Goal: Task Accomplishment & Management: Manage account settings

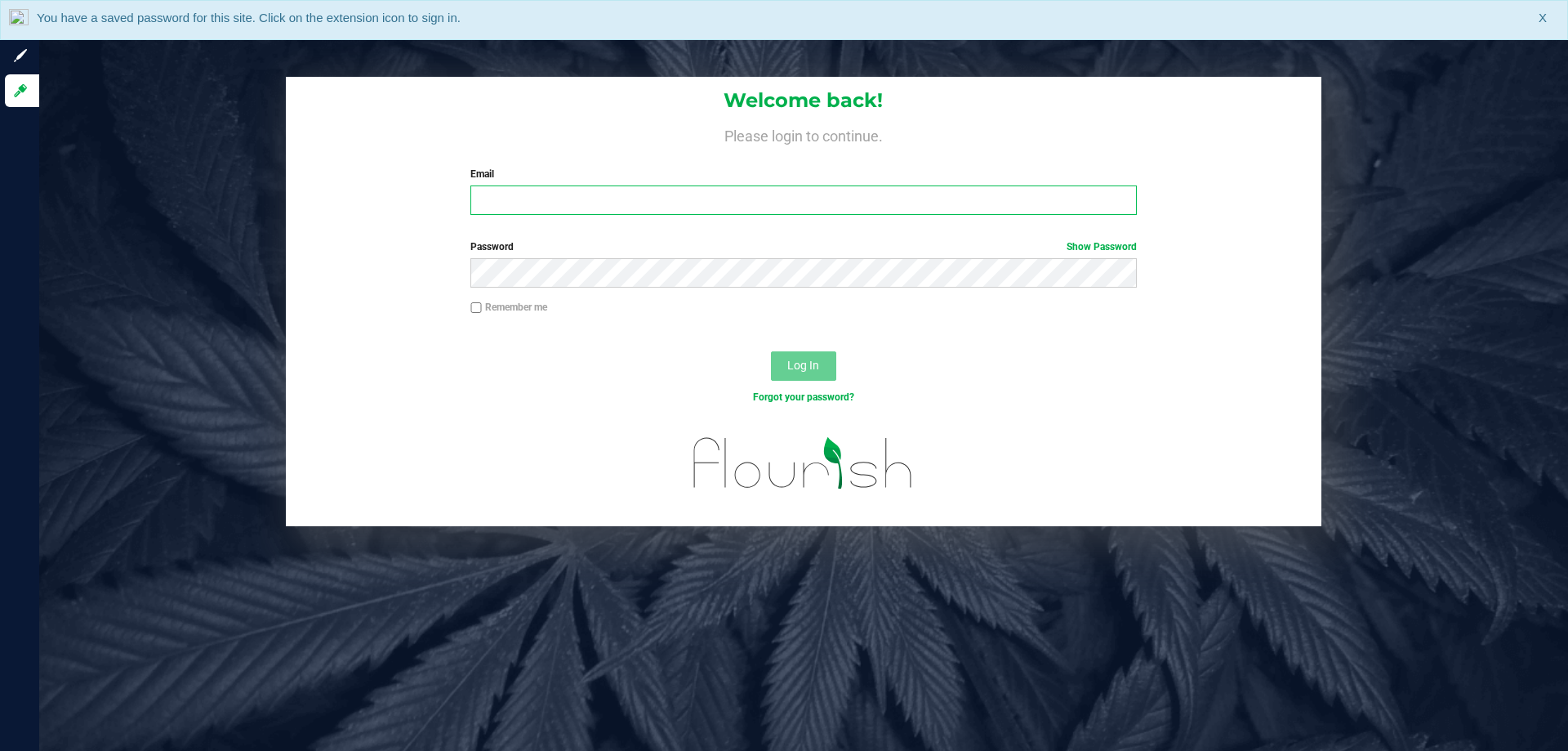
click at [784, 203] on input "Email" at bounding box center [803, 200] width 666 height 29
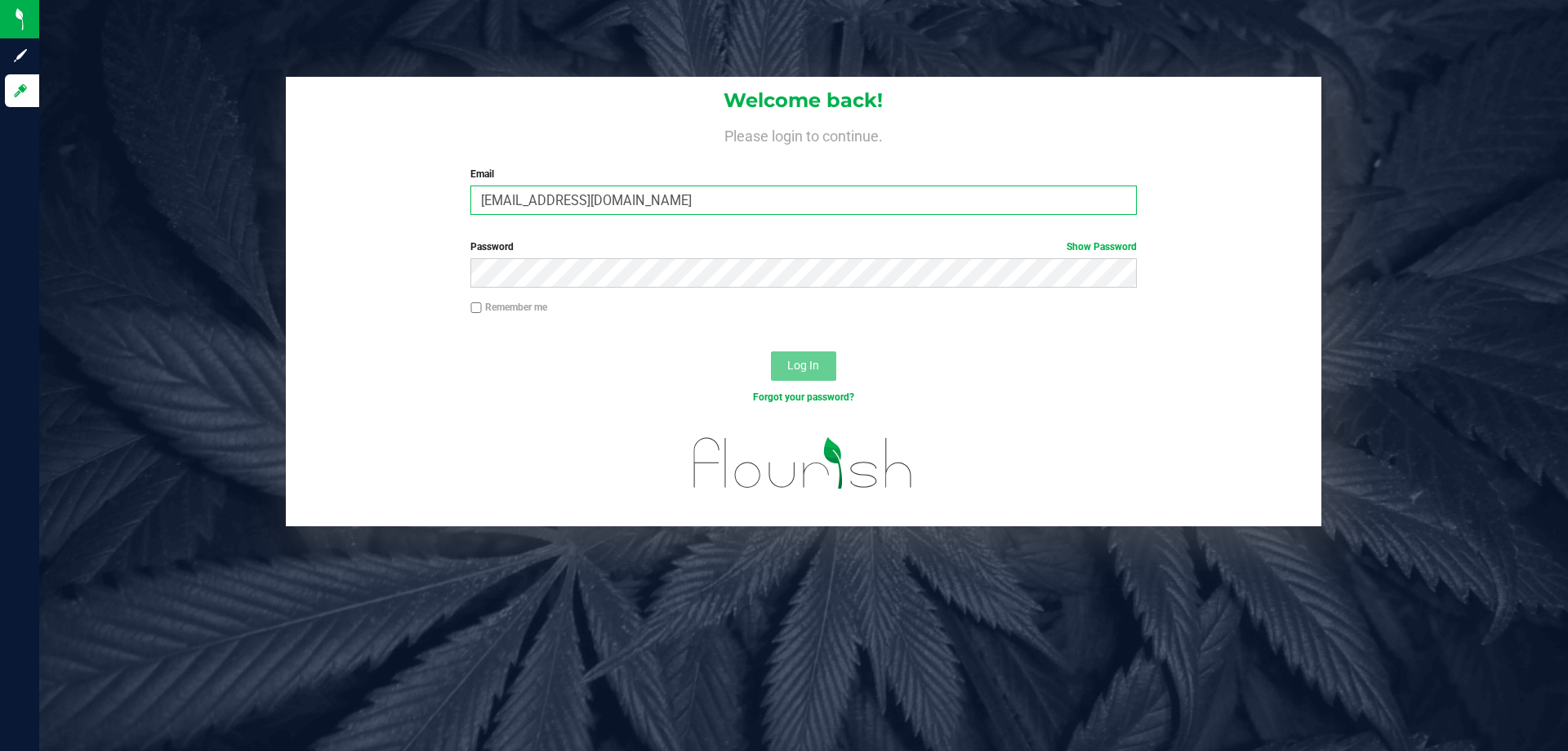
type input "[EMAIL_ADDRESS][DOMAIN_NAME]"
click at [771, 351] on button "Log In" at bounding box center [803, 365] width 65 height 29
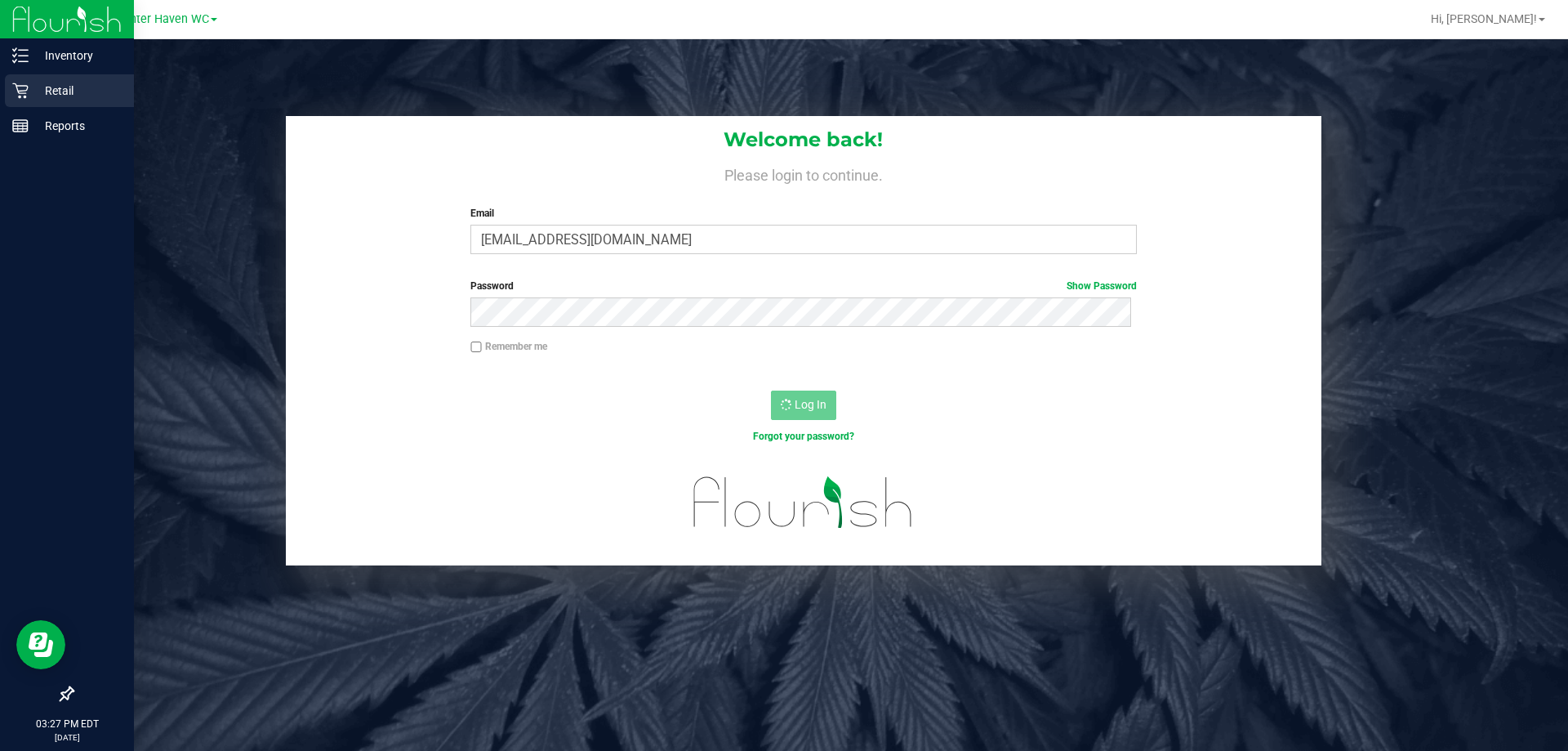
click at [57, 87] on p "Retail" at bounding box center [77, 91] width 98 height 20
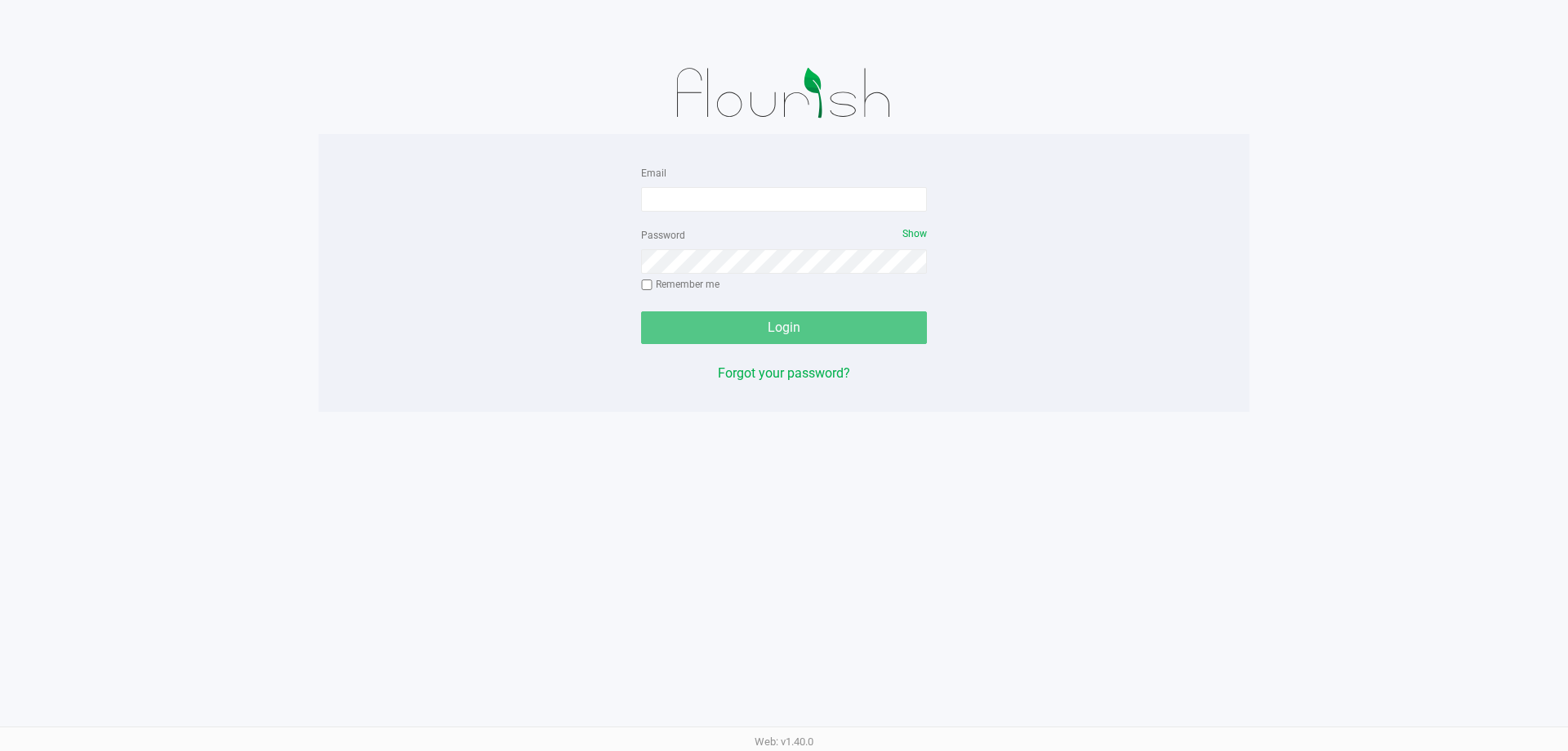
click at [1046, 304] on div "Email Password Show Remember me Login Forgot your password?" at bounding box center [784, 273] width 931 height 221
click at [786, 199] on input "Email" at bounding box center [784, 200] width 286 height 25
type input "mharrison@liveparallel.com"
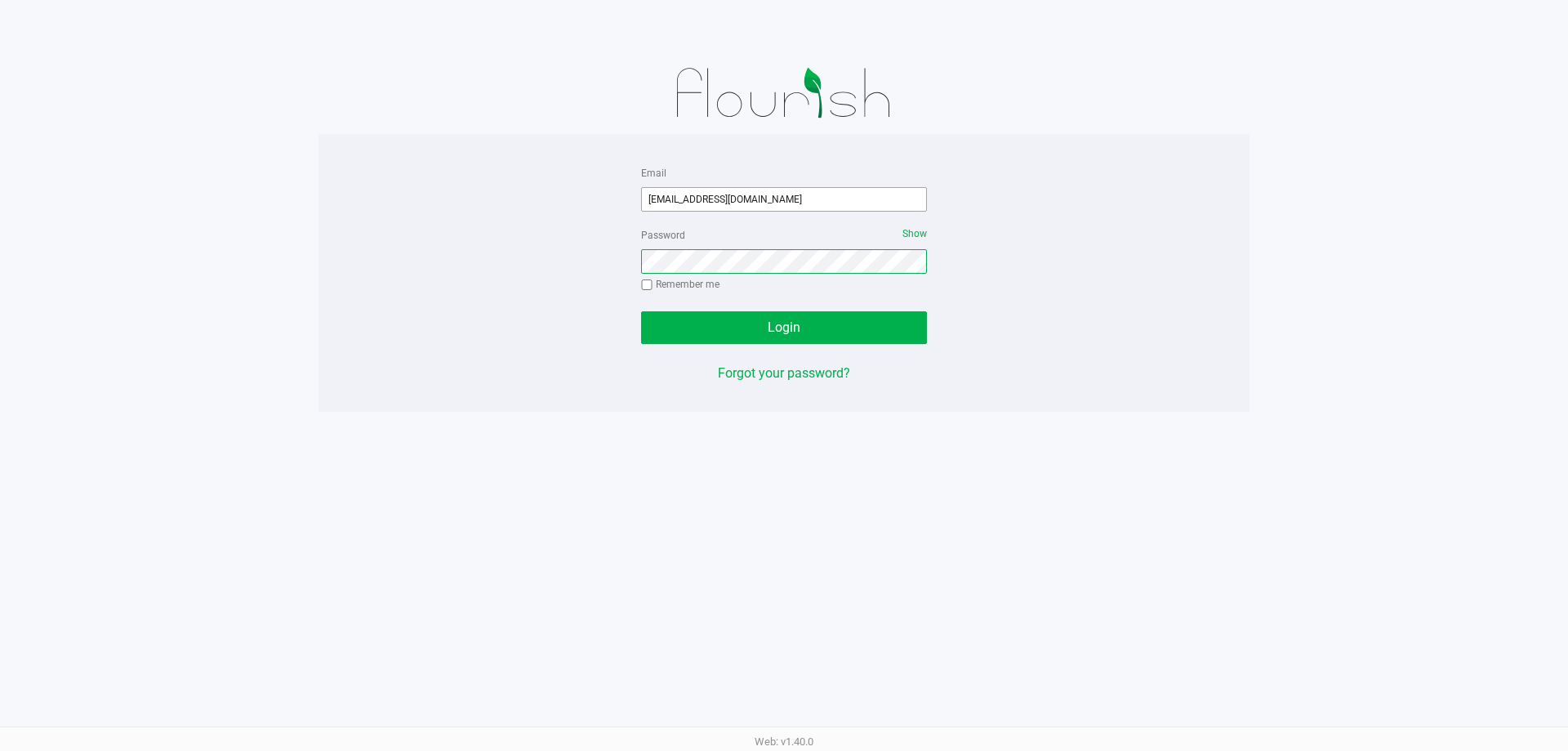
click at [641, 312] on button "Login" at bounding box center [784, 328] width 286 height 33
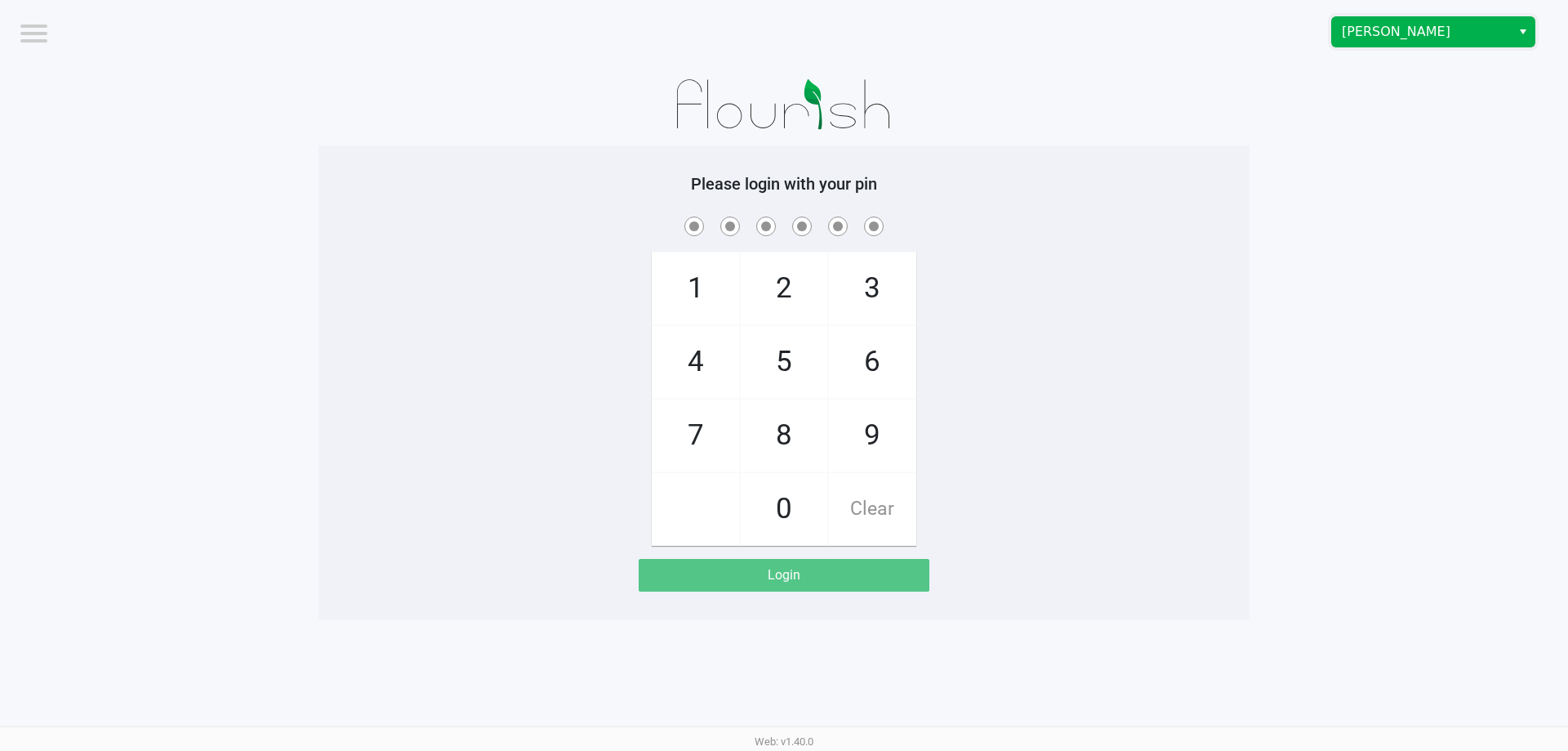
click at [1359, 45] on span "Brandon WC" at bounding box center [1421, 31] width 179 height 29
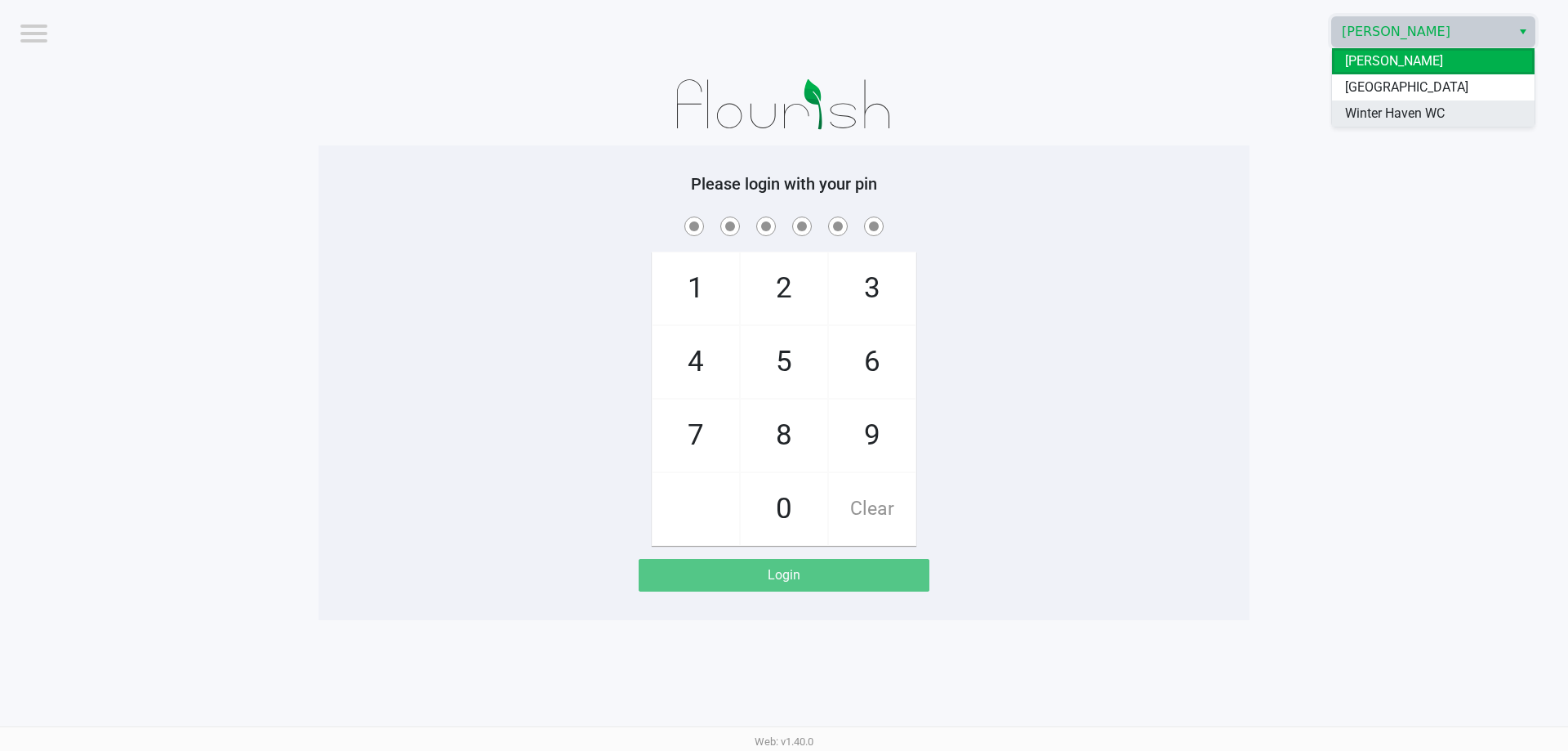
click at [1351, 112] on span "Winter Haven WC" at bounding box center [1395, 114] width 100 height 20
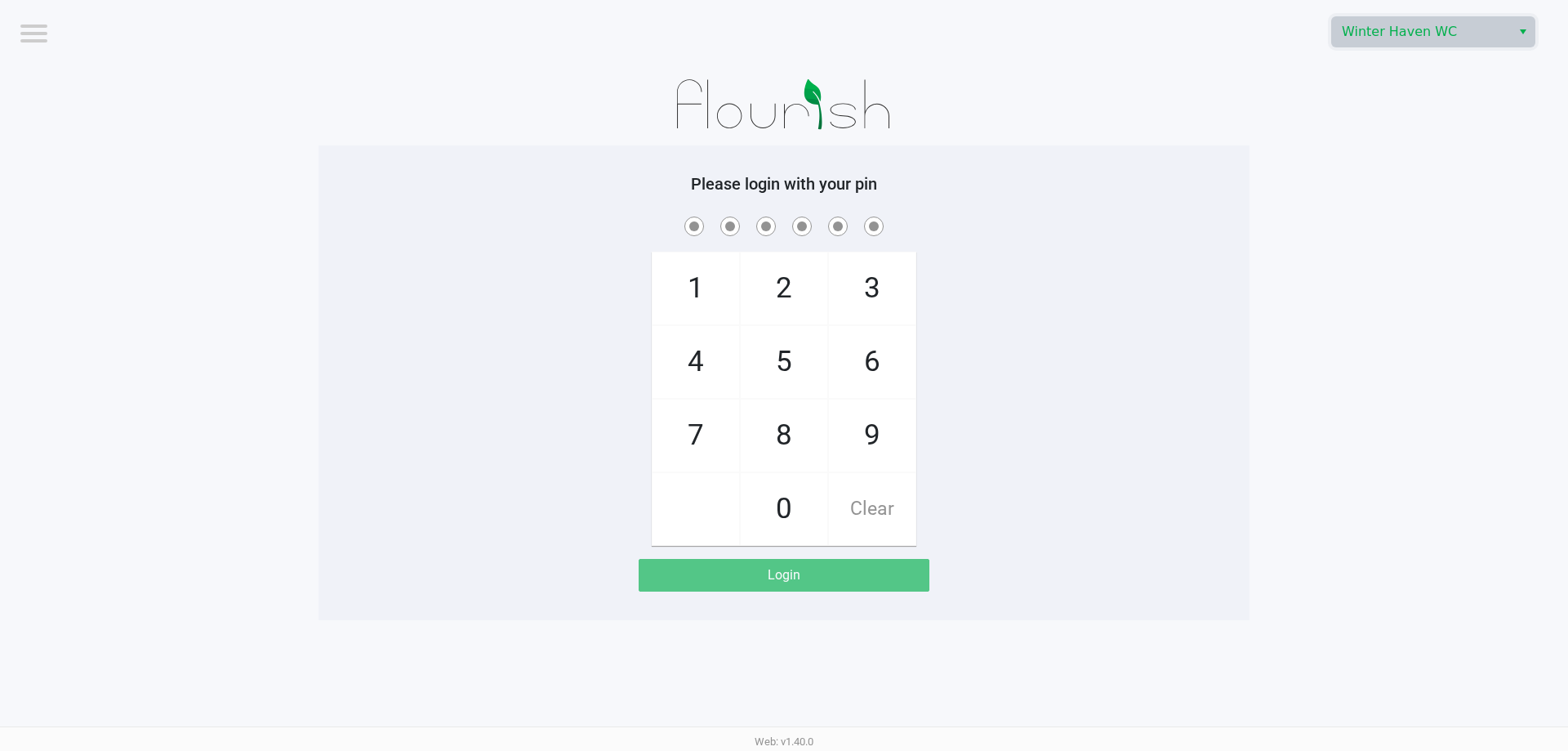
click at [1214, 227] on span at bounding box center [784, 225] width 906 height 25
checkbox input "true"
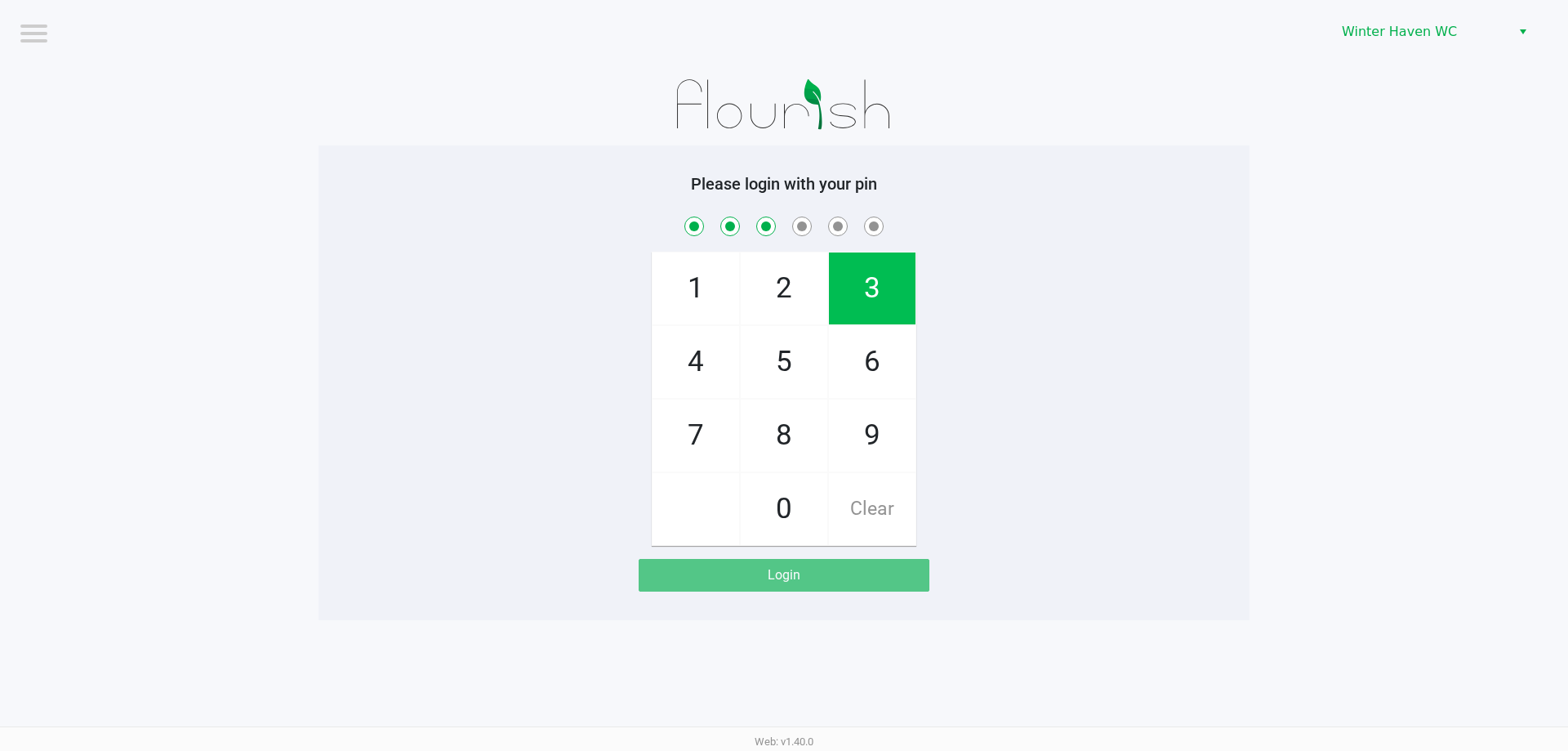
checkbox input "true"
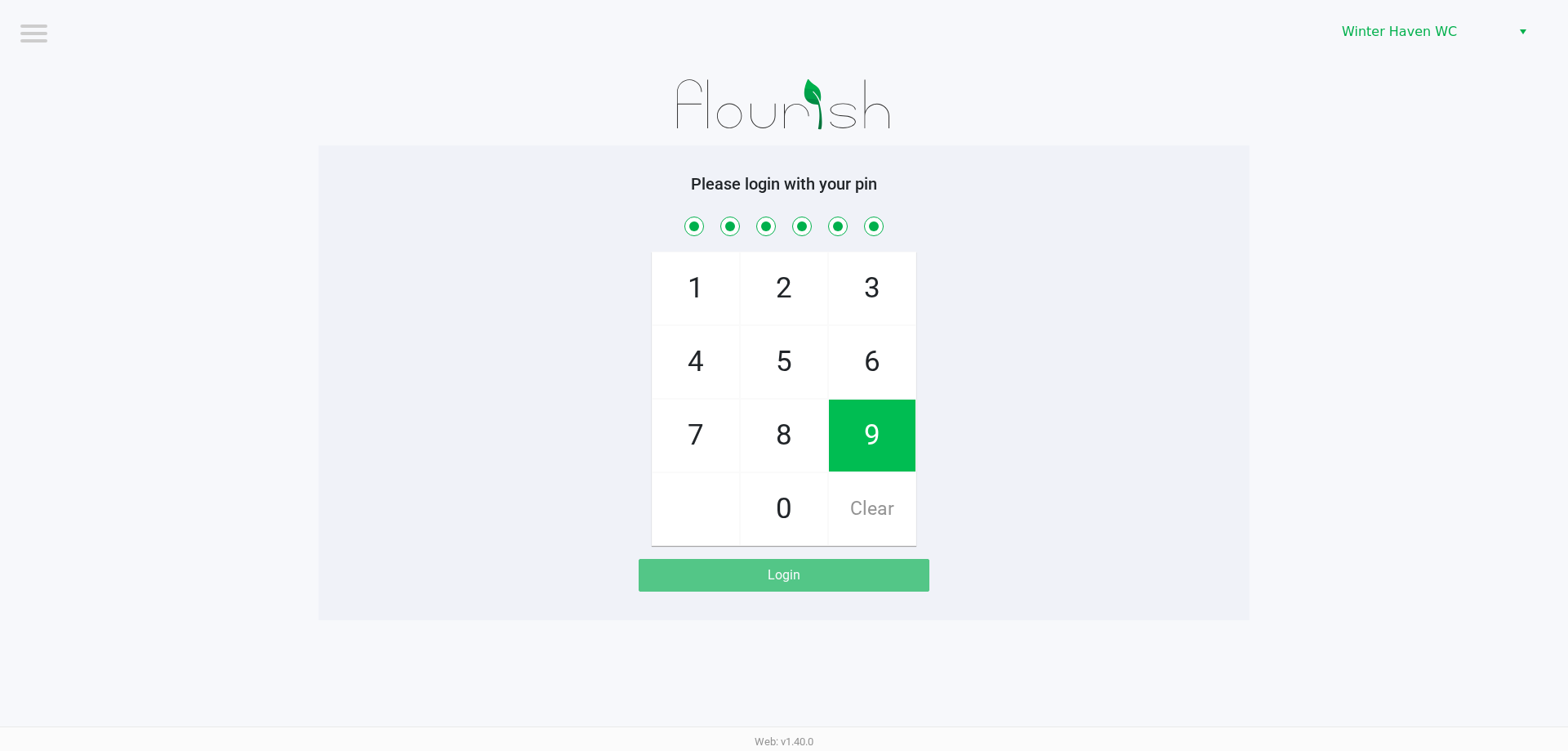
checkbox input "true"
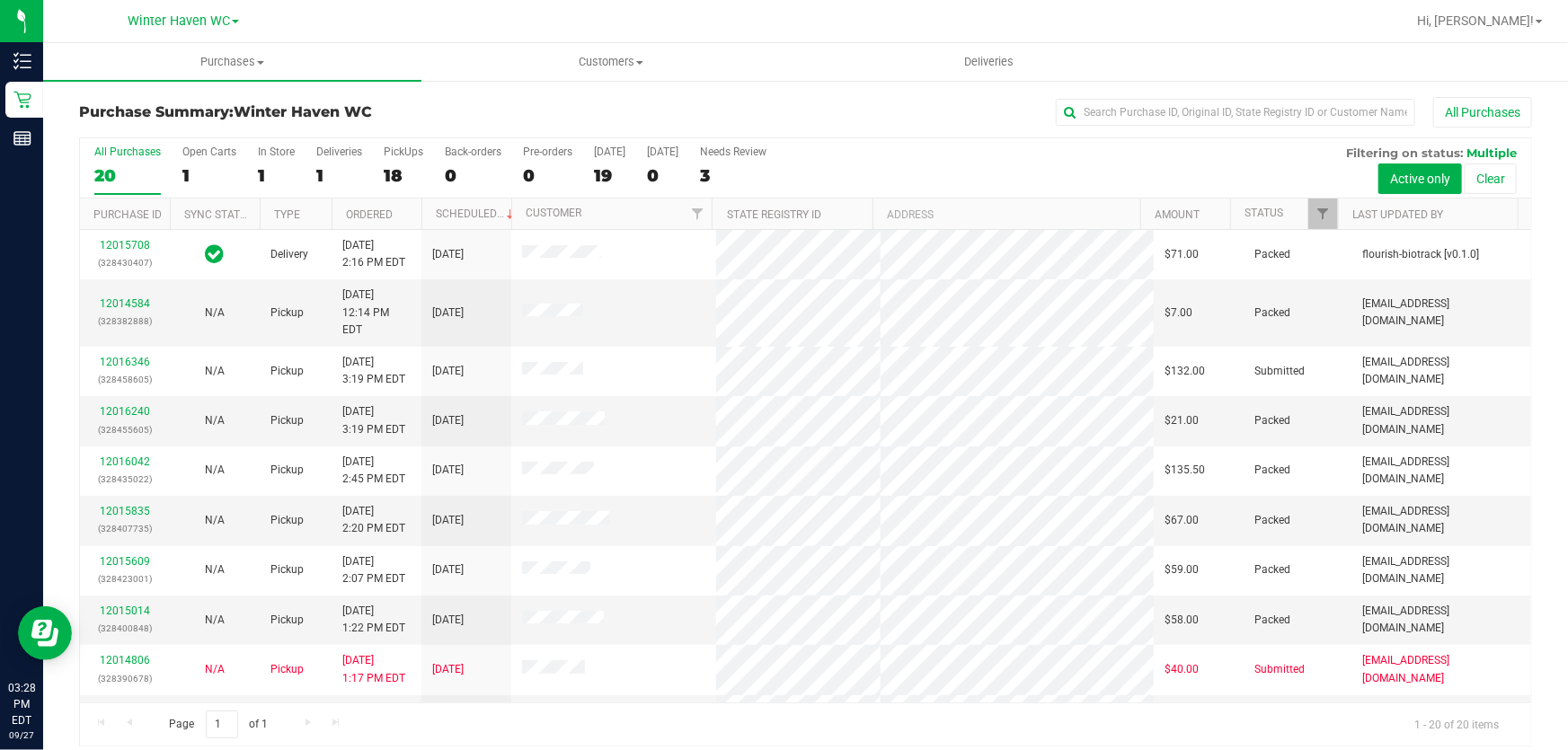
drag, startPoint x: 1700, startPoint y: 3, endPoint x: 1090, endPoint y: 170, distance: 632.4
click at [1090, 170] on div "All Purchases 20 Open Carts 1 In Store 1 Deliveries 1 PickUps 18 Back-orders 0 …" at bounding box center [806, 167] width 1451 height 60
click at [399, 178] on div "18" at bounding box center [404, 175] width 39 height 21
click at [0, 0] on input "PickUps 18" at bounding box center [0, 0] width 0 height 0
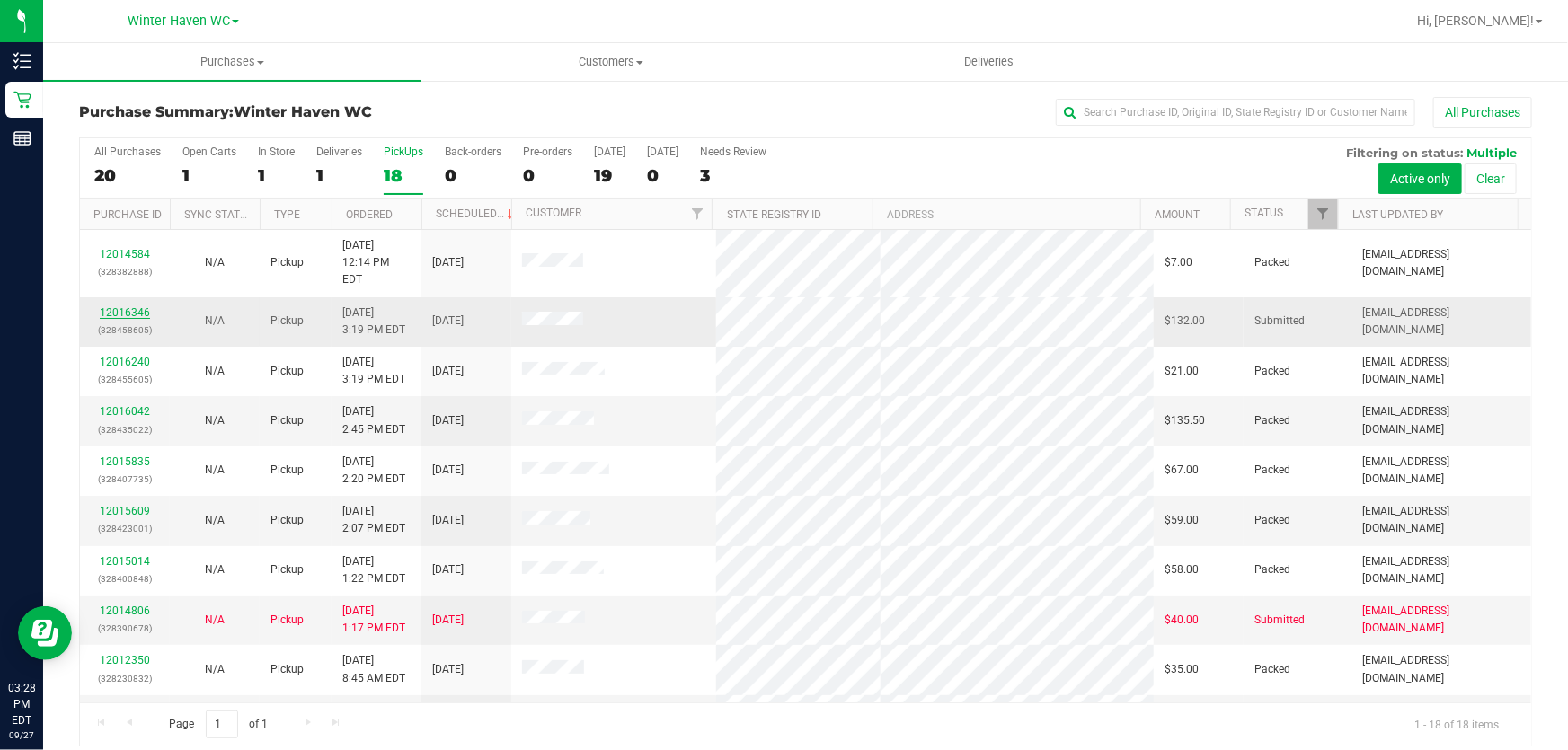
click at [128, 306] on link "12016346" at bounding box center [124, 312] width 50 height 13
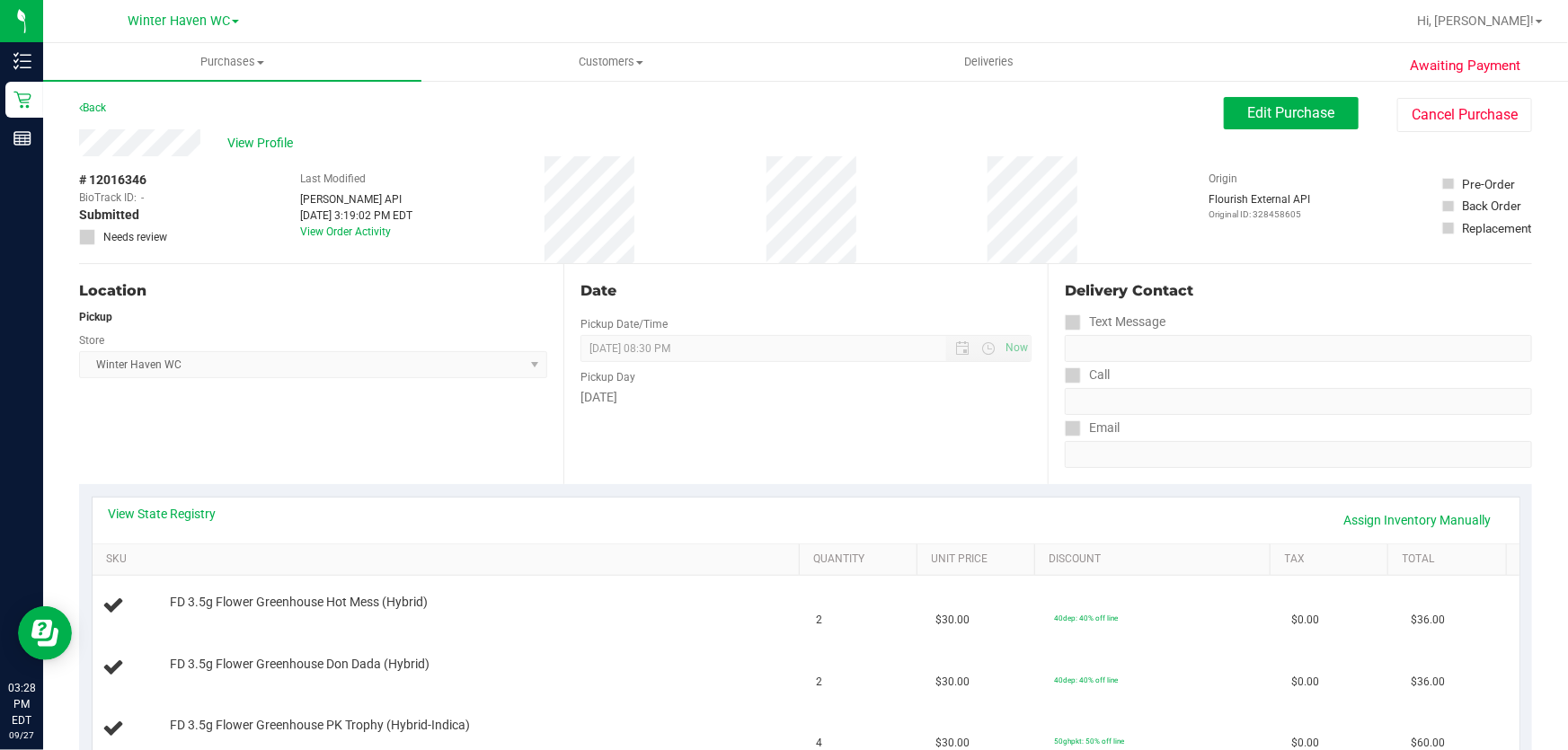
click at [405, 421] on div "Location Pickup Store [GEOGRAPHIC_DATA] WC Select Store [PERSON_NAME][GEOGRAPHI…" at bounding box center [321, 374] width 484 height 220
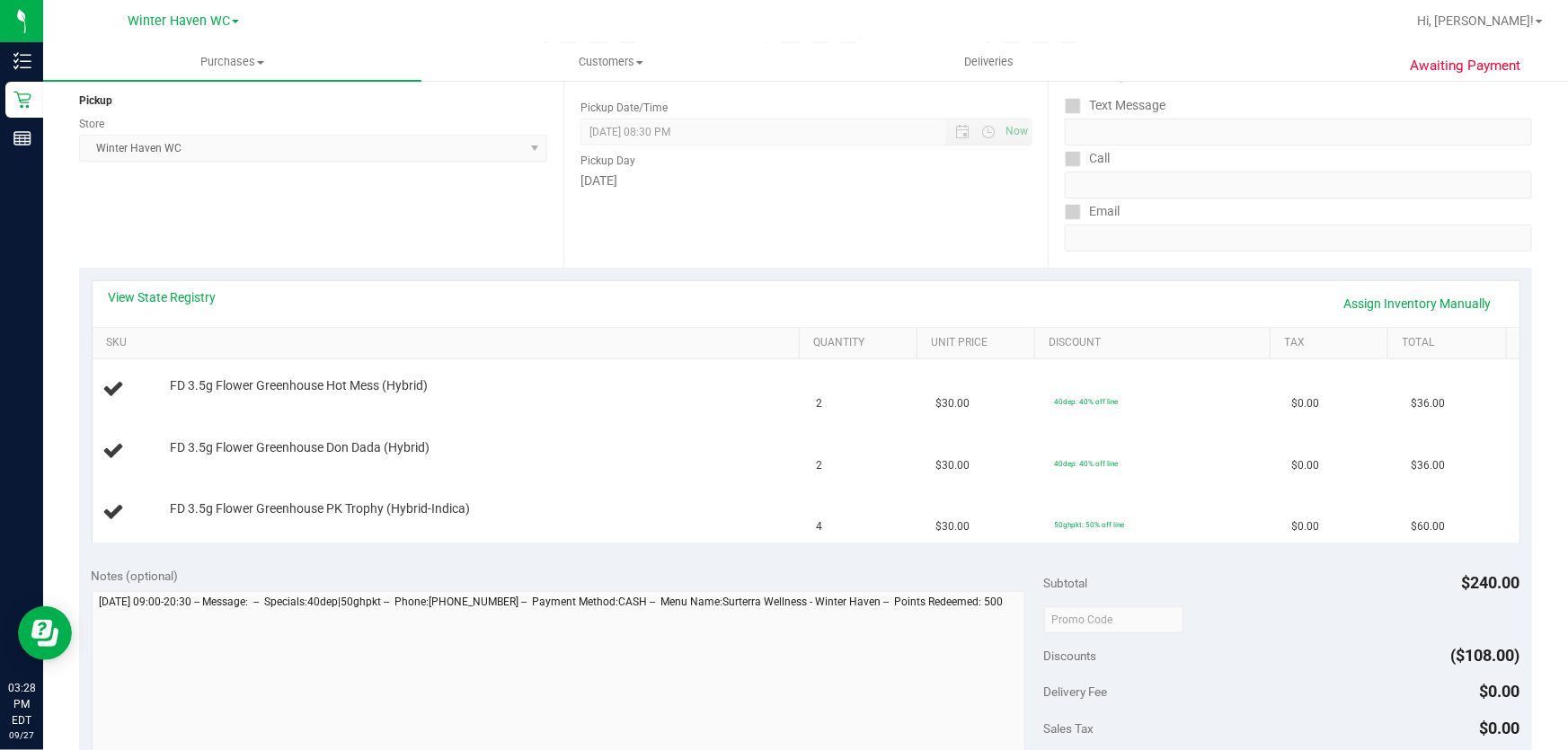
scroll to position [245, 0]
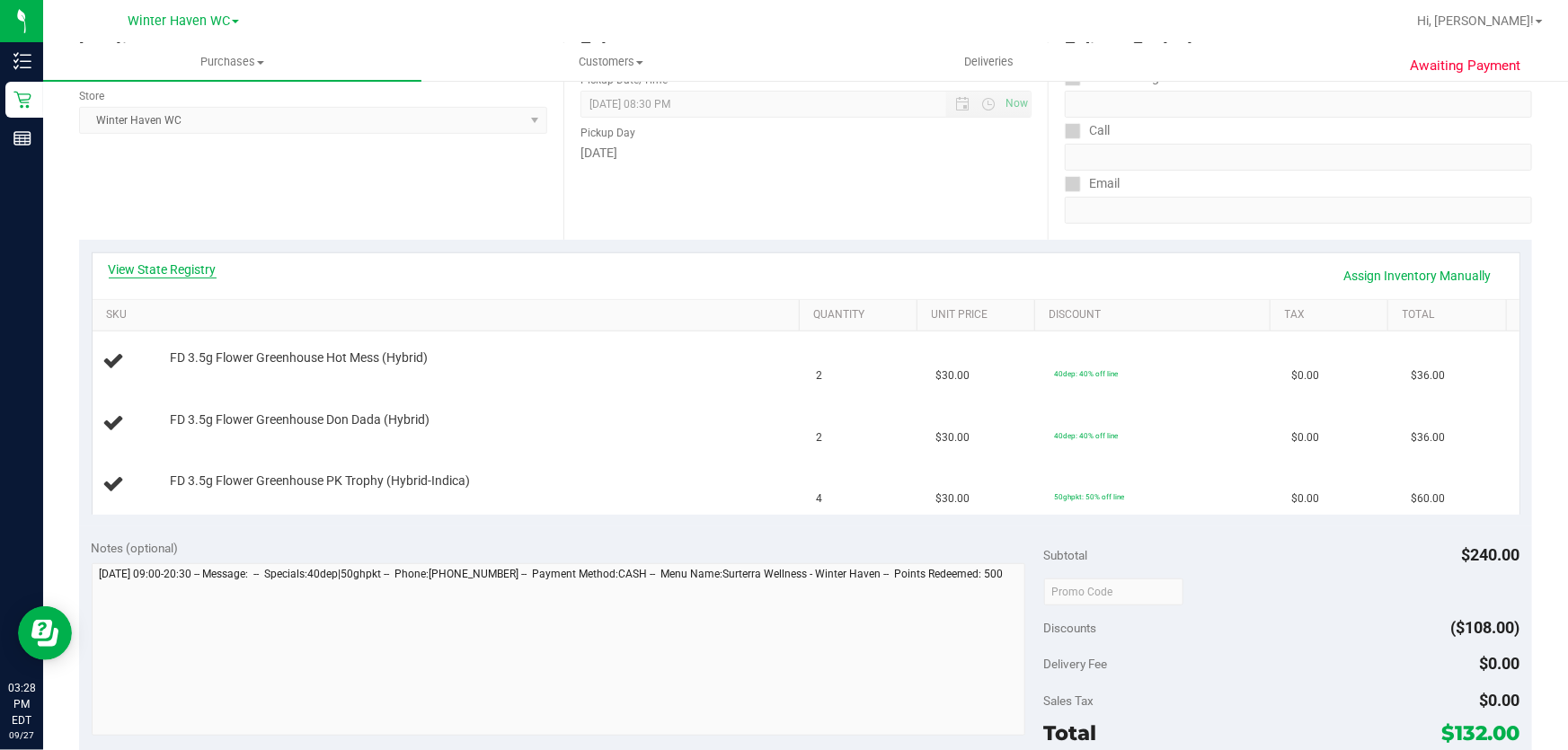
click at [196, 275] on link "View State Registry" at bounding box center [163, 269] width 108 height 18
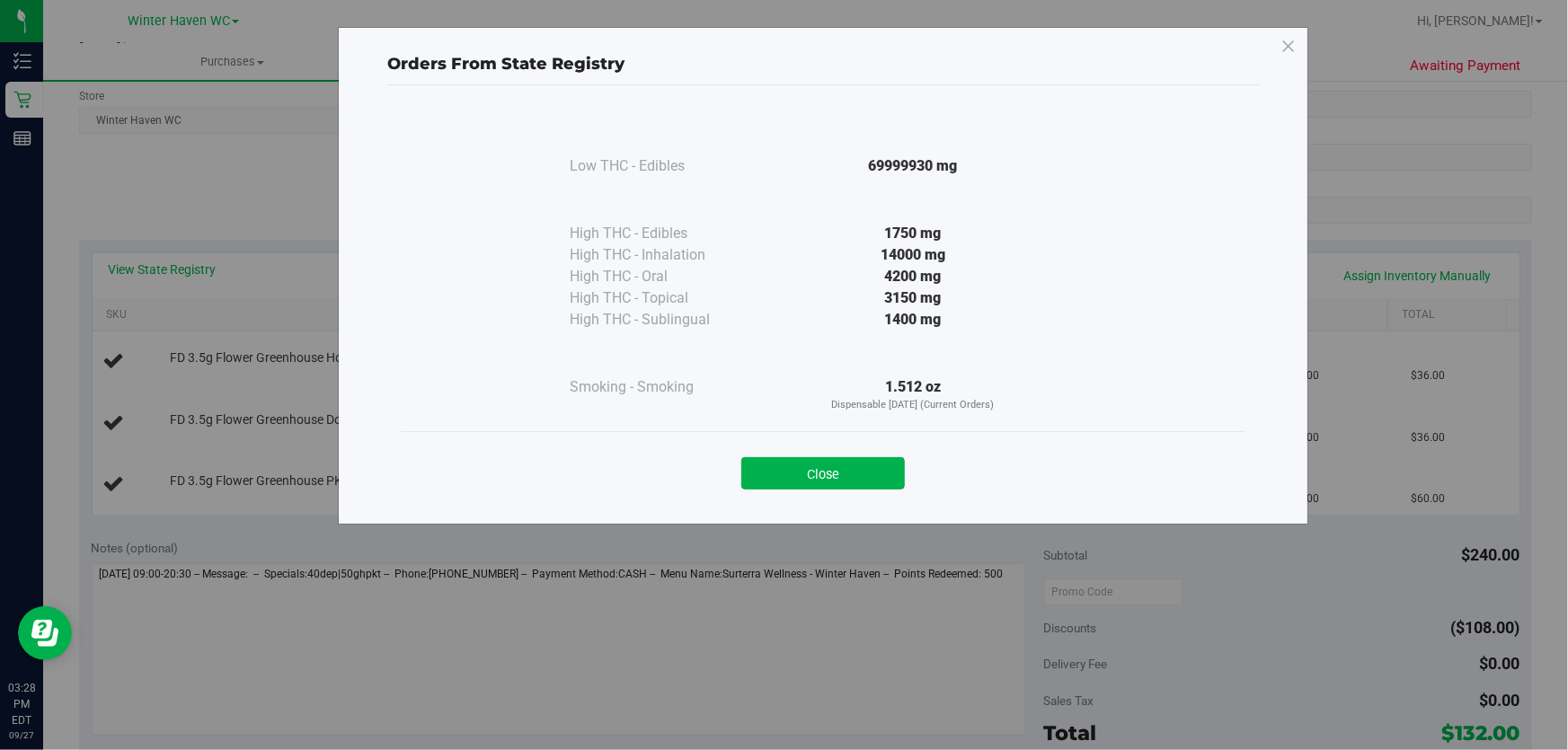
click at [808, 351] on div at bounding box center [913, 353] width 327 height 46
click at [823, 477] on button "Close" at bounding box center [823, 473] width 164 height 32
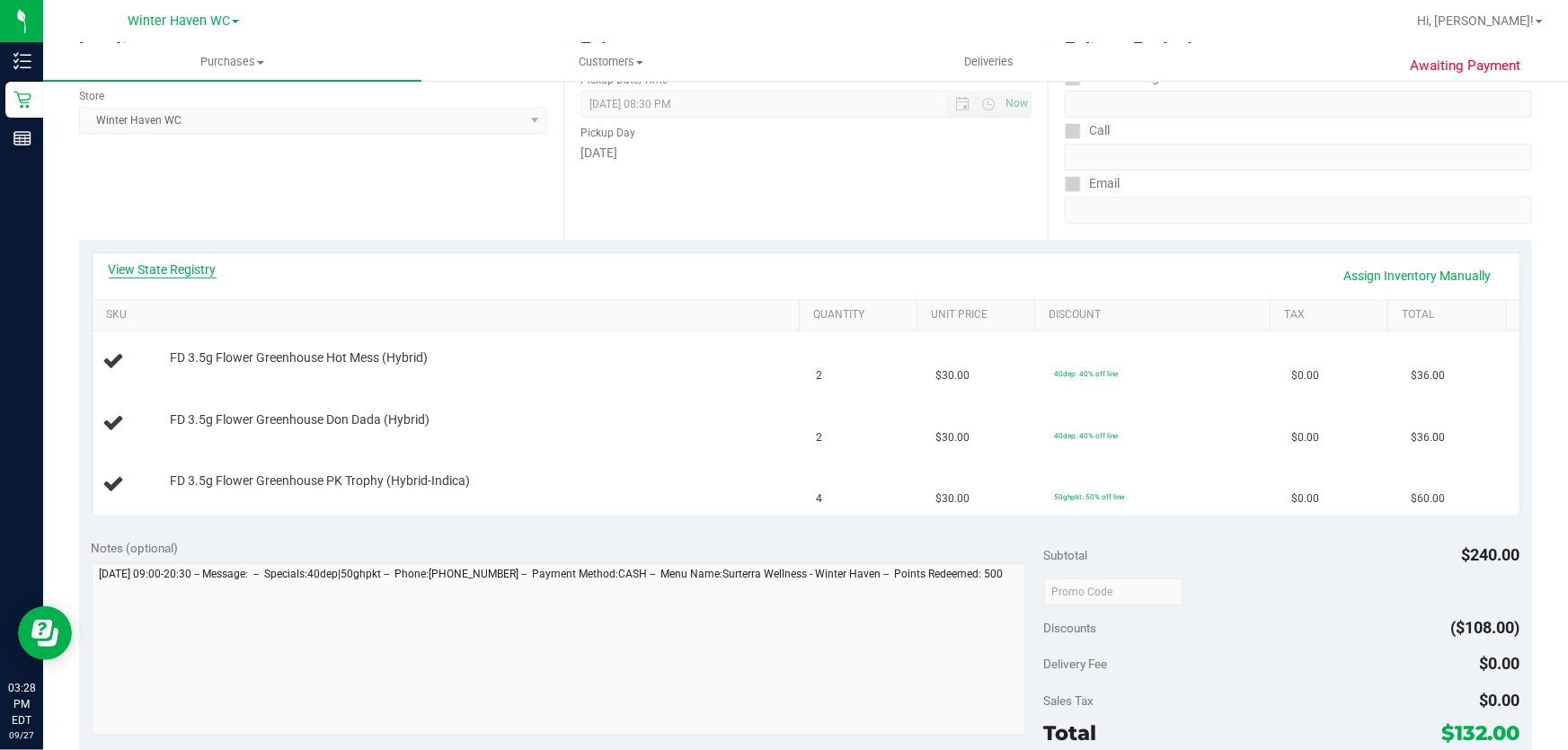
click at [173, 266] on link "View State Registry" at bounding box center [163, 269] width 108 height 18
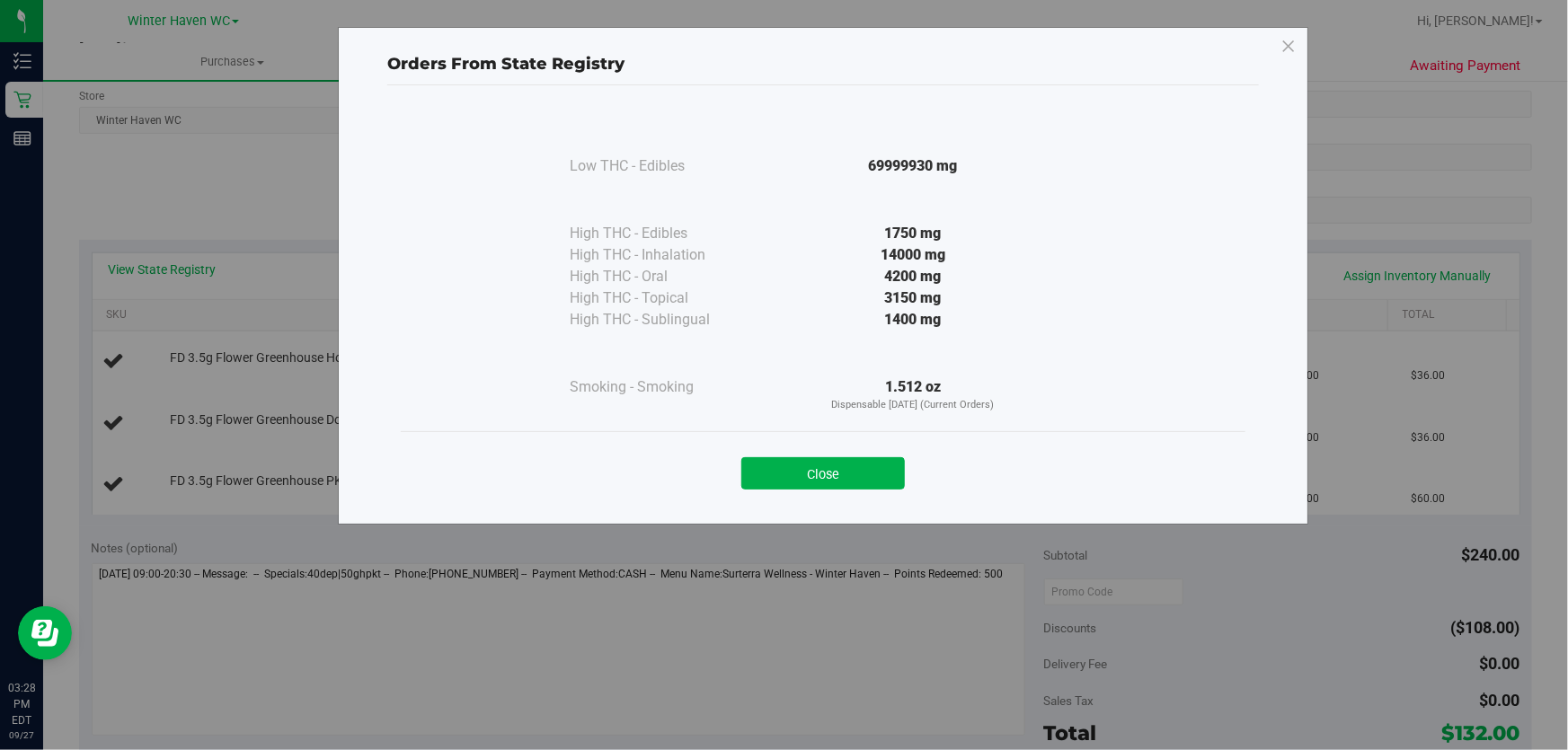
click at [739, 270] on div "High THC - Oral" at bounding box center [659, 277] width 179 height 22
click at [765, 260] on div "14000 mg" at bounding box center [913, 256] width 327 height 22
click at [781, 465] on button "Close" at bounding box center [823, 473] width 164 height 32
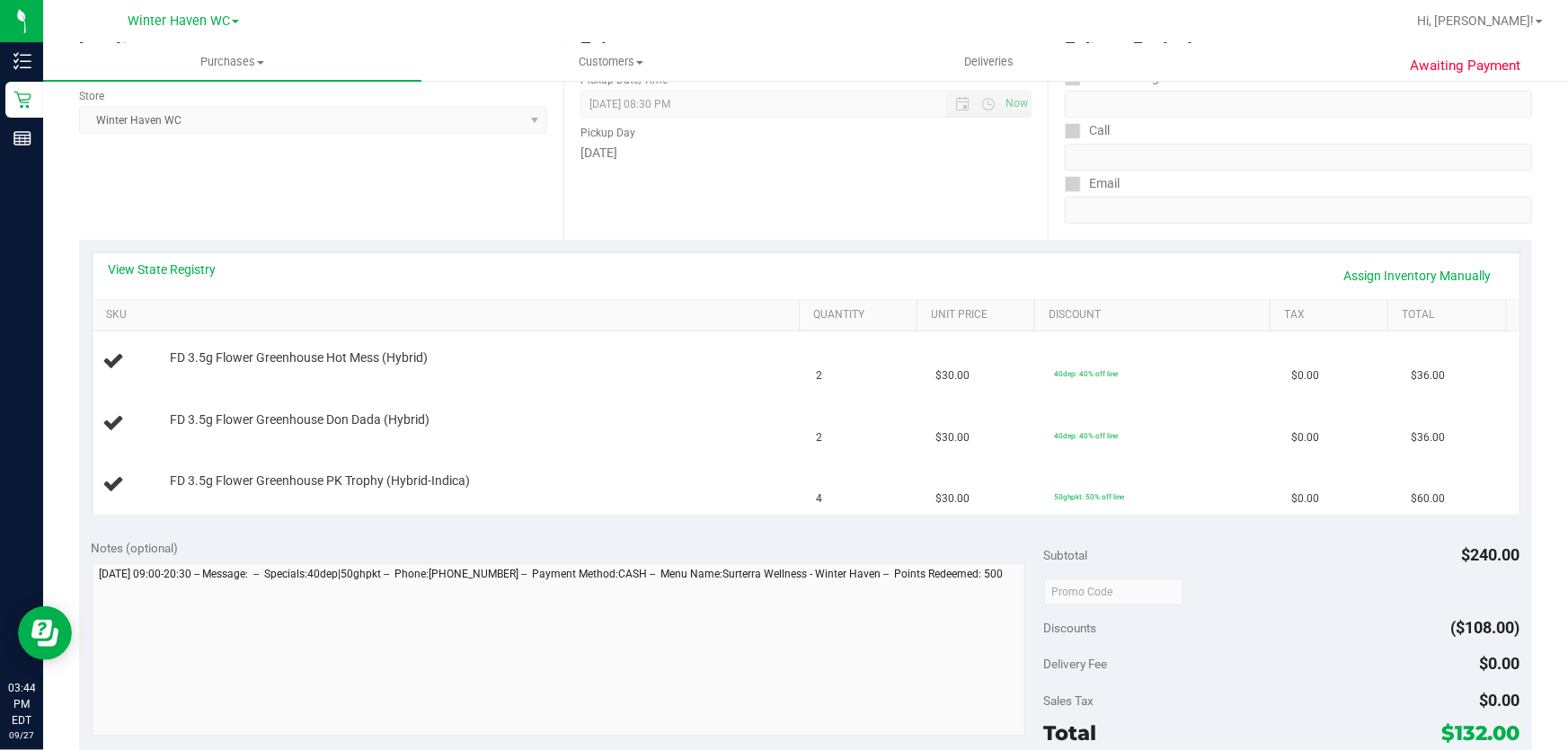
click at [760, 206] on div "Date Pickup Date/Time [DATE] Now [DATE] 08:30 PM Now Pickup Day [DATE]" at bounding box center [805, 129] width 484 height 220
click at [158, 266] on link "View State Registry" at bounding box center [163, 269] width 108 height 18
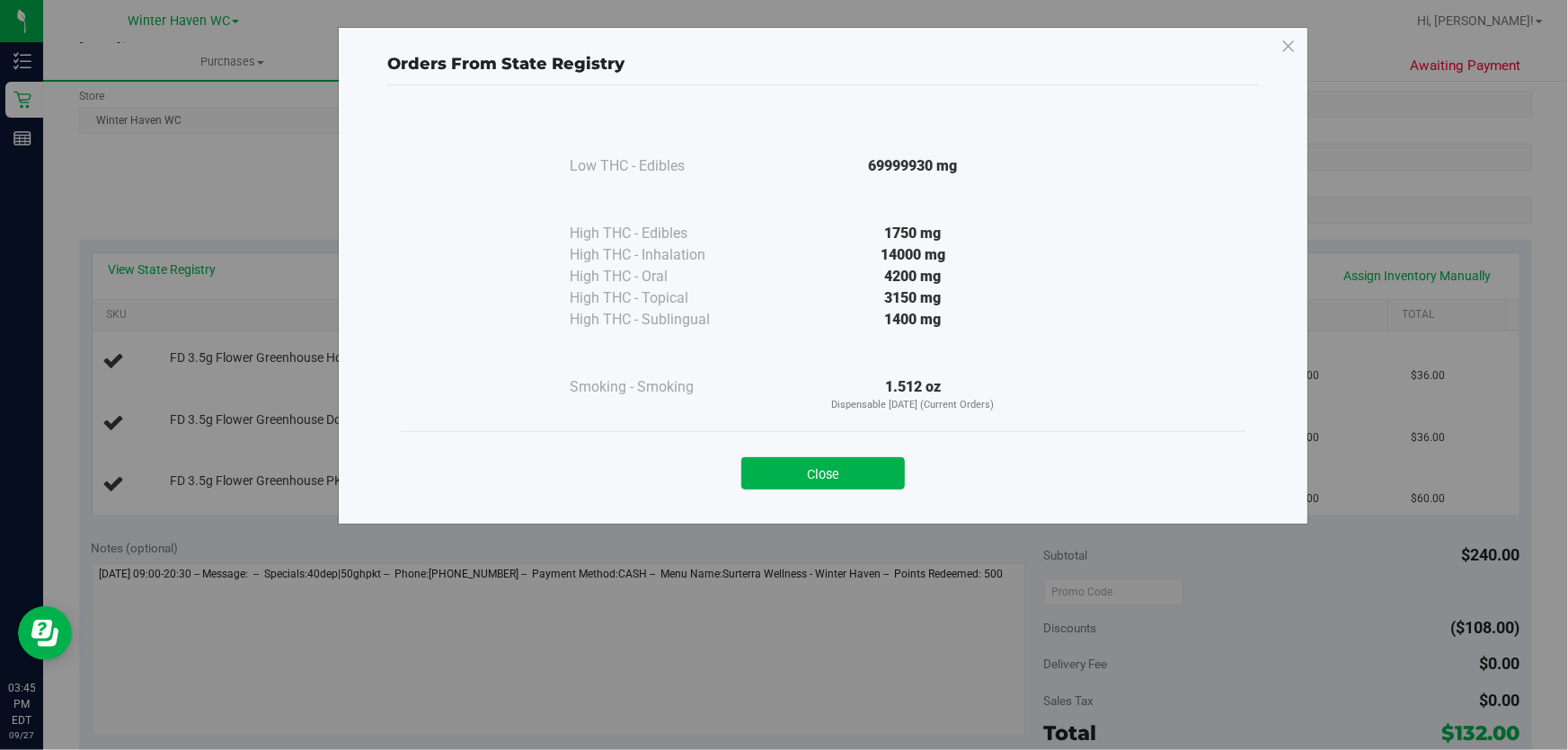
click at [773, 322] on div "1400 mg" at bounding box center [913, 320] width 327 height 22
click at [838, 473] on button "Close" at bounding box center [823, 473] width 164 height 32
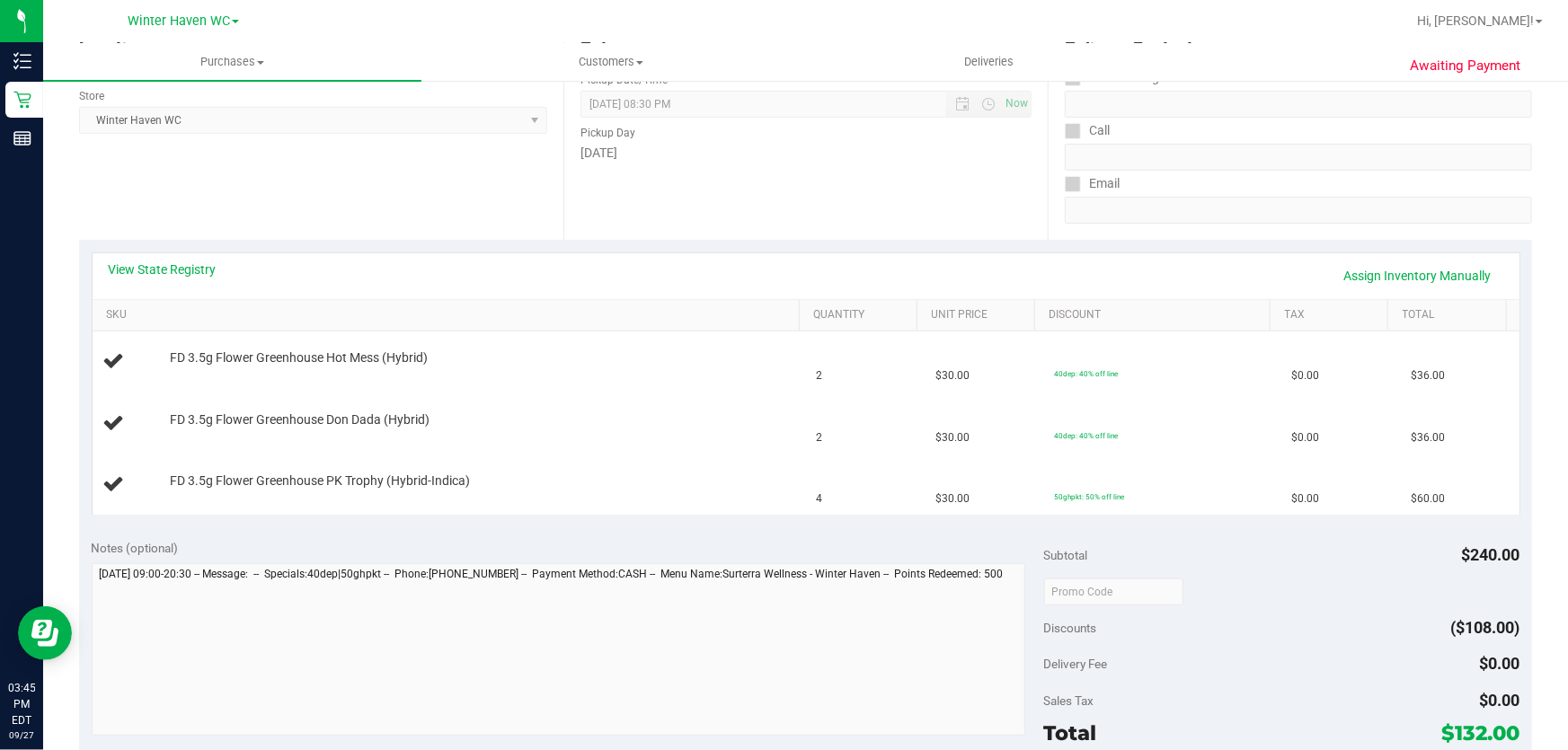
click at [838, 473] on td "4" at bounding box center [865, 484] width 119 height 60
click at [723, 481] on div "FD 3.5g Flower Greenhouse PK Trophy (Hybrid-Indica)" at bounding box center [476, 482] width 632 height 18
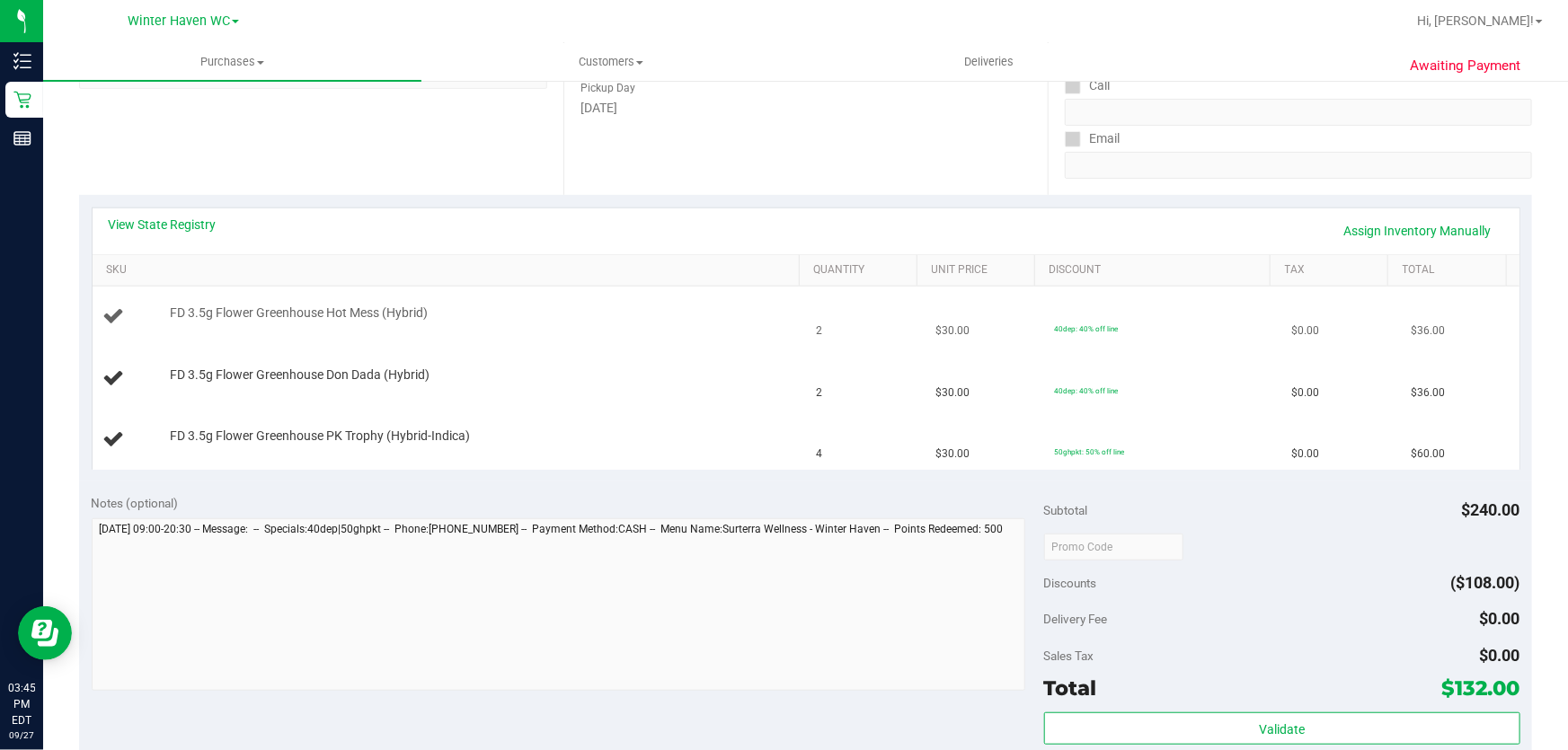
scroll to position [326, 0]
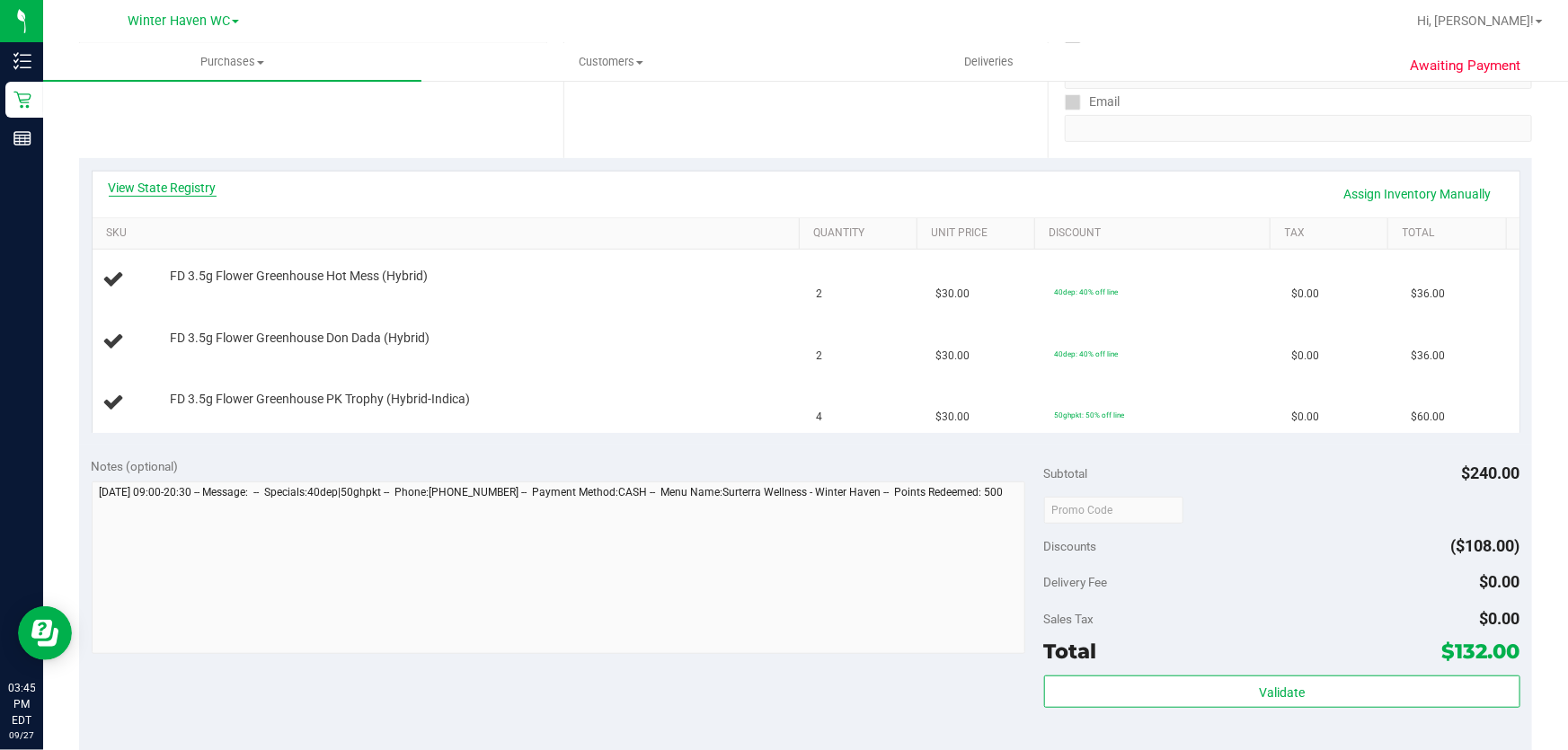
click at [179, 191] on link "View State Registry" at bounding box center [163, 188] width 108 height 18
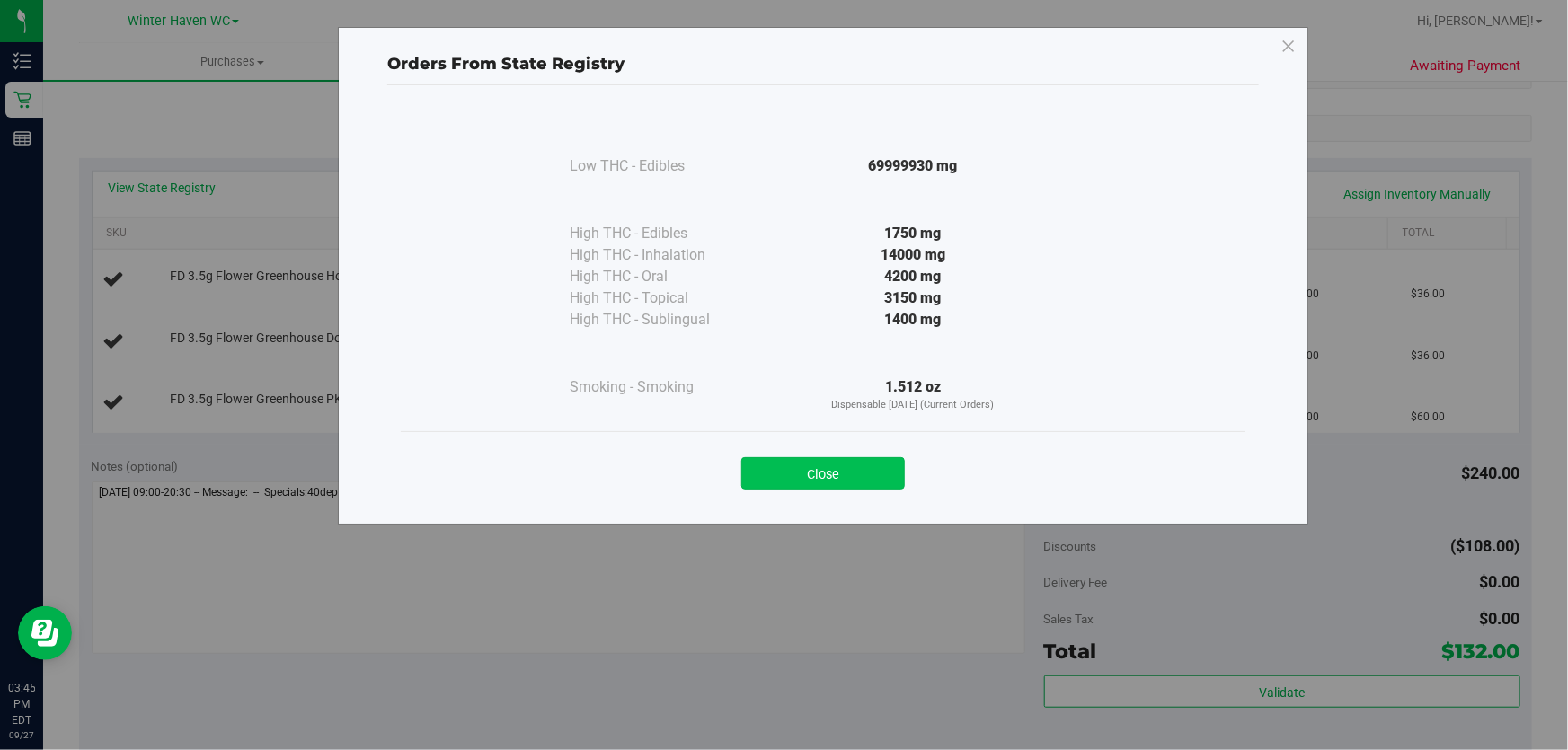
click at [851, 474] on button "Close" at bounding box center [823, 473] width 164 height 32
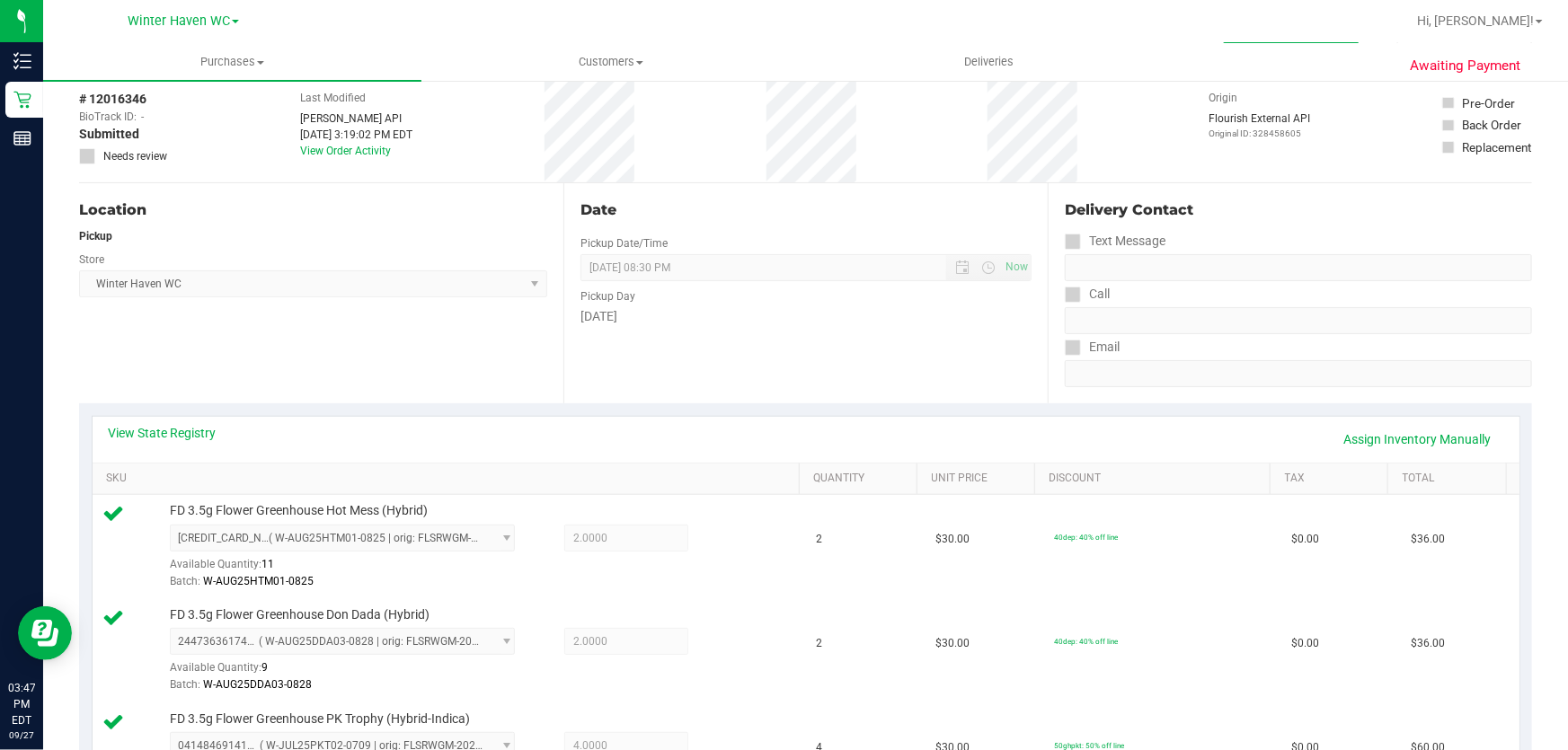
scroll to position [0, 0]
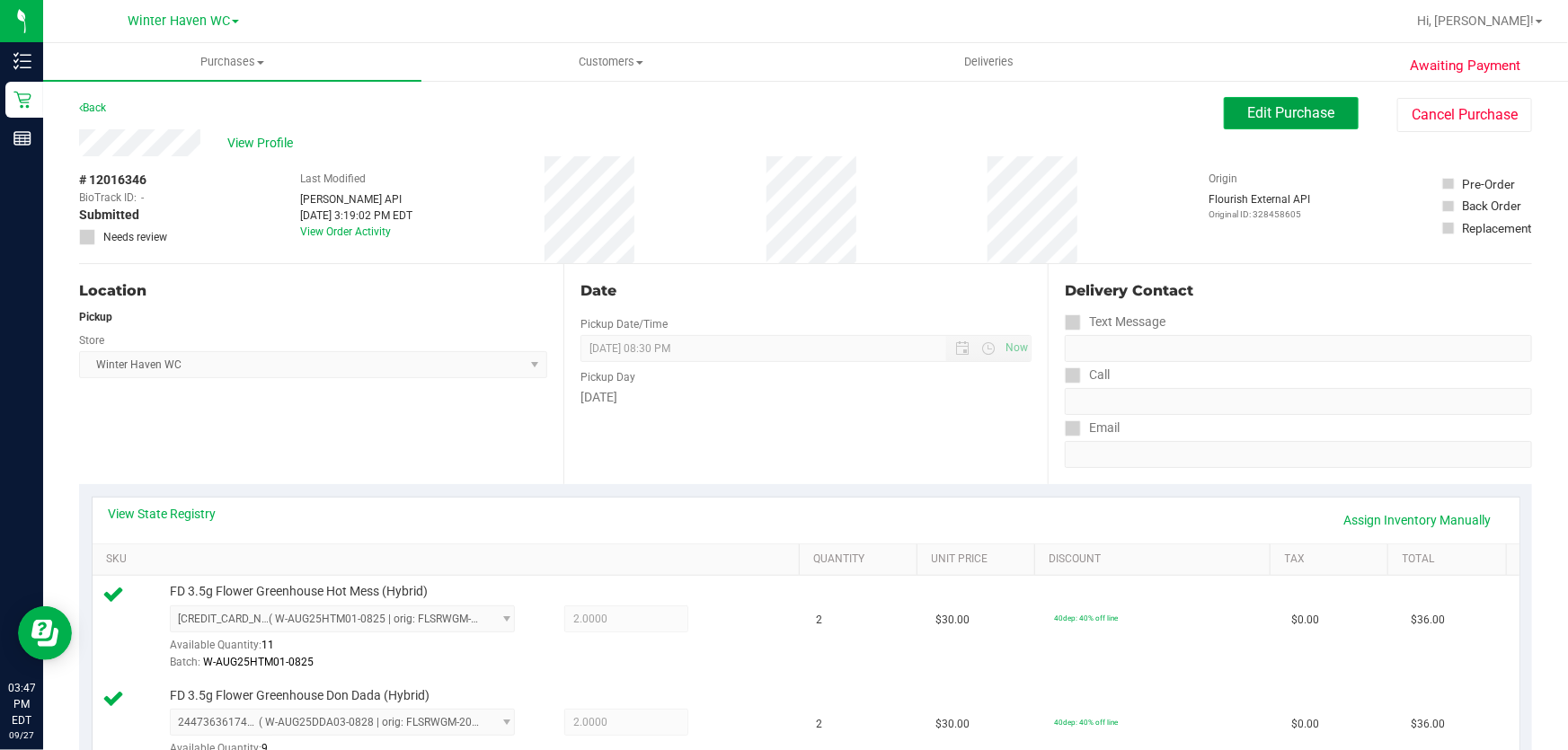
click at [1291, 117] on span "Edit Purchase" at bounding box center [1291, 112] width 87 height 17
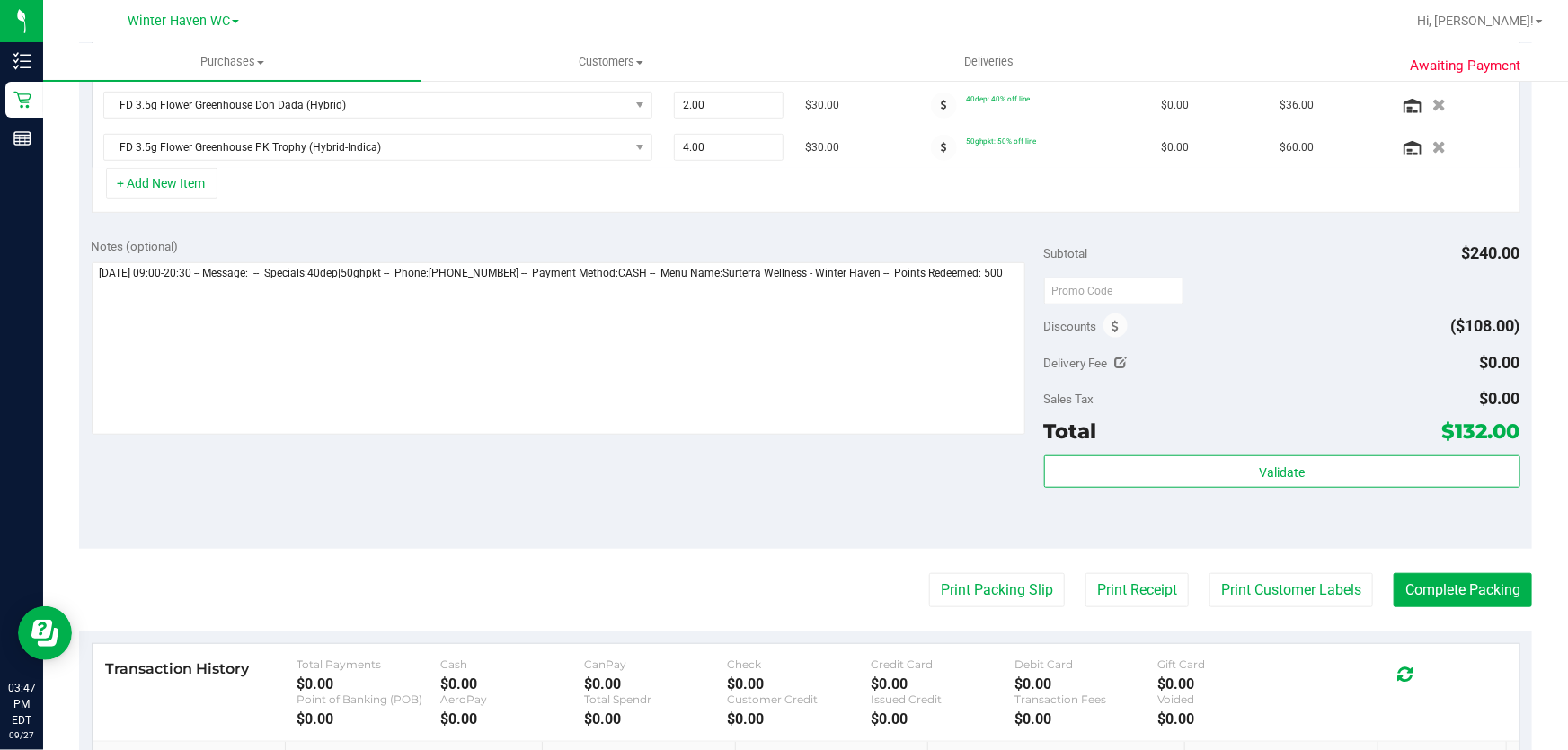
scroll to position [734, 0]
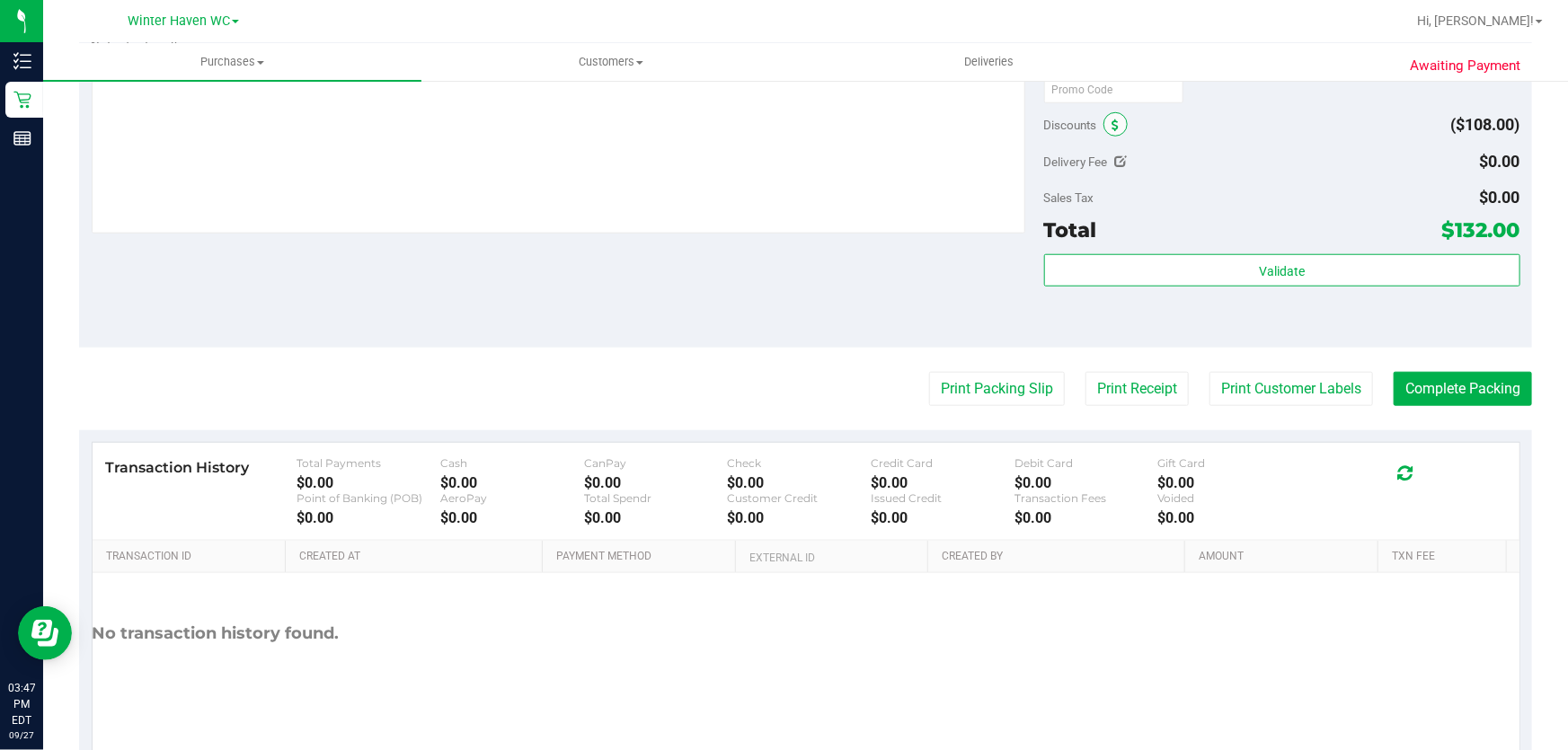
click at [1113, 126] on icon at bounding box center [1116, 125] width 7 height 13
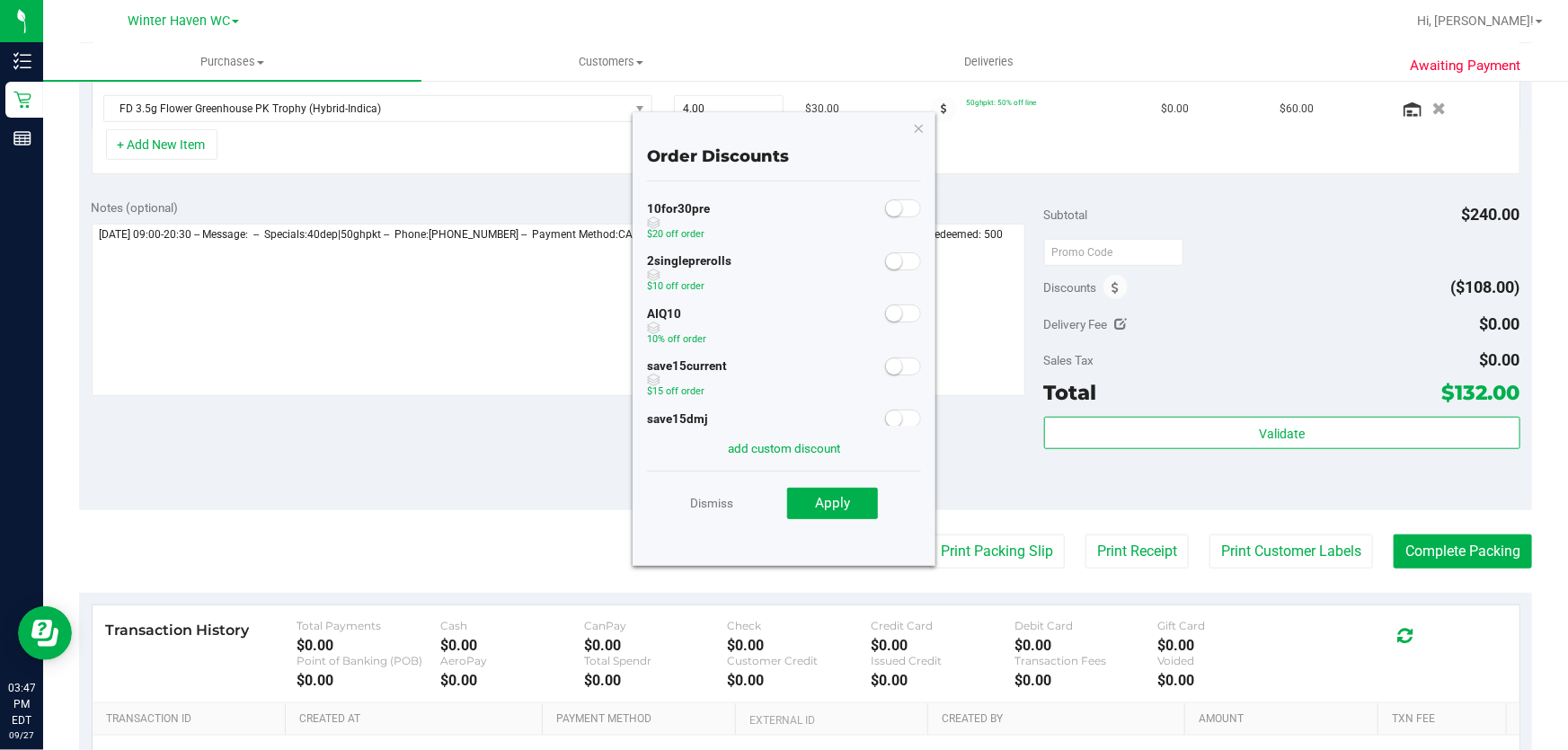
scroll to position [571, 0]
click at [893, 308] on span at bounding box center [903, 313] width 36 height 18
click at [841, 505] on span "Apply" at bounding box center [832, 502] width 35 height 17
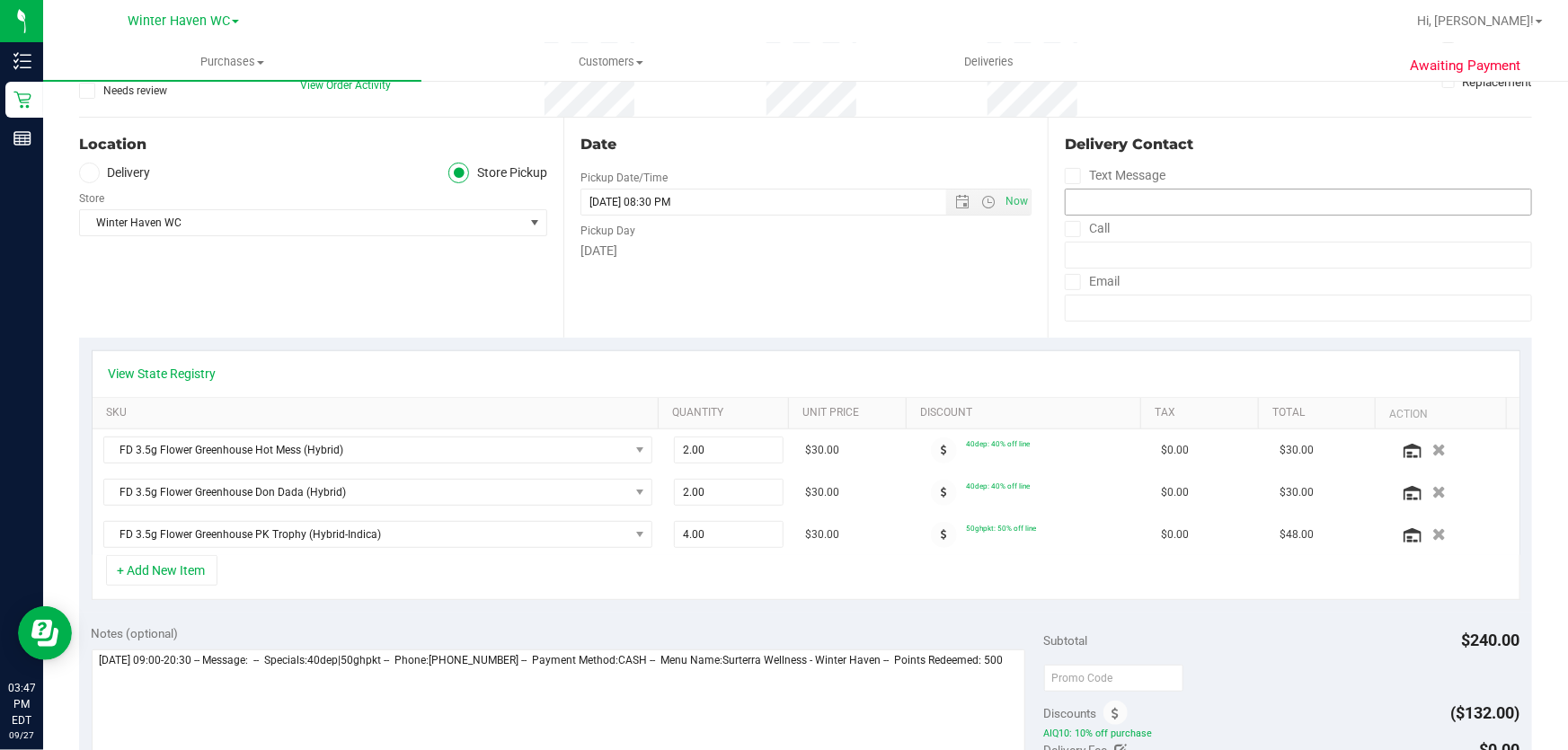
scroll to position [0, 0]
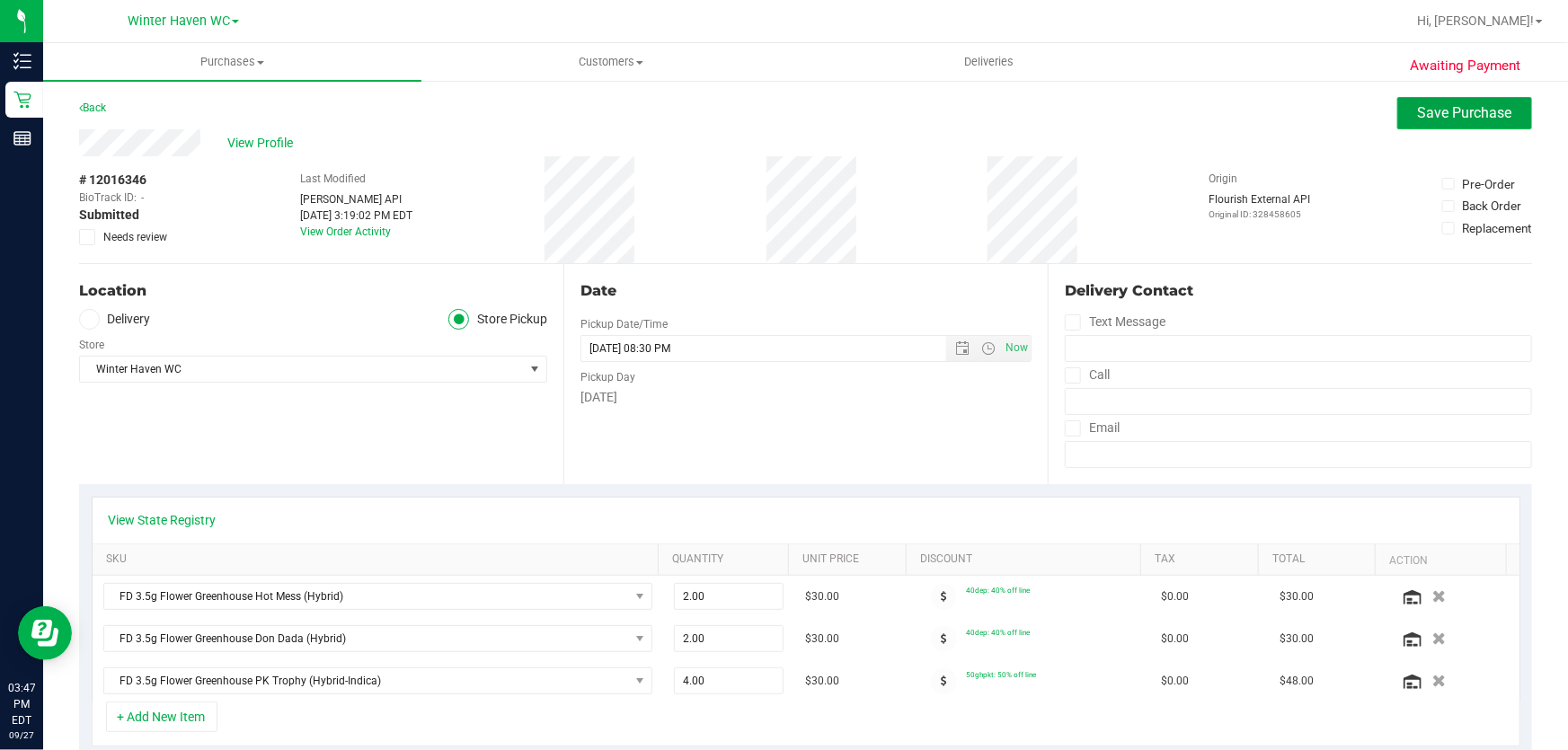
click at [1460, 109] on span "Save Purchase" at bounding box center [1465, 112] width 94 height 17
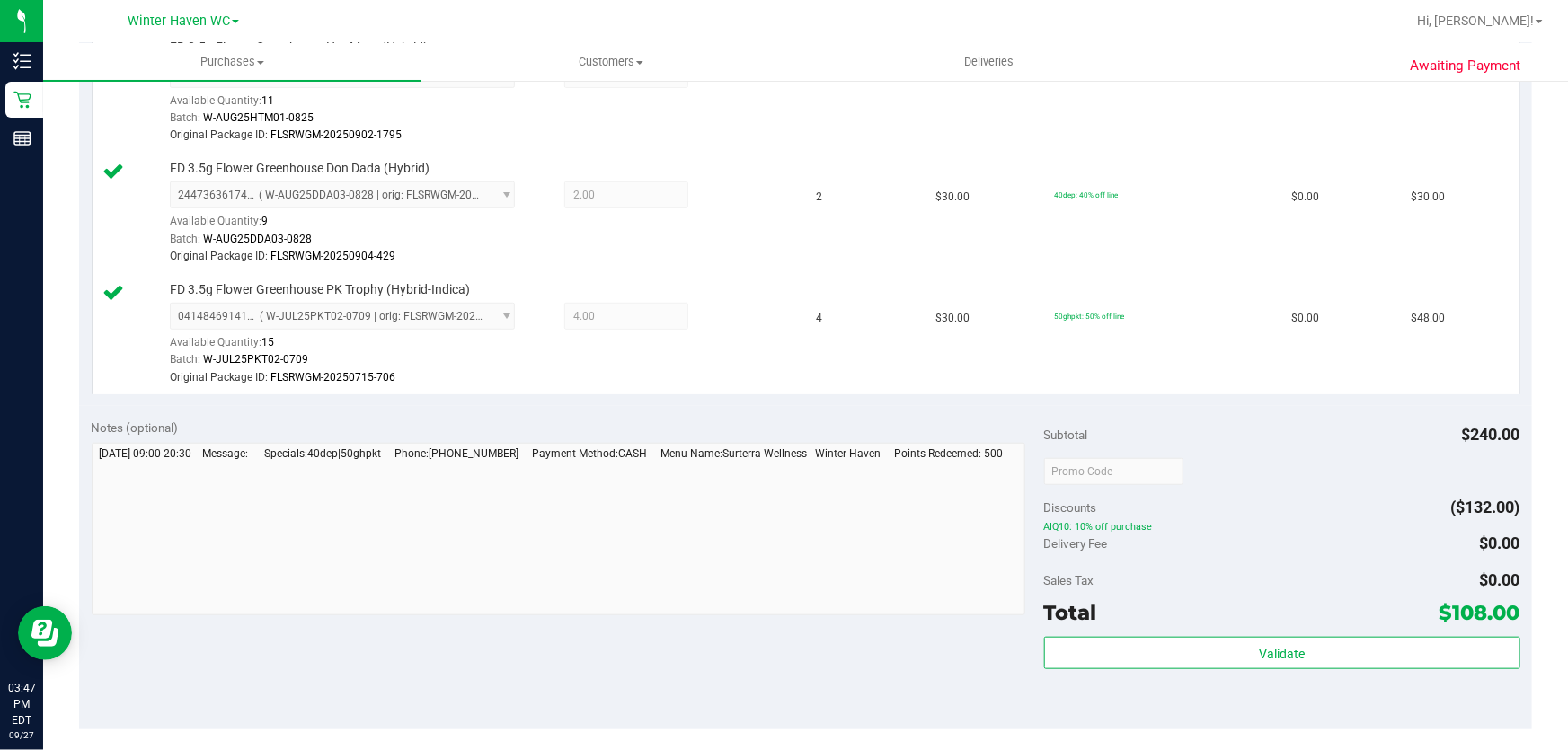
scroll to position [734, 0]
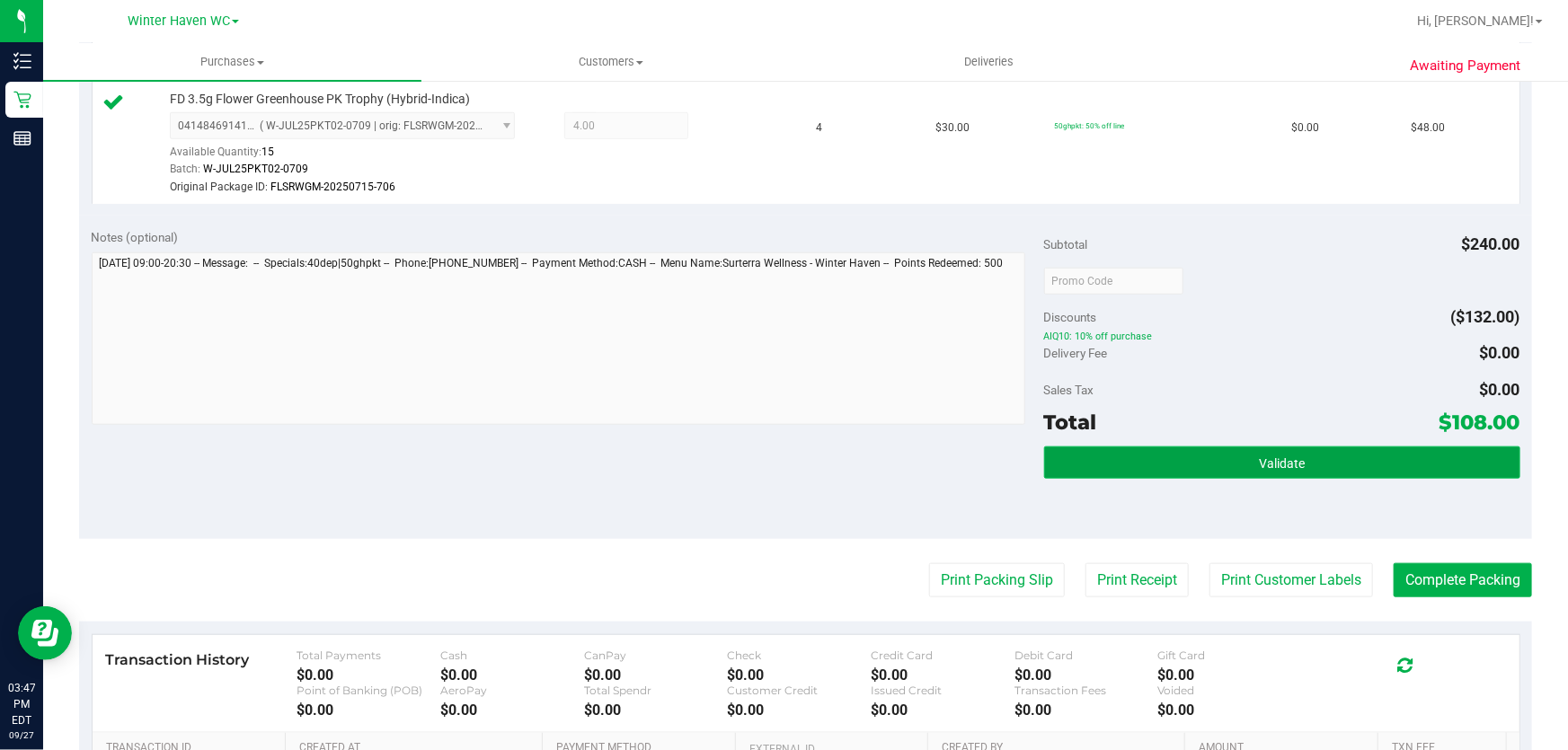
click at [1259, 456] on span "Validate" at bounding box center [1281, 463] width 46 height 15
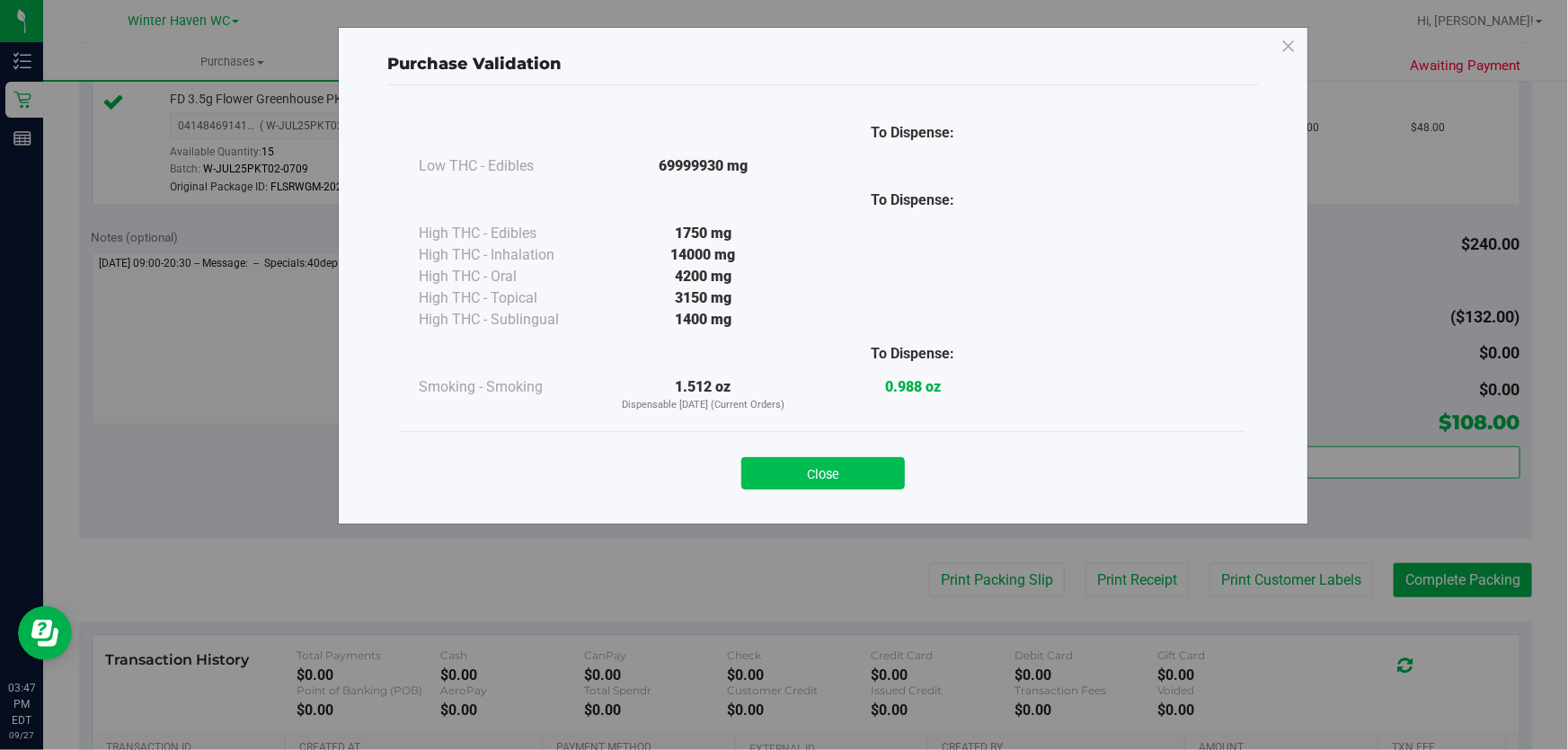
click at [865, 462] on button "Close" at bounding box center [823, 473] width 164 height 32
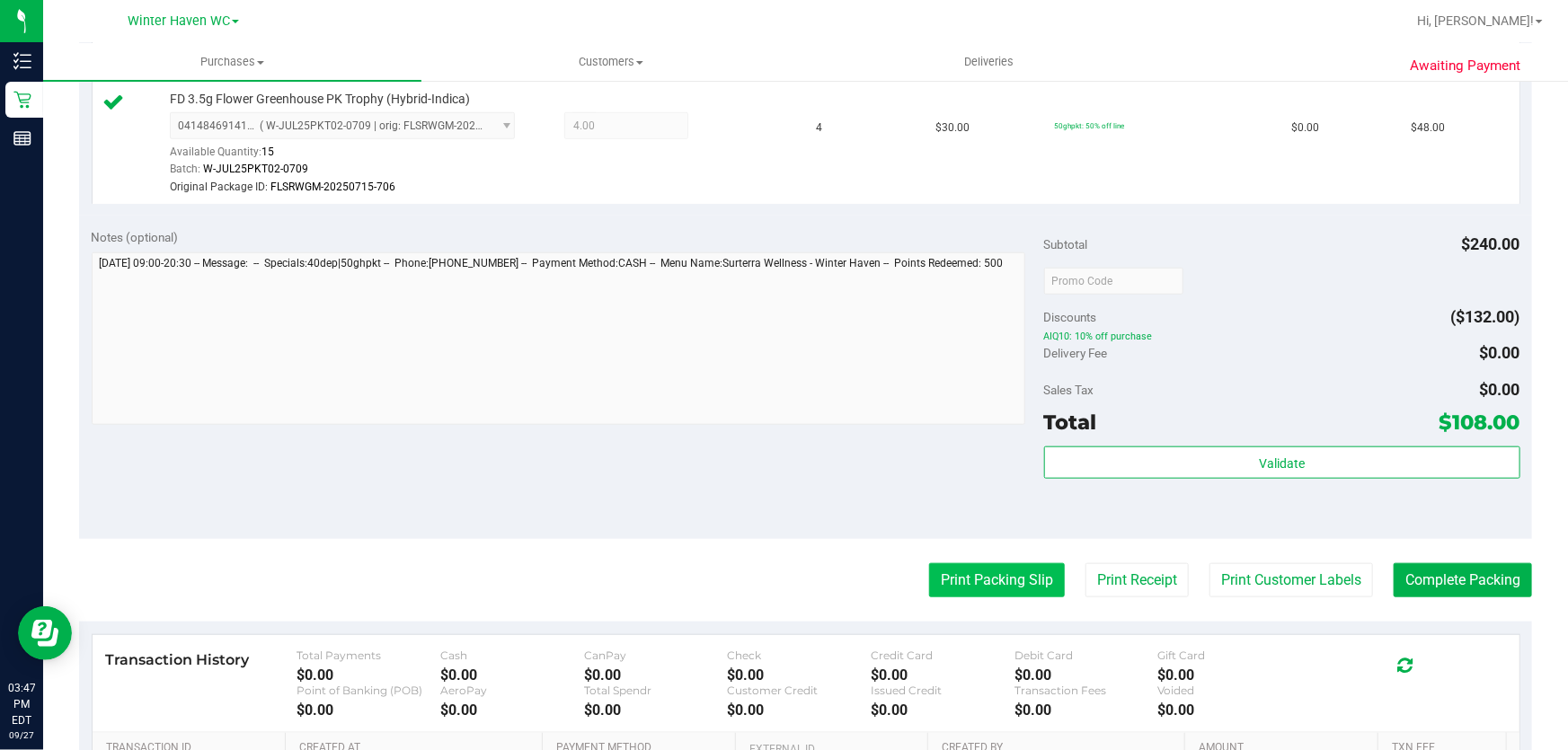
click at [987, 579] on button "Print Packing Slip" at bounding box center [997, 580] width 136 height 34
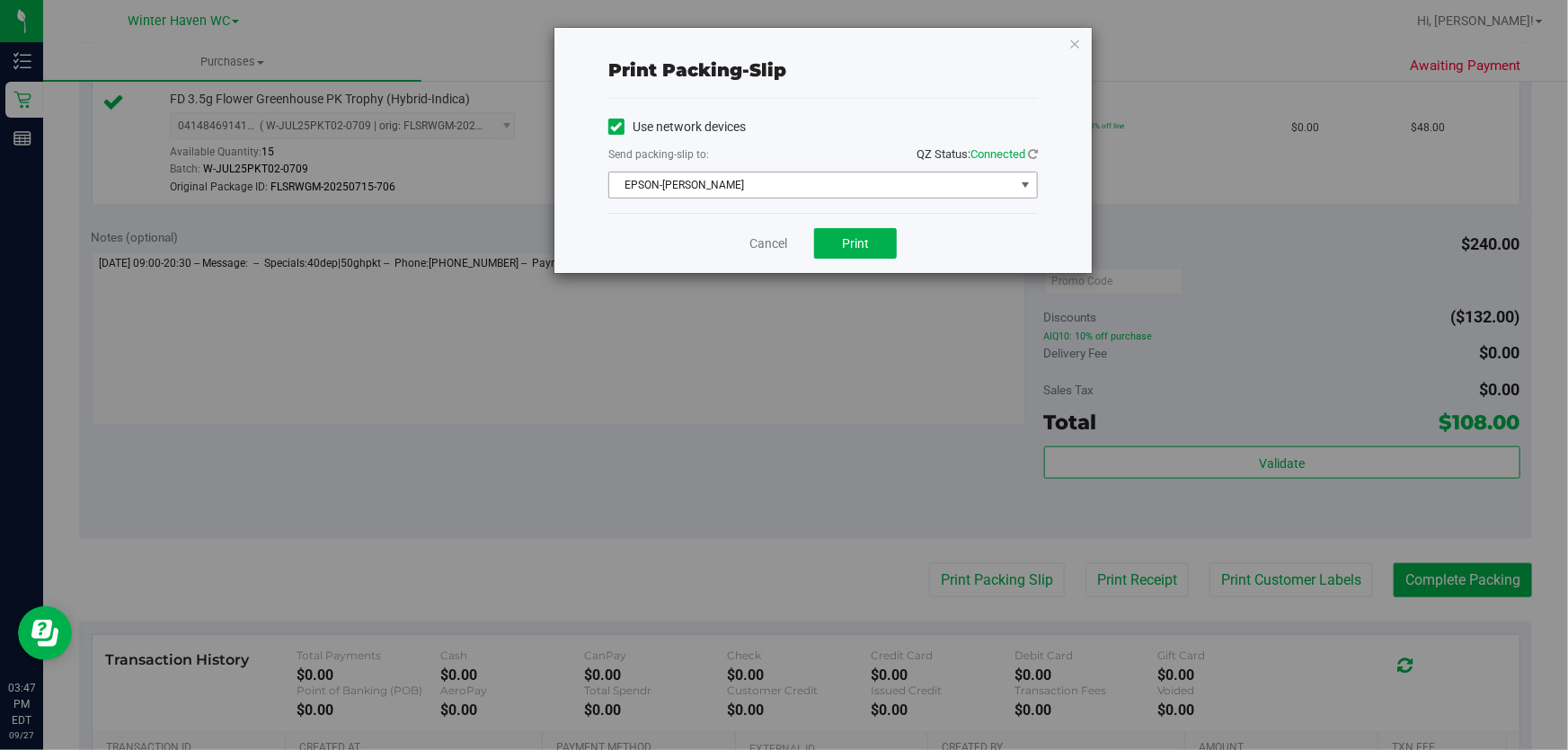
click at [891, 189] on span "EPSON-[PERSON_NAME]" at bounding box center [812, 185] width 405 height 25
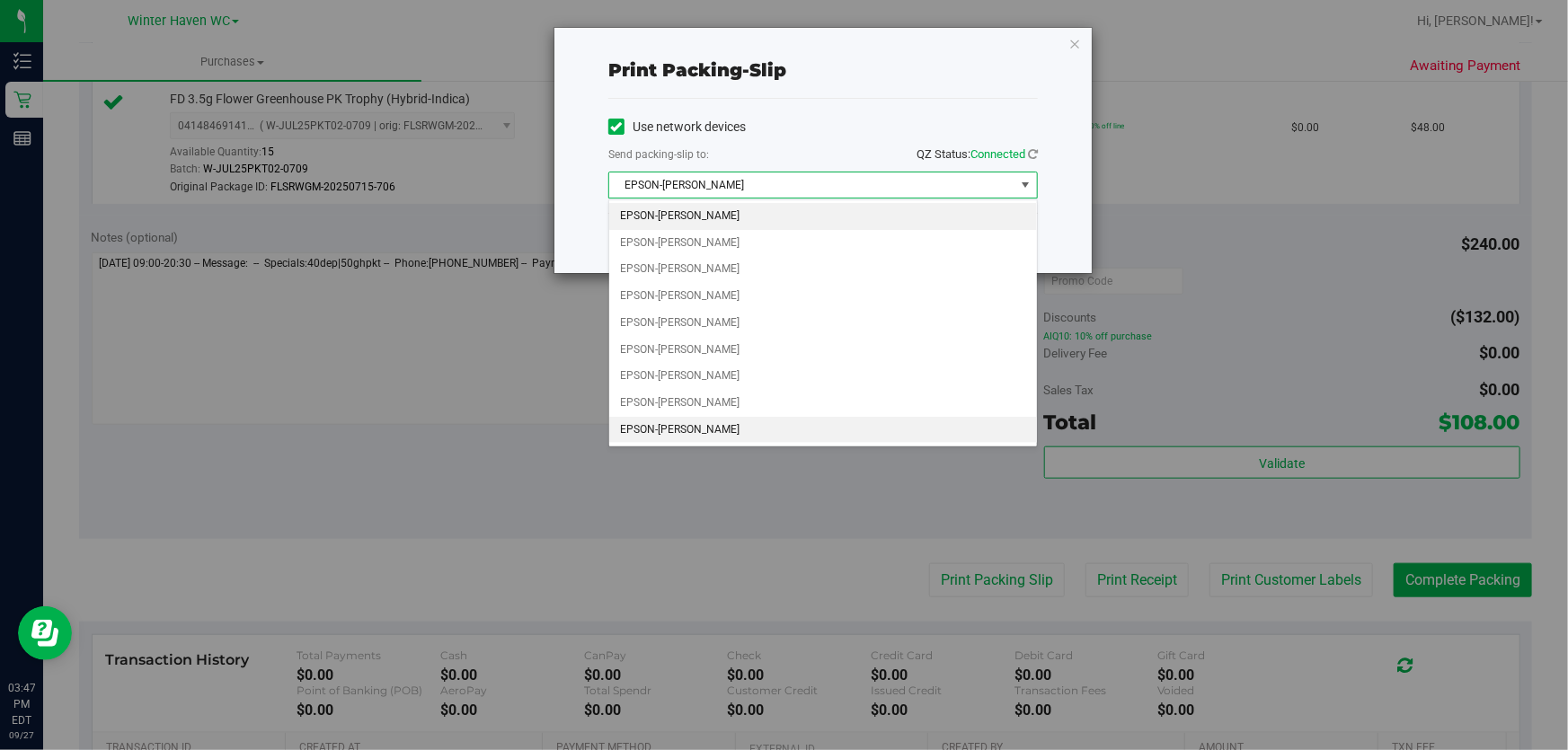
click at [785, 430] on li "EPSON-[PERSON_NAME]" at bounding box center [823, 431] width 428 height 27
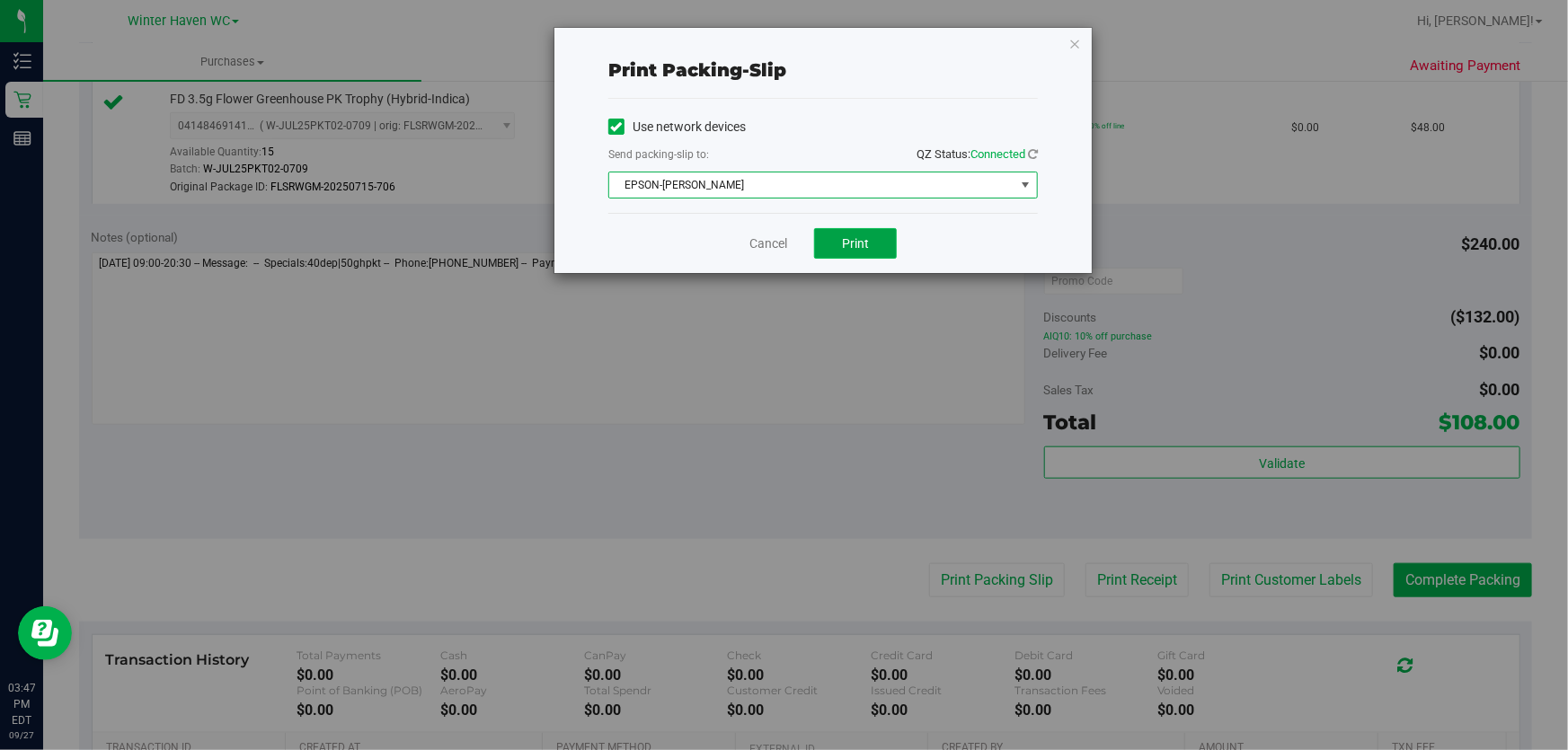
click at [856, 250] on span "Print" at bounding box center [856, 243] width 27 height 15
click at [777, 241] on link "Cancel" at bounding box center [768, 243] width 38 height 19
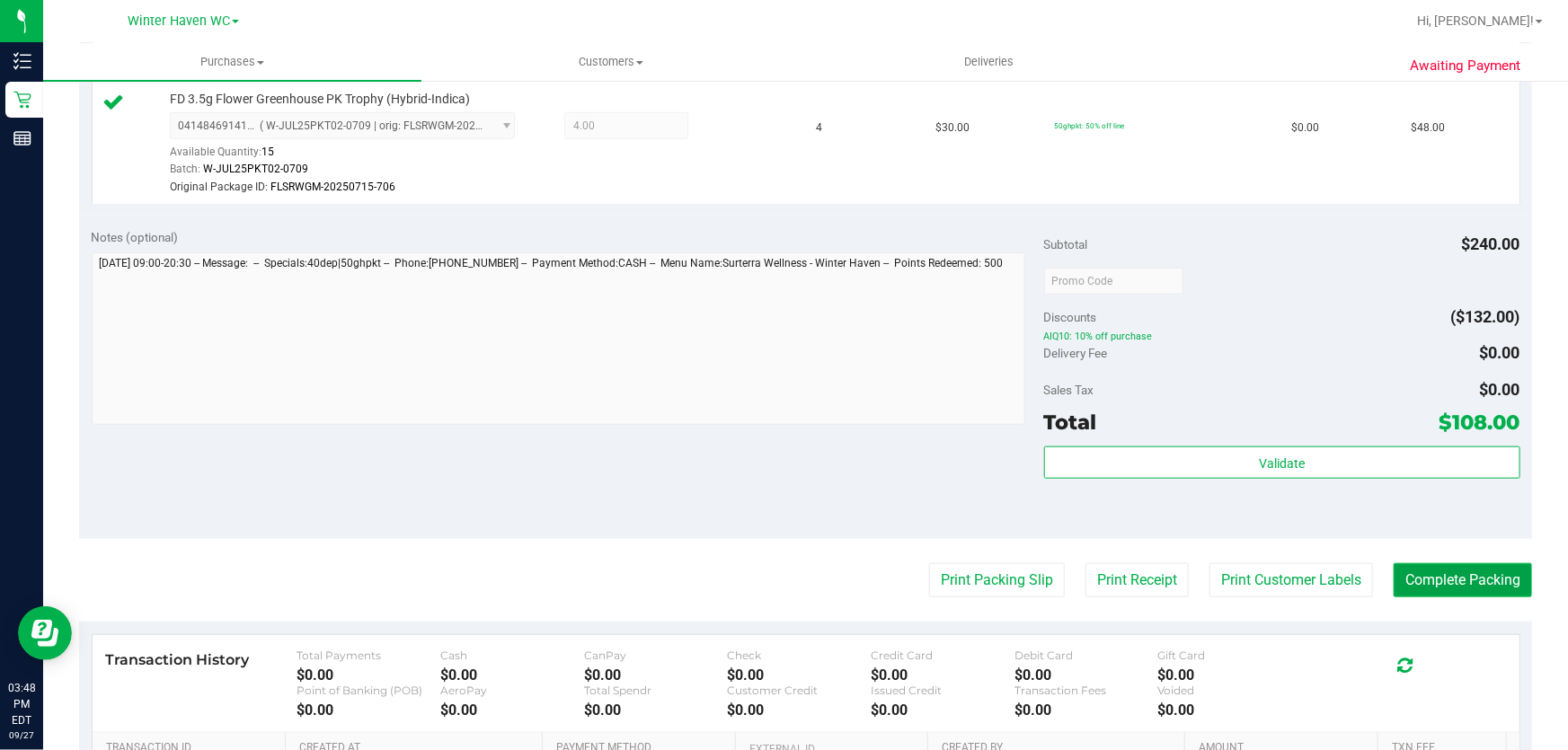
click at [1430, 592] on button "Complete Packing" at bounding box center [1462, 580] width 138 height 34
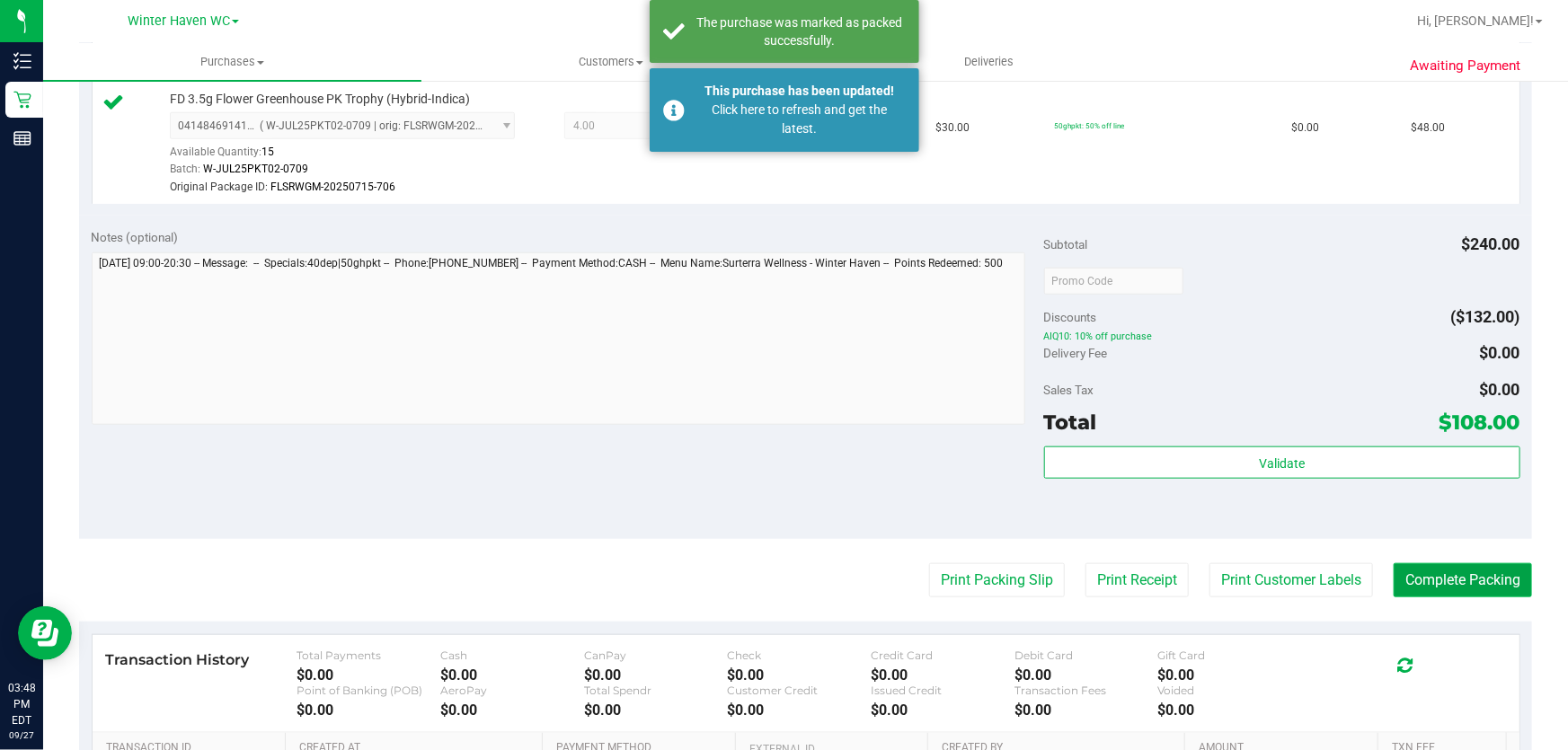
click at [1423, 569] on button "Complete Packing" at bounding box center [1462, 580] width 138 height 34
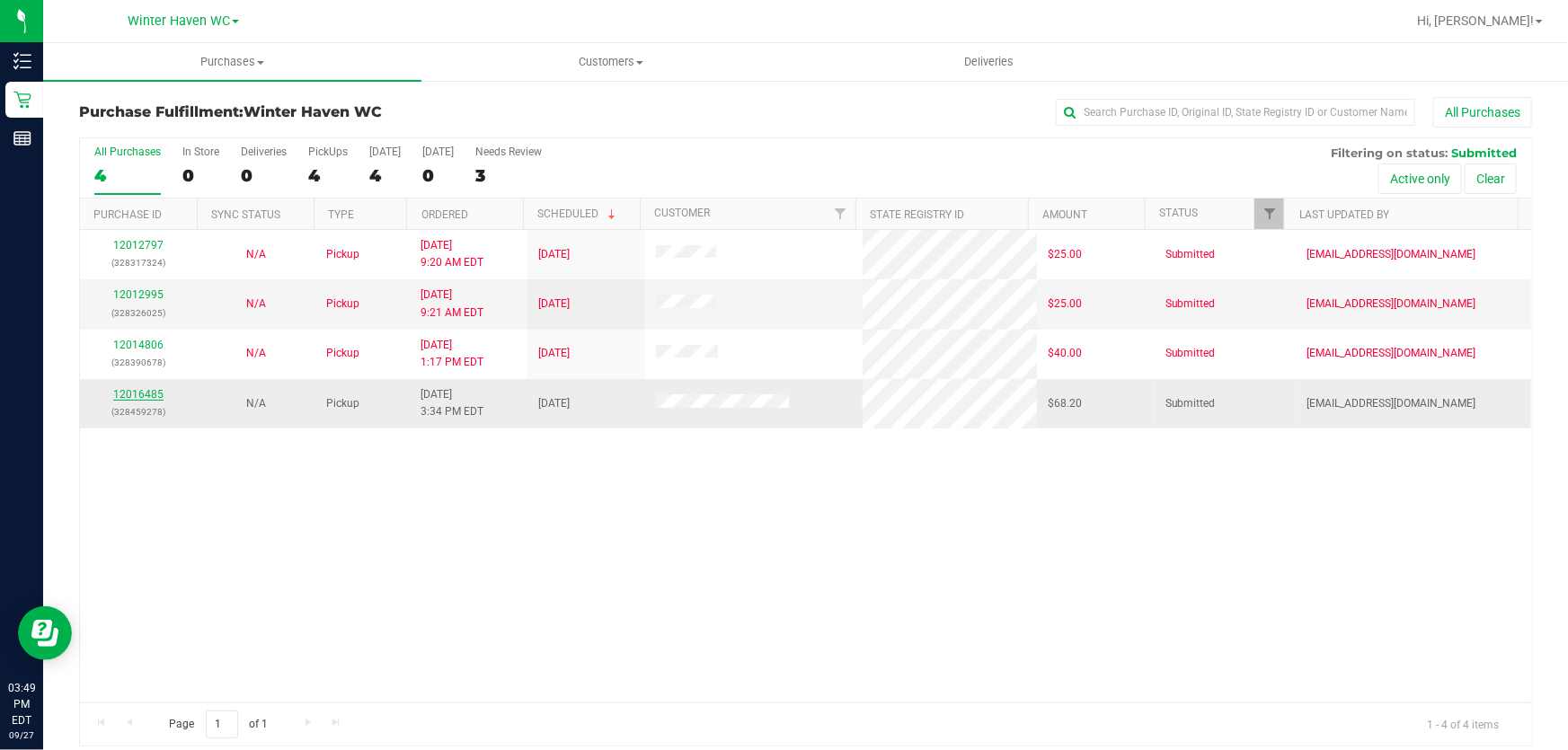
click at [139, 392] on link "12016485" at bounding box center [138, 394] width 50 height 13
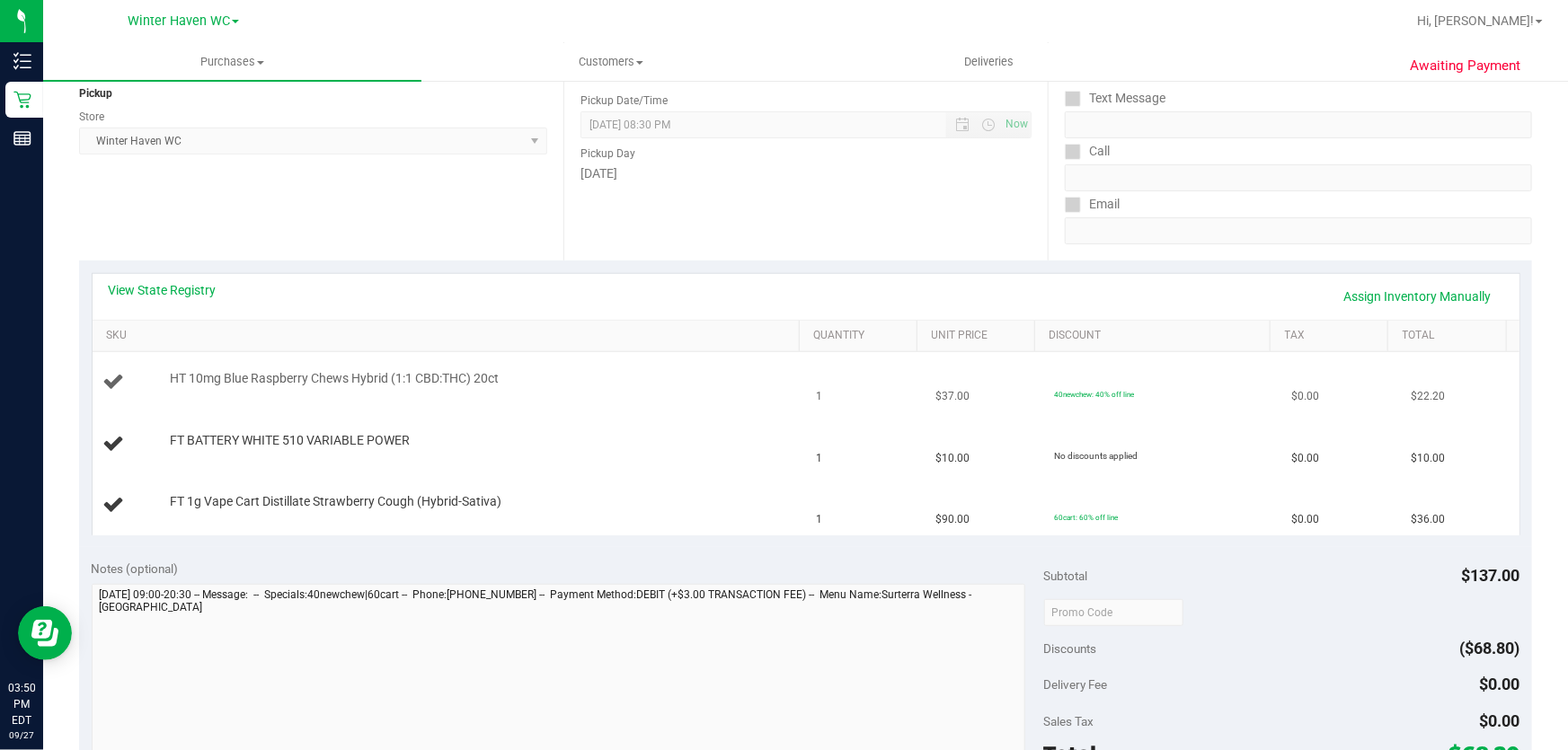
scroll to position [245, 0]
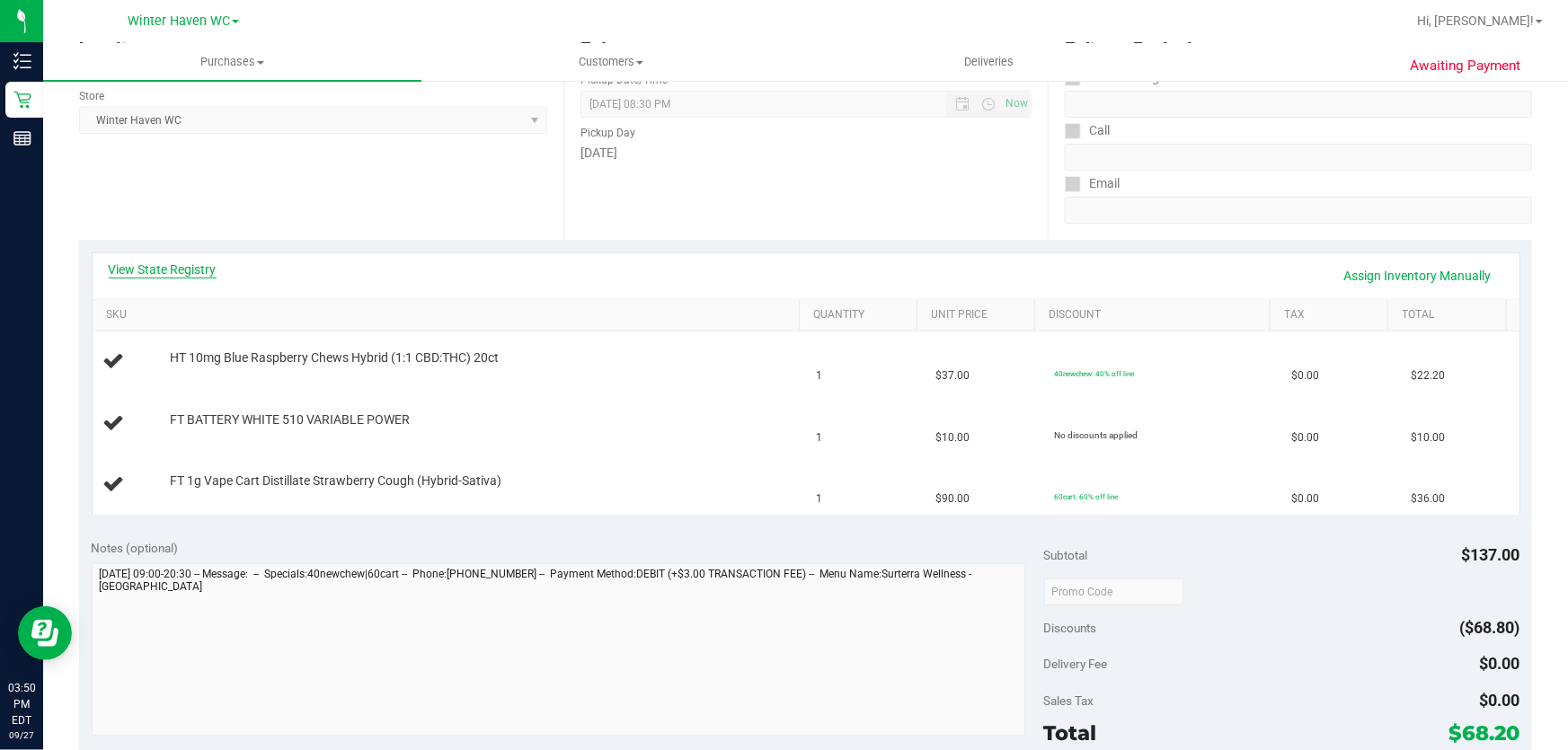
click at [166, 272] on link "View State Registry" at bounding box center [163, 269] width 108 height 18
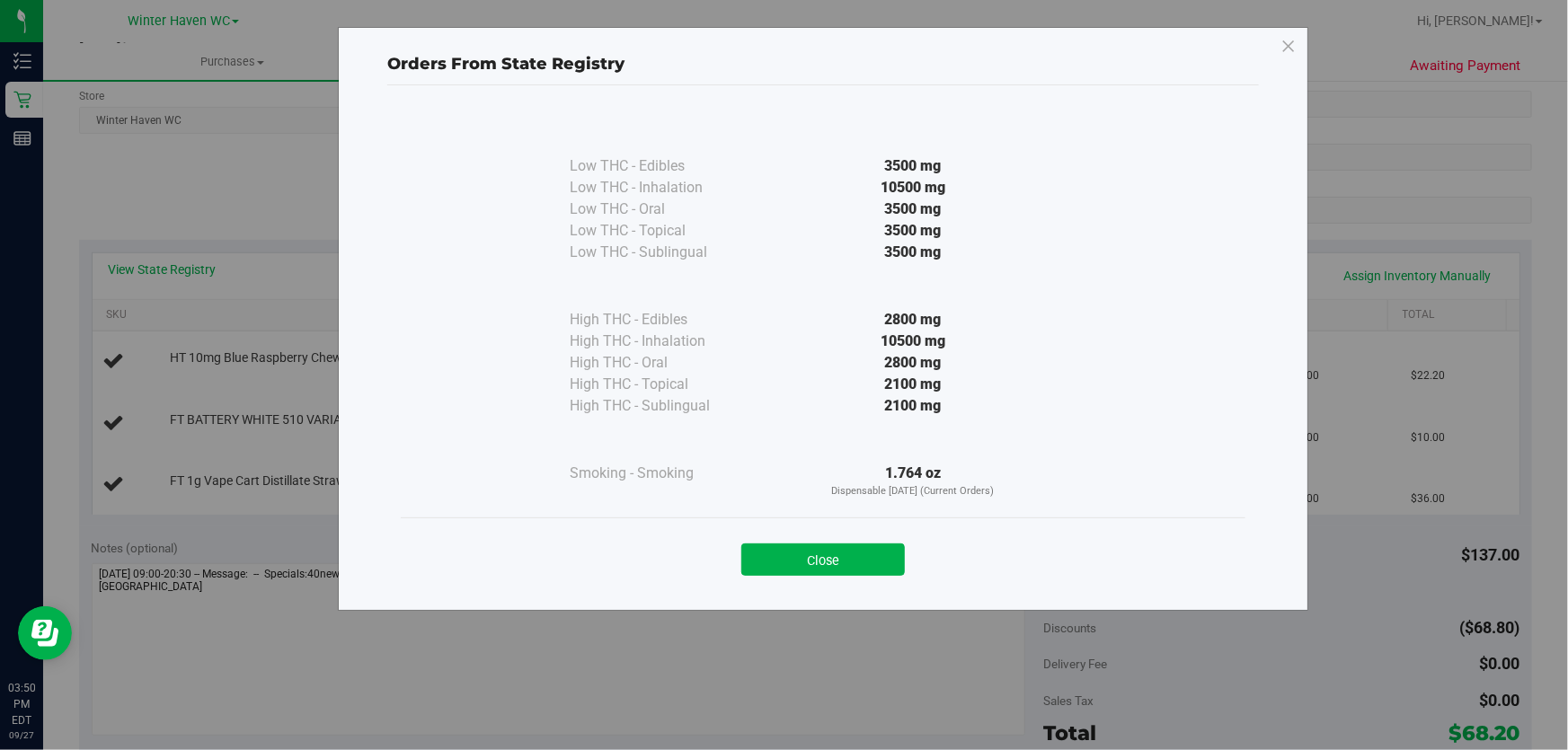
click at [753, 358] on div "2800 mg" at bounding box center [913, 363] width 327 height 22
click at [810, 557] on button "Close" at bounding box center [823, 559] width 164 height 32
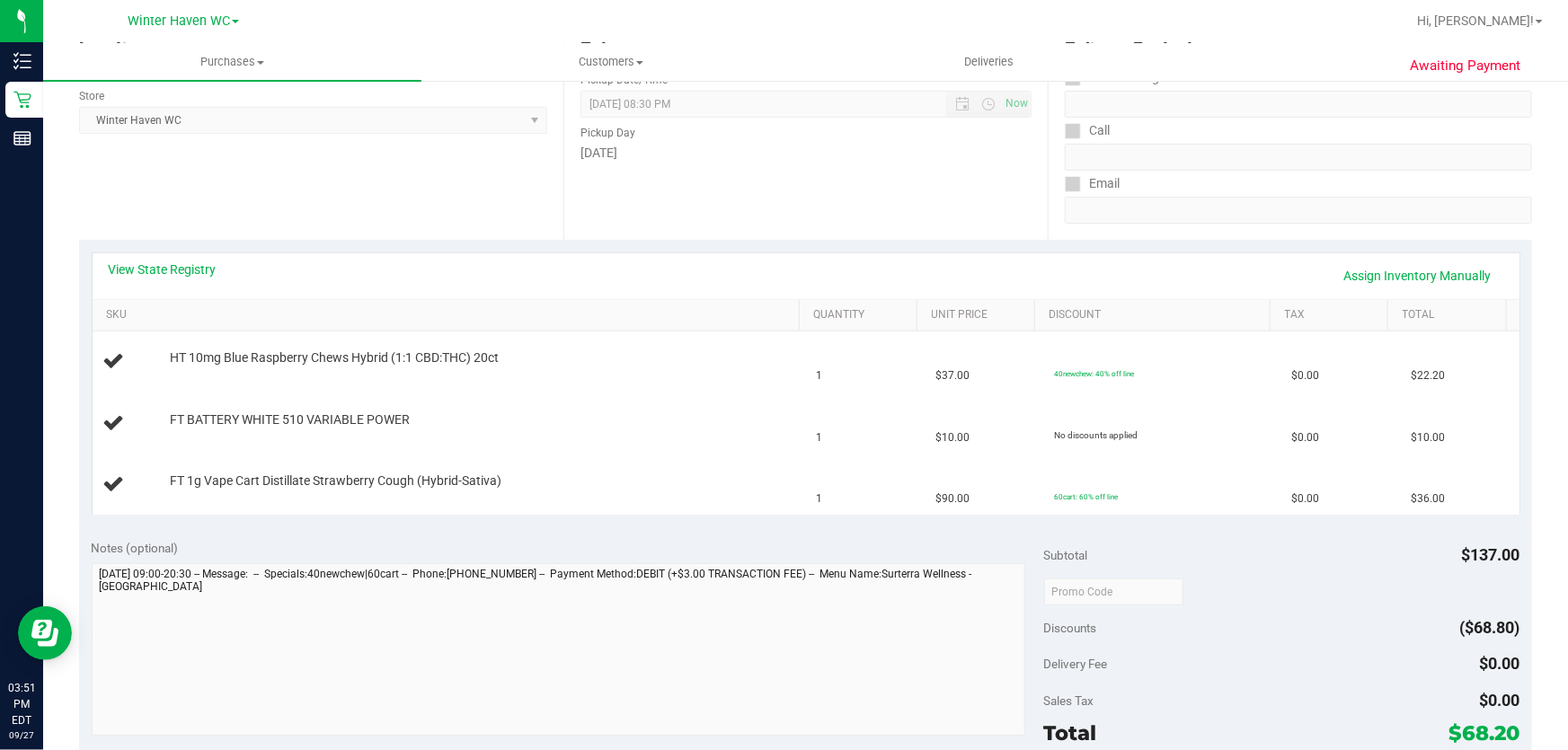
click at [353, 190] on div "Location Pickup Store [GEOGRAPHIC_DATA] WC Select Store [PERSON_NAME][GEOGRAPHI…" at bounding box center [321, 129] width 484 height 220
click at [199, 264] on link "View State Registry" at bounding box center [163, 269] width 108 height 18
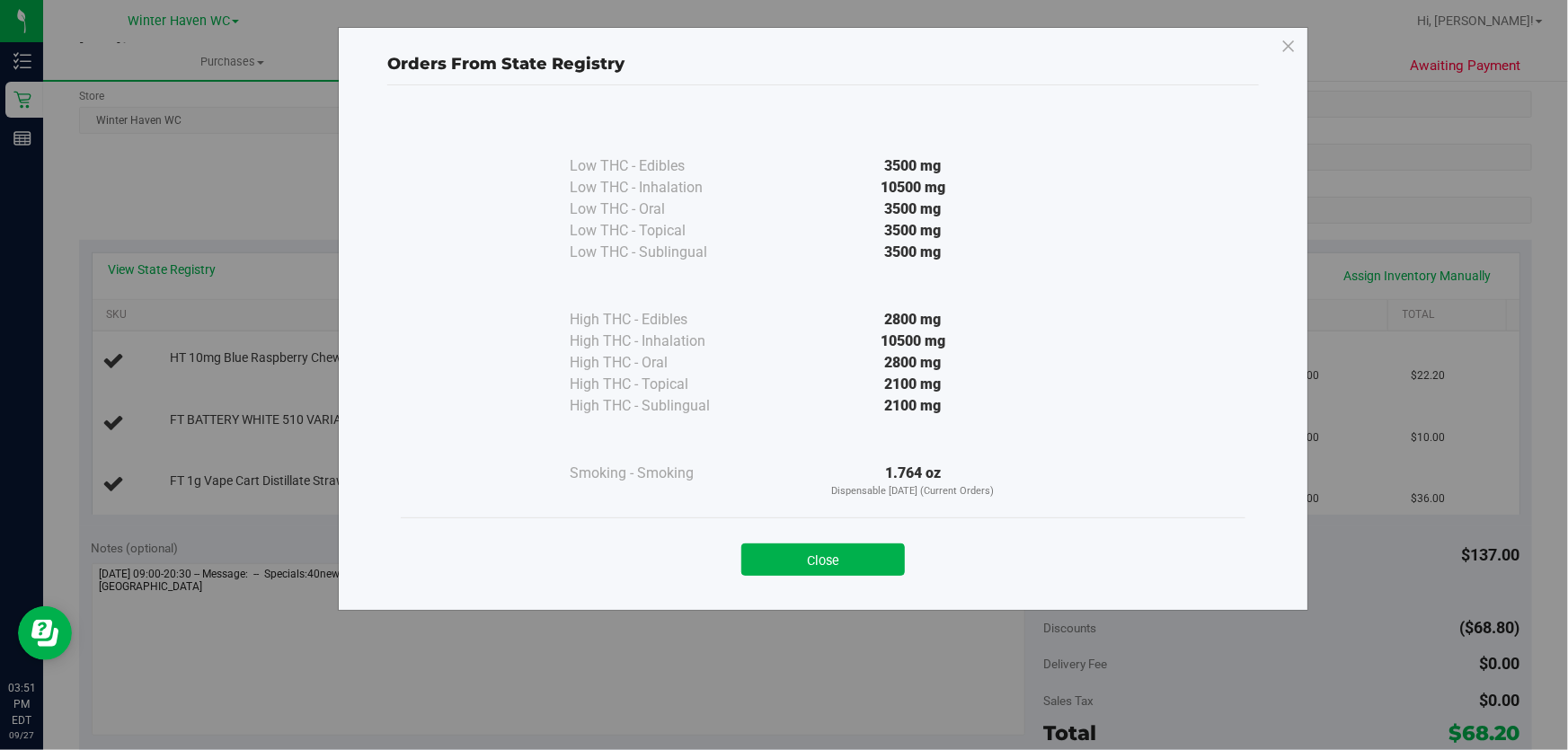
click at [760, 224] on div "3500 mg" at bounding box center [913, 231] width 327 height 22
click at [812, 342] on div "10500 mg" at bounding box center [913, 342] width 327 height 22
click at [835, 555] on button "Close" at bounding box center [823, 559] width 164 height 32
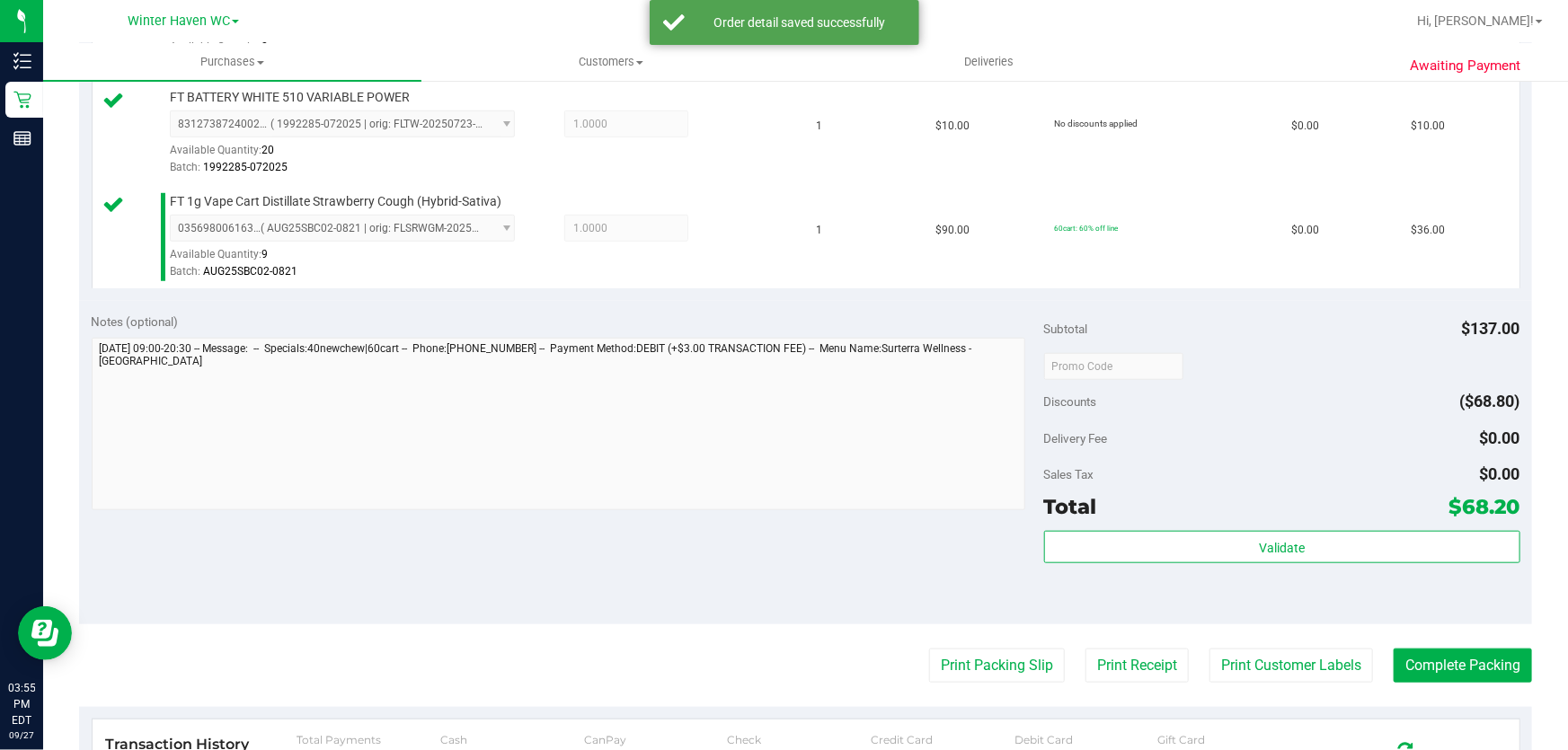
scroll to position [602, 0]
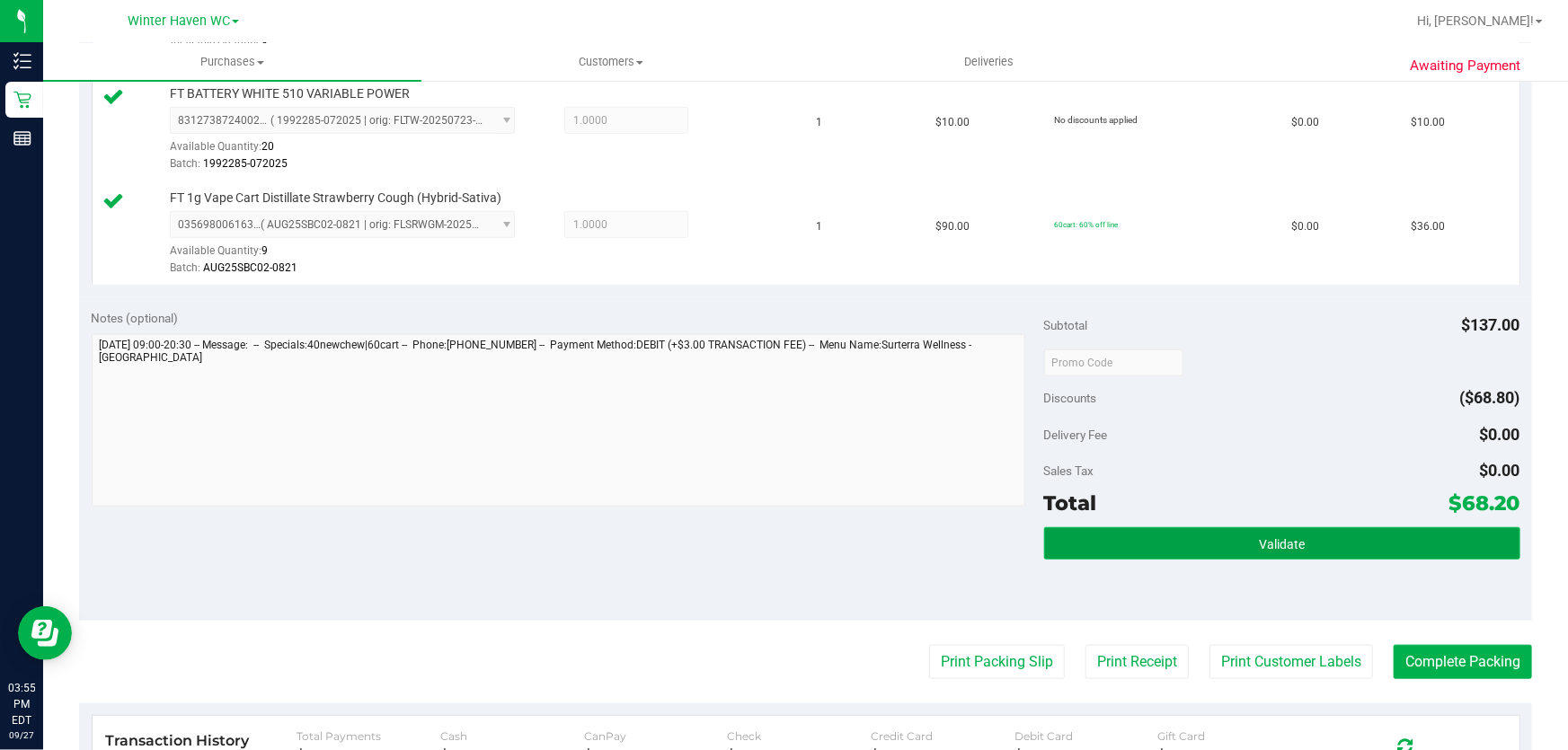
click at [1266, 547] on span "Validate" at bounding box center [1281, 544] width 46 height 15
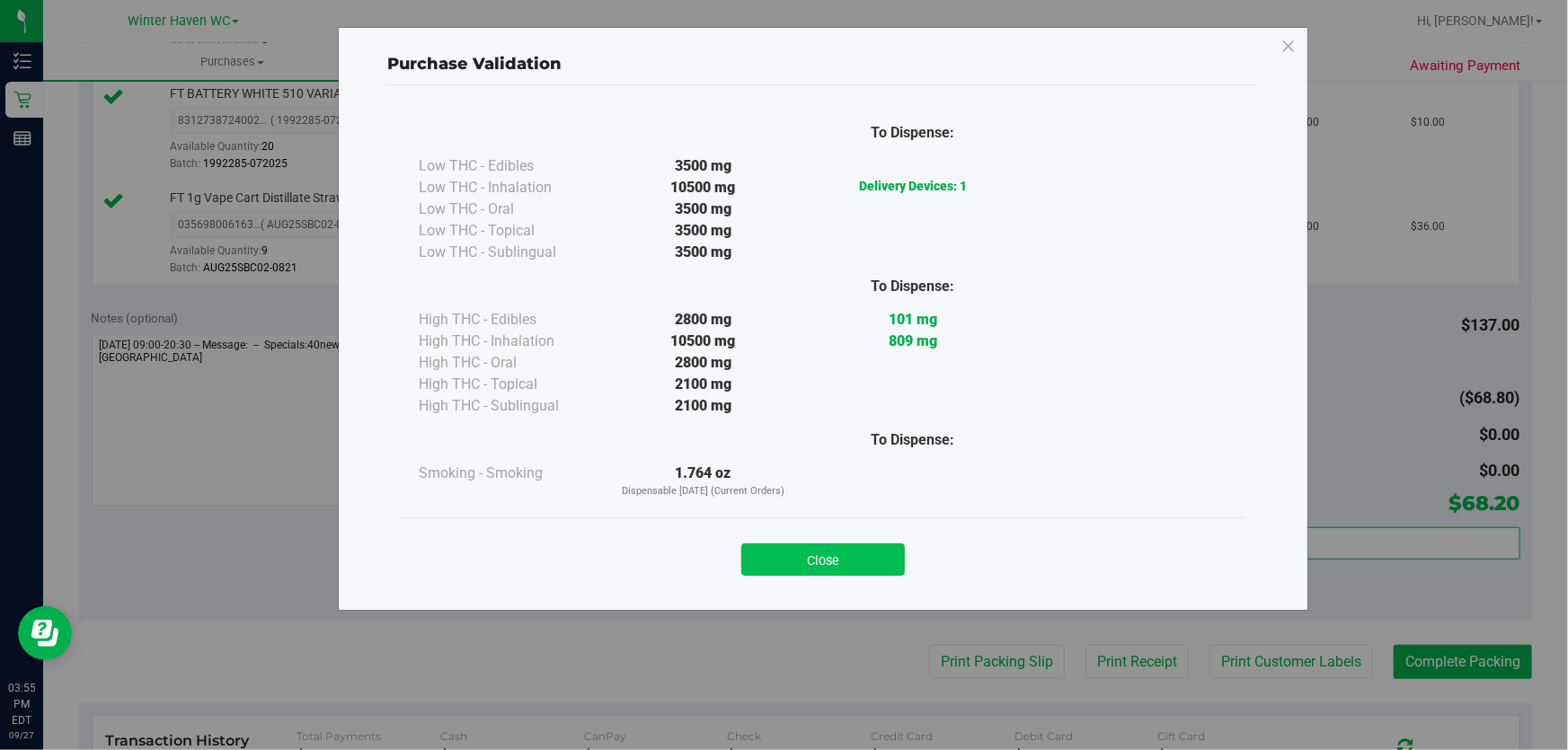
click at [827, 566] on button "Close" at bounding box center [823, 559] width 164 height 32
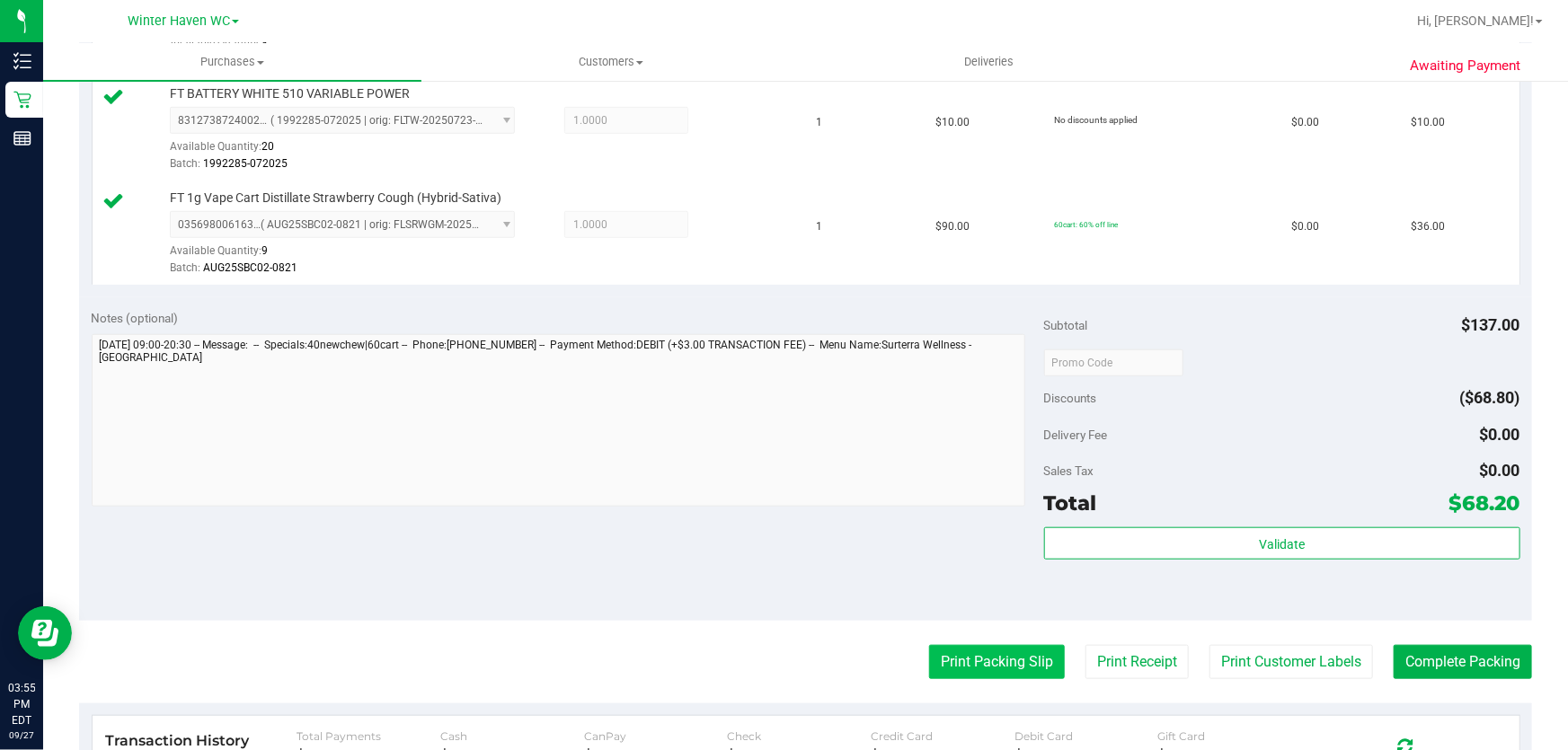
click at [982, 673] on button "Print Packing Slip" at bounding box center [997, 662] width 136 height 34
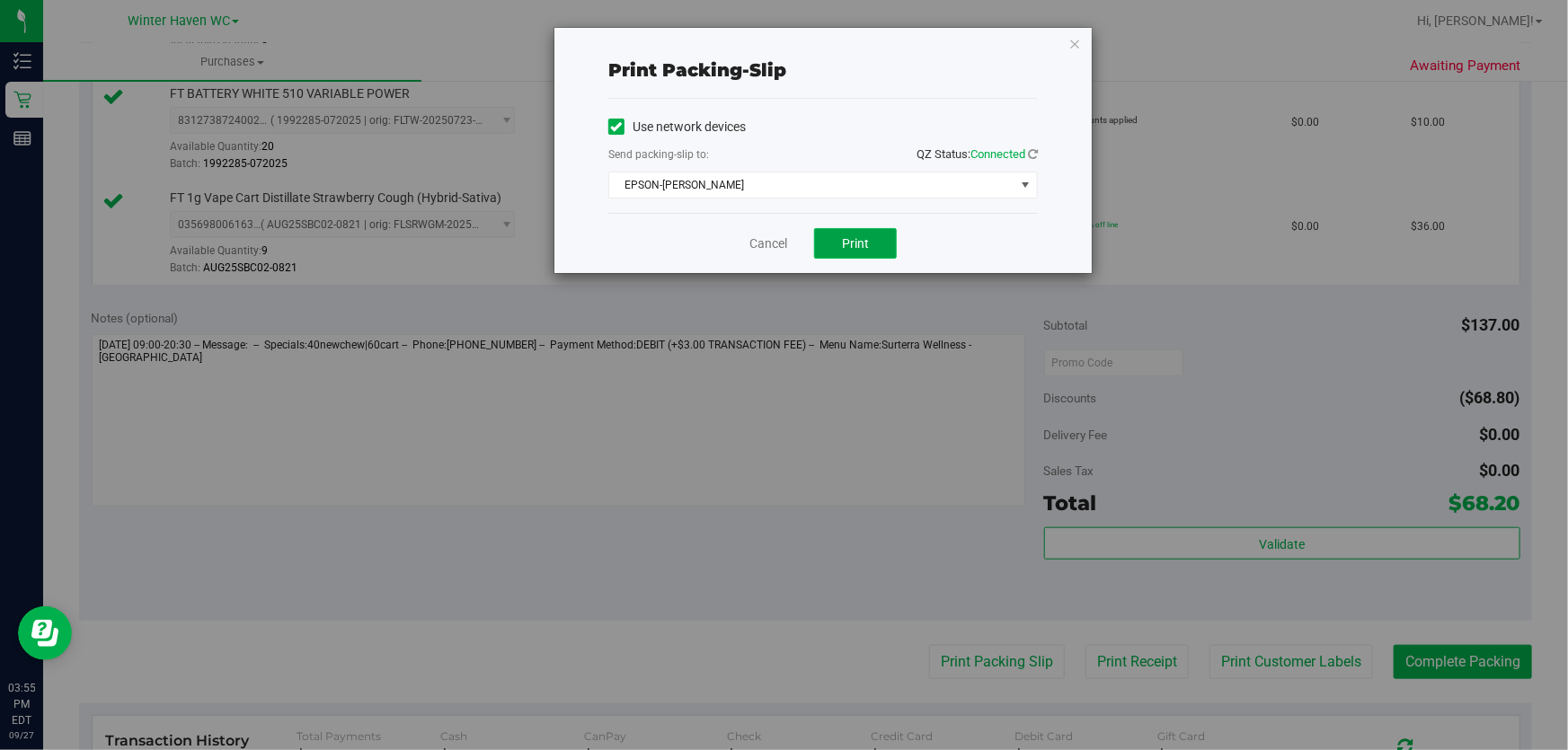
click at [855, 233] on button "Print" at bounding box center [855, 243] width 82 height 30
click at [758, 245] on link "Cancel" at bounding box center [768, 243] width 38 height 19
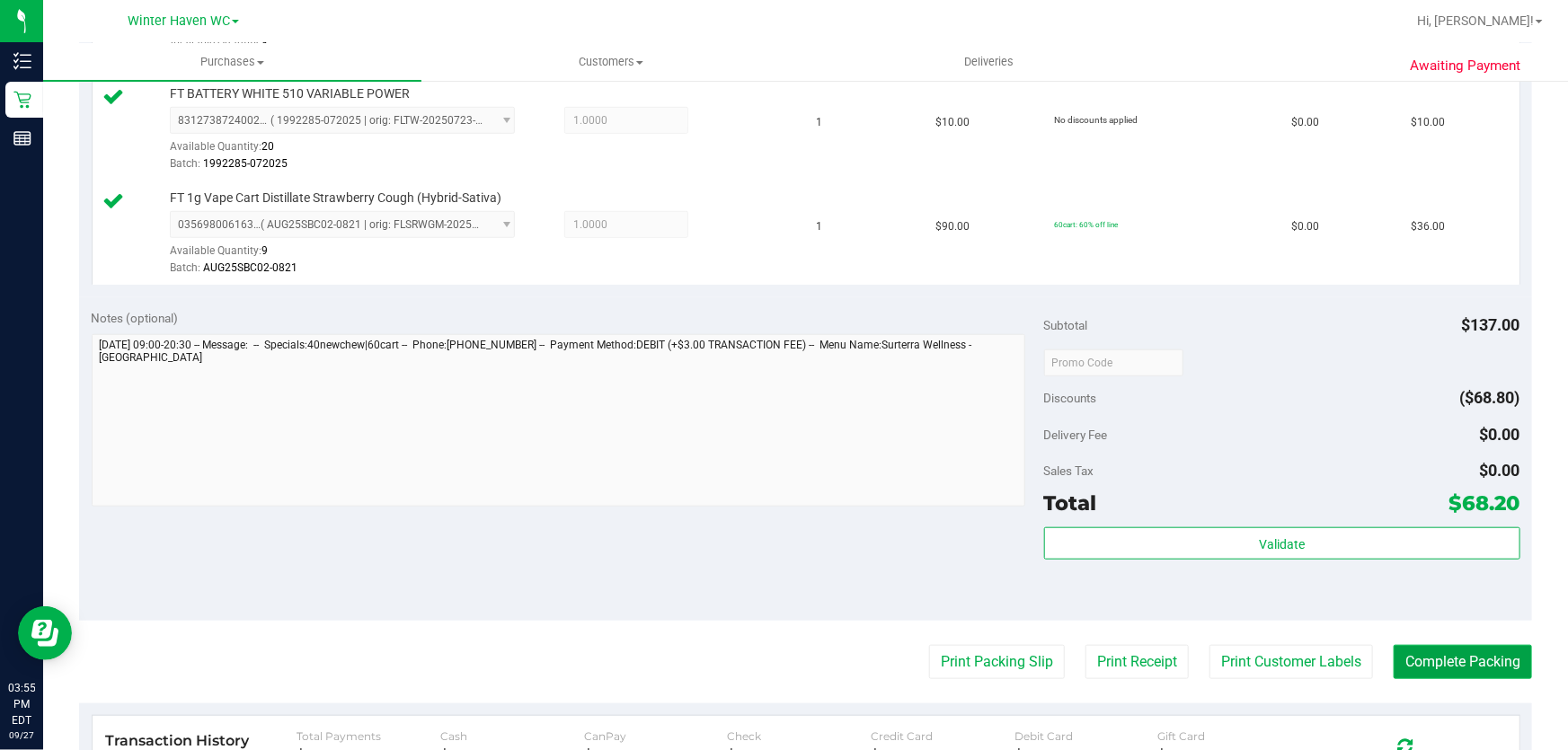
click at [1450, 658] on button "Complete Packing" at bounding box center [1462, 662] width 138 height 34
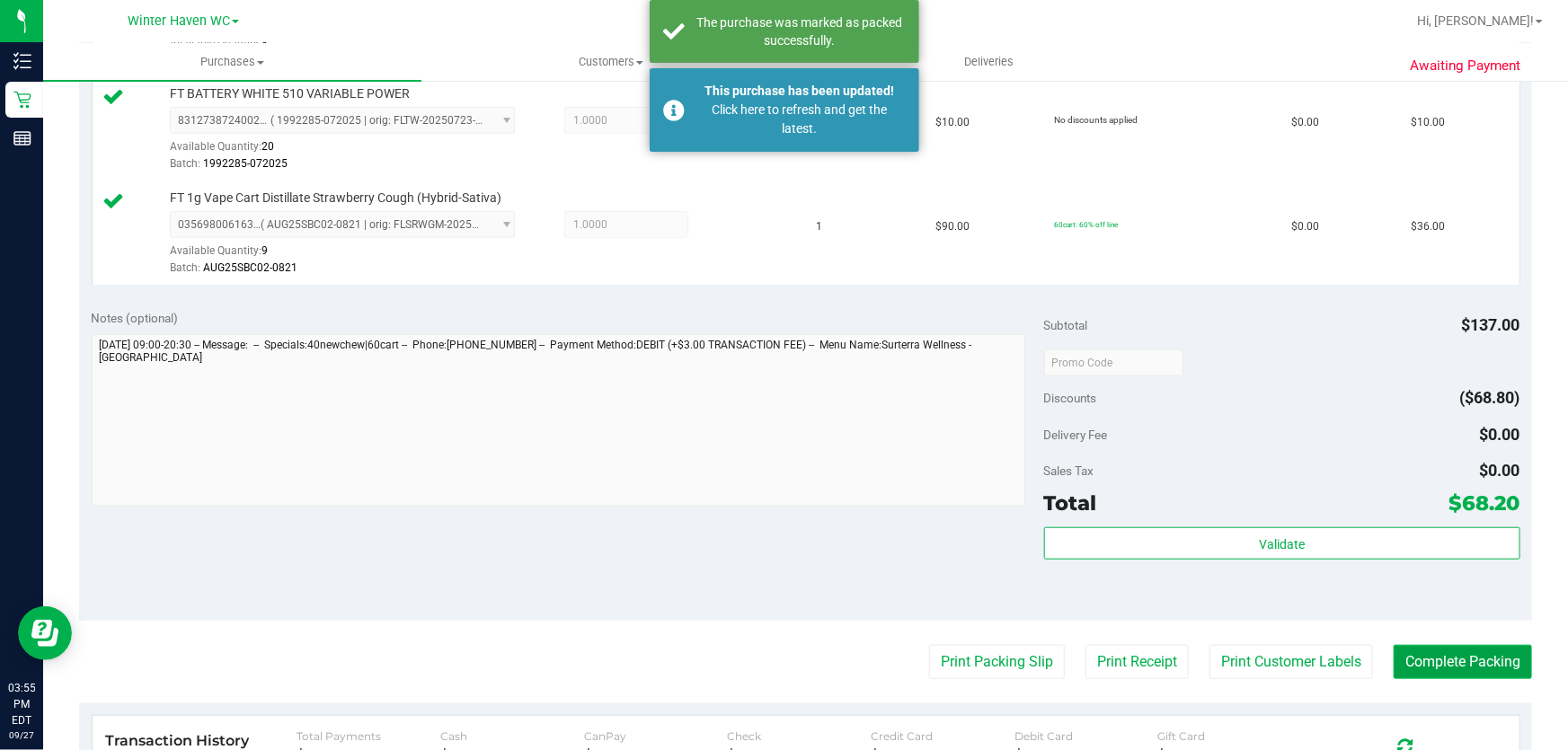
click at [1450, 656] on button "Complete Packing" at bounding box center [1462, 662] width 138 height 34
click at [1449, 656] on button "Complete Packing" at bounding box center [1455, 662] width 153 height 34
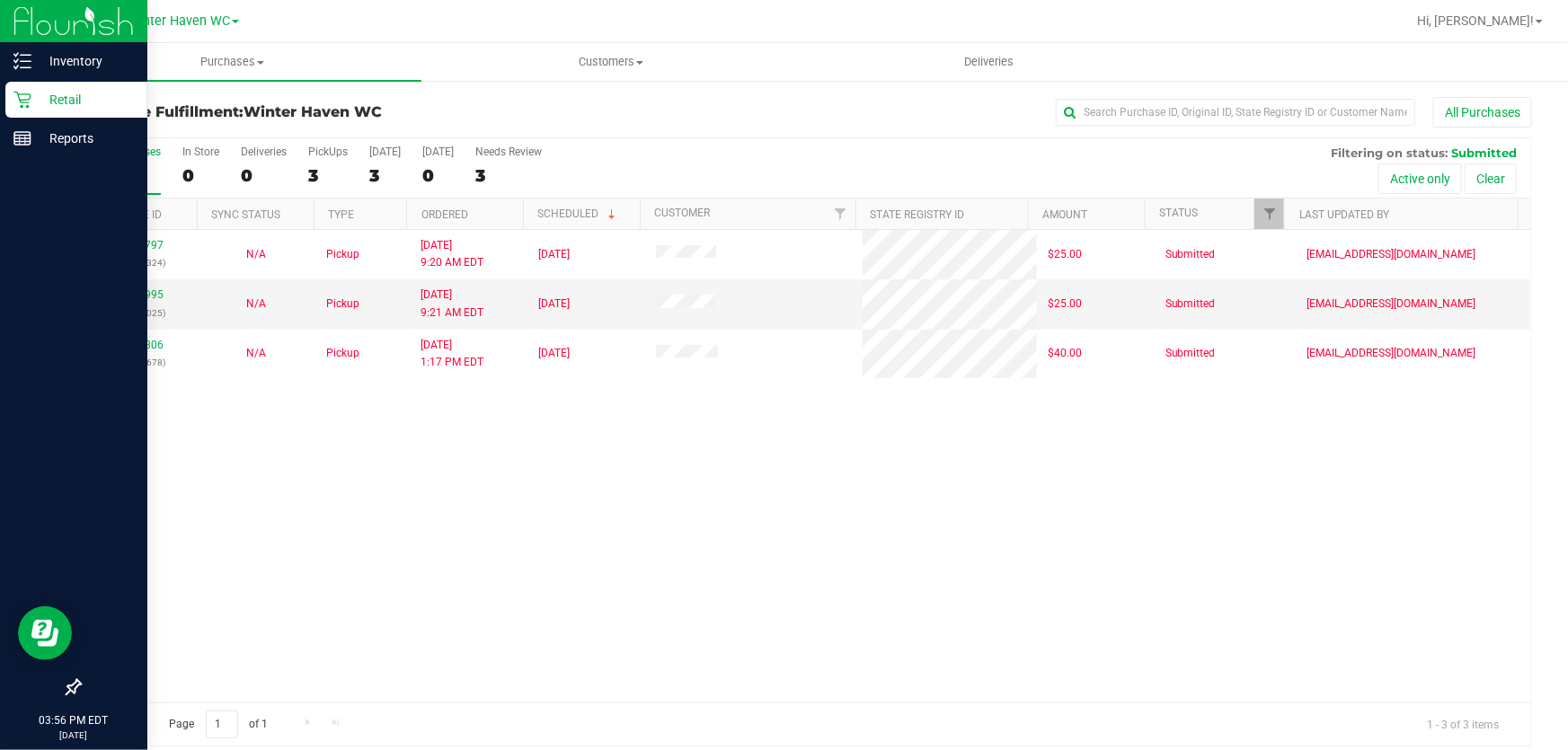
click at [72, 94] on p "Retail" at bounding box center [85, 100] width 108 height 22
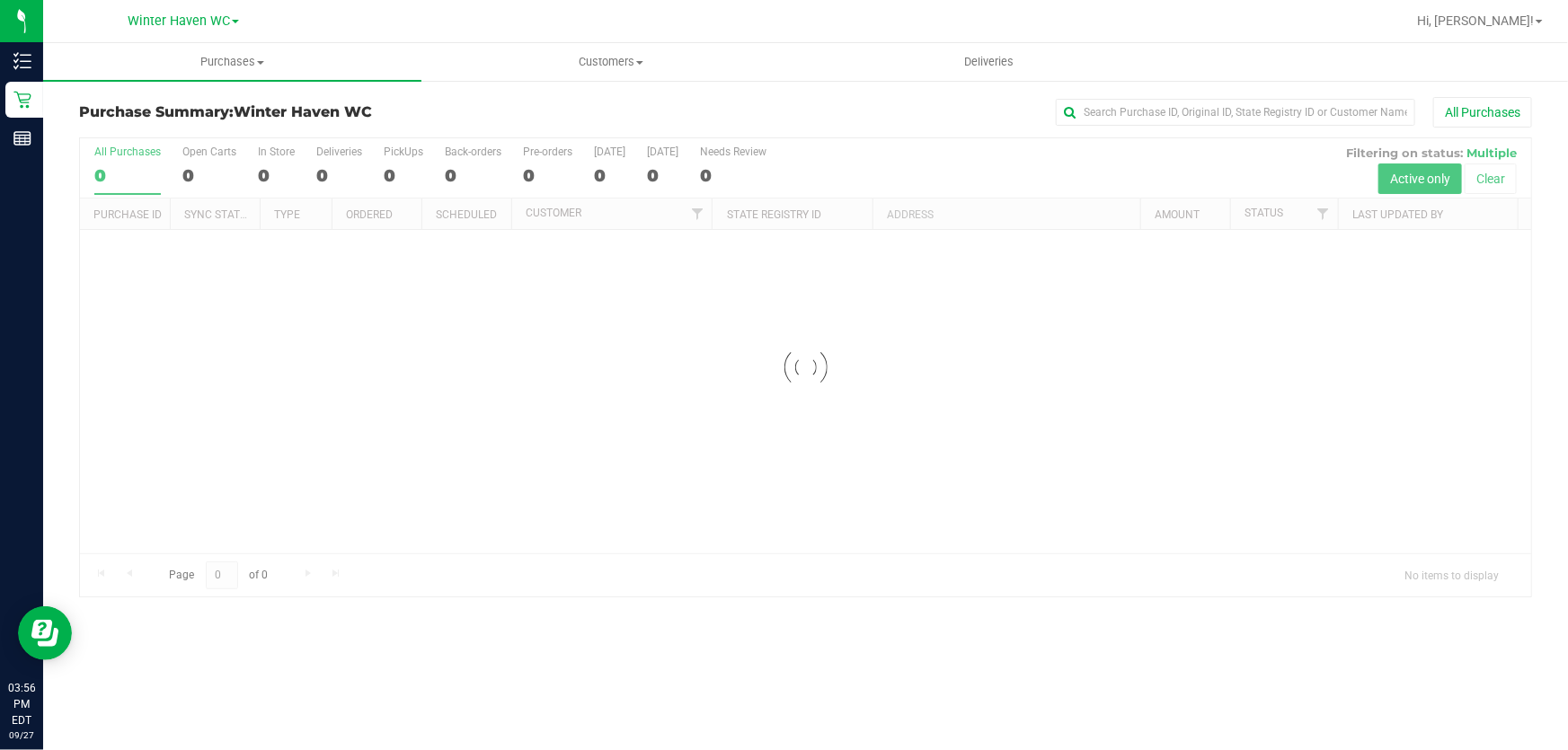
click at [883, 90] on div "Purchase Summary: [GEOGRAPHIC_DATA] All Purchases Loading... All Purchases 0 Op…" at bounding box center [805, 348] width 1525 height 537
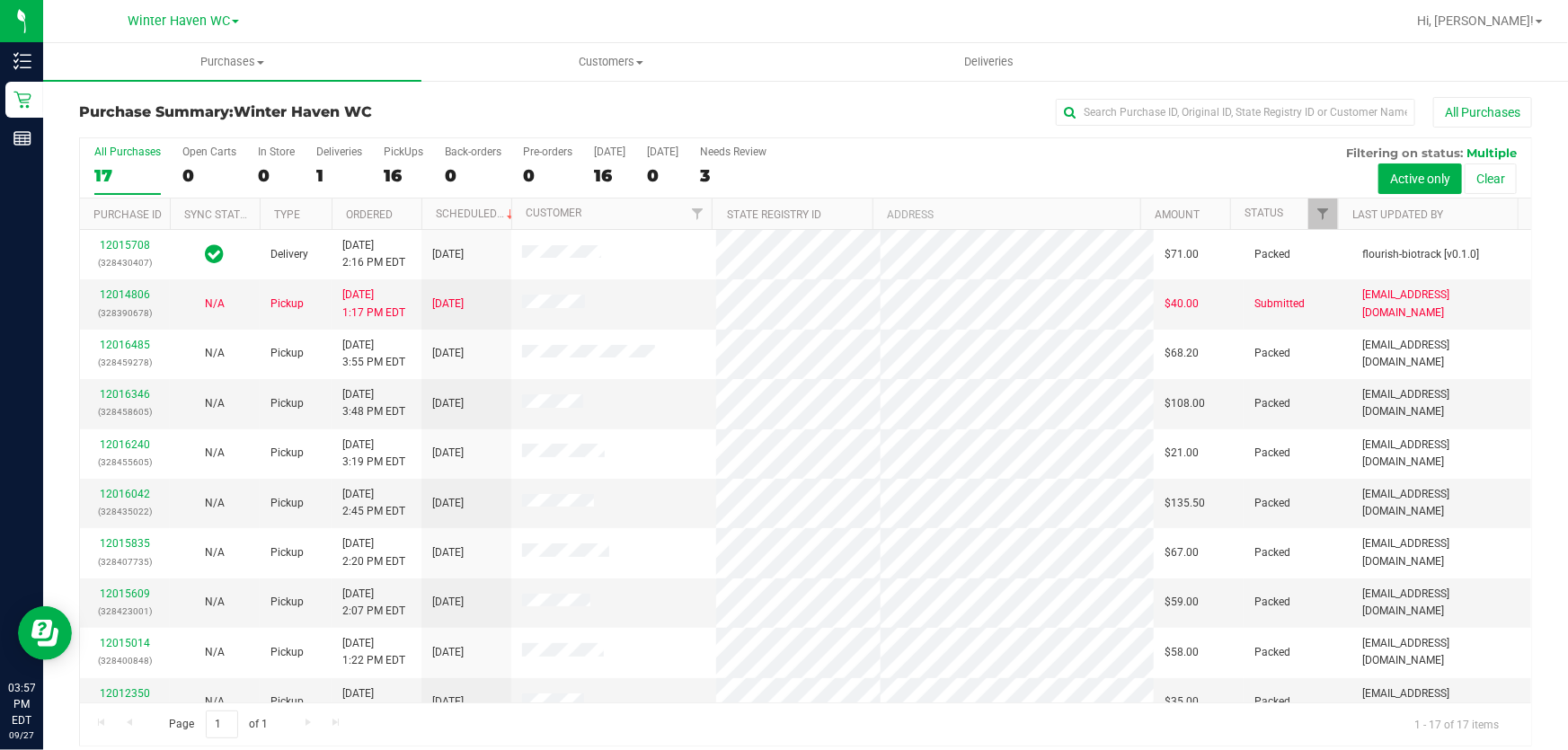
click at [950, 155] on div "All Purchases 17 Open Carts 0 In Store 0 Deliveries 1 PickUps 16 Back-orders 0 …" at bounding box center [806, 167] width 1451 height 60
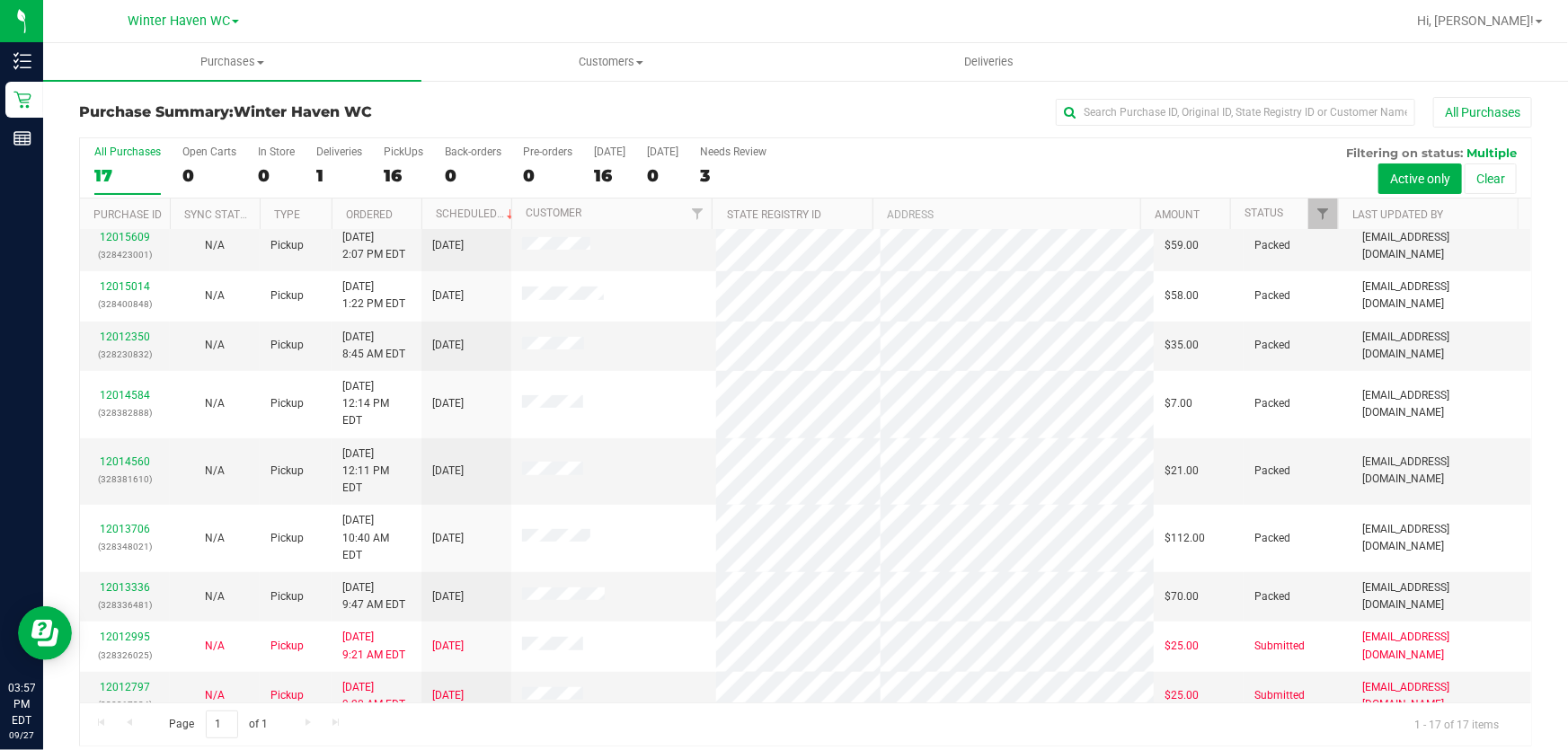
scroll to position [370, 0]
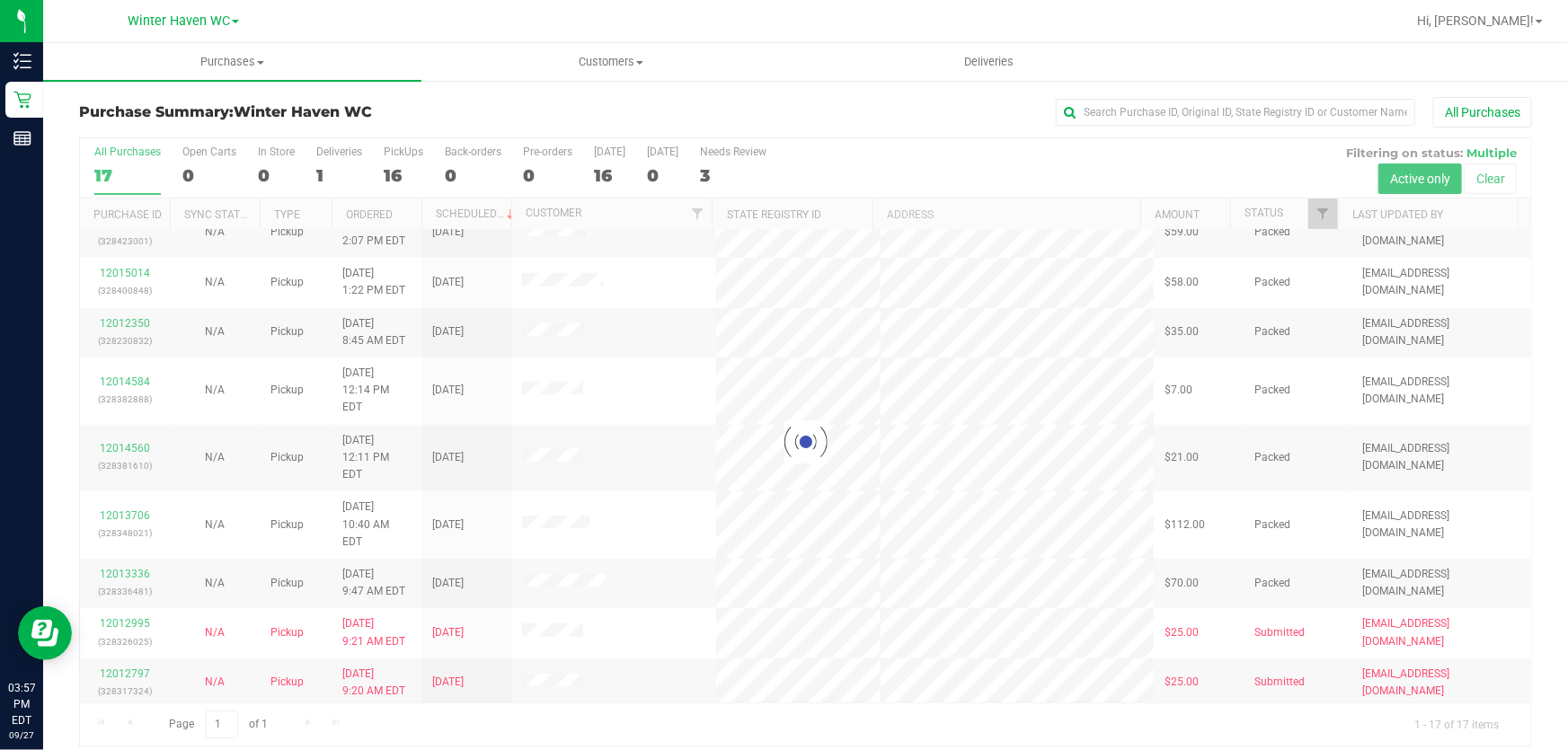
click at [949, 153] on div at bounding box center [806, 442] width 1451 height 607
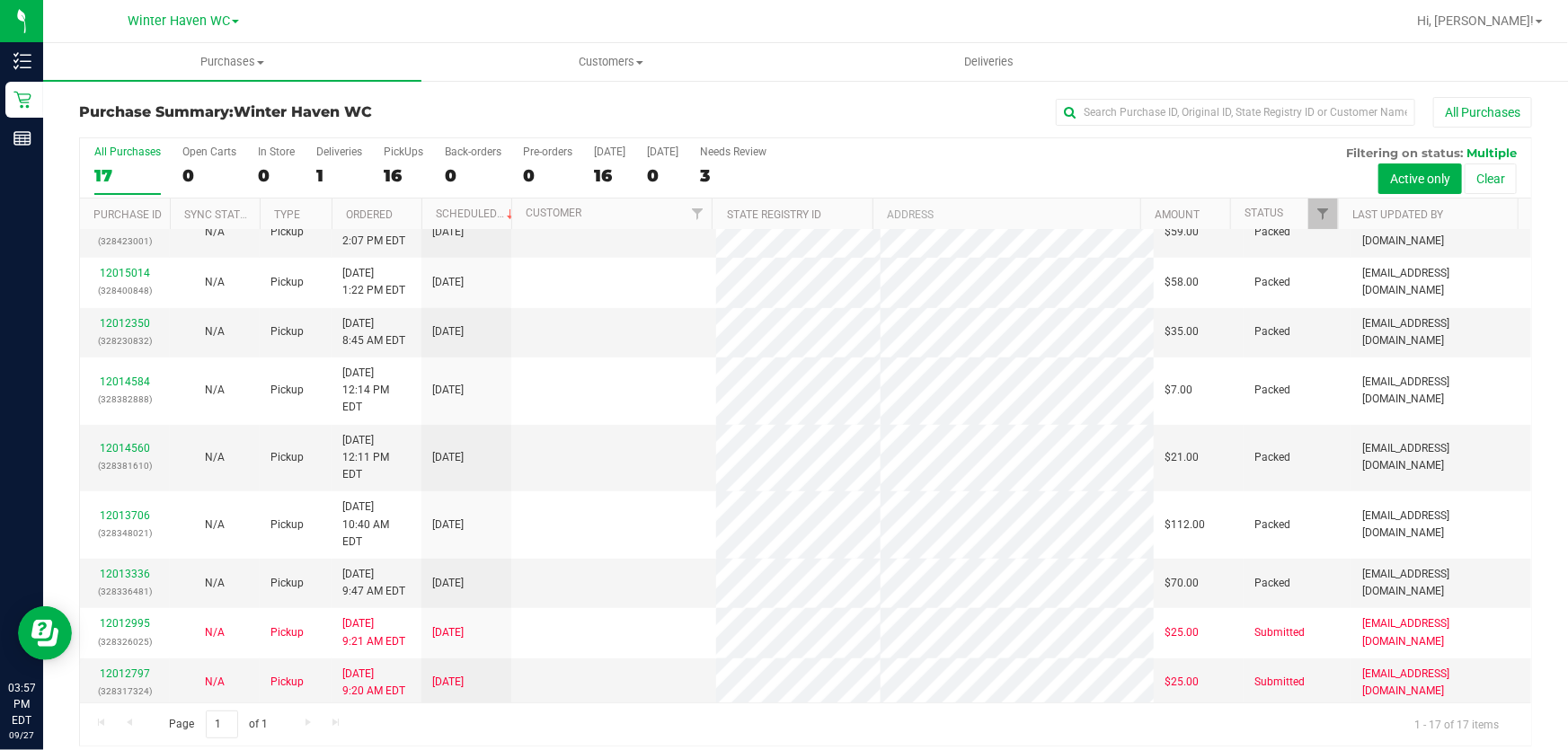
scroll to position [0, 0]
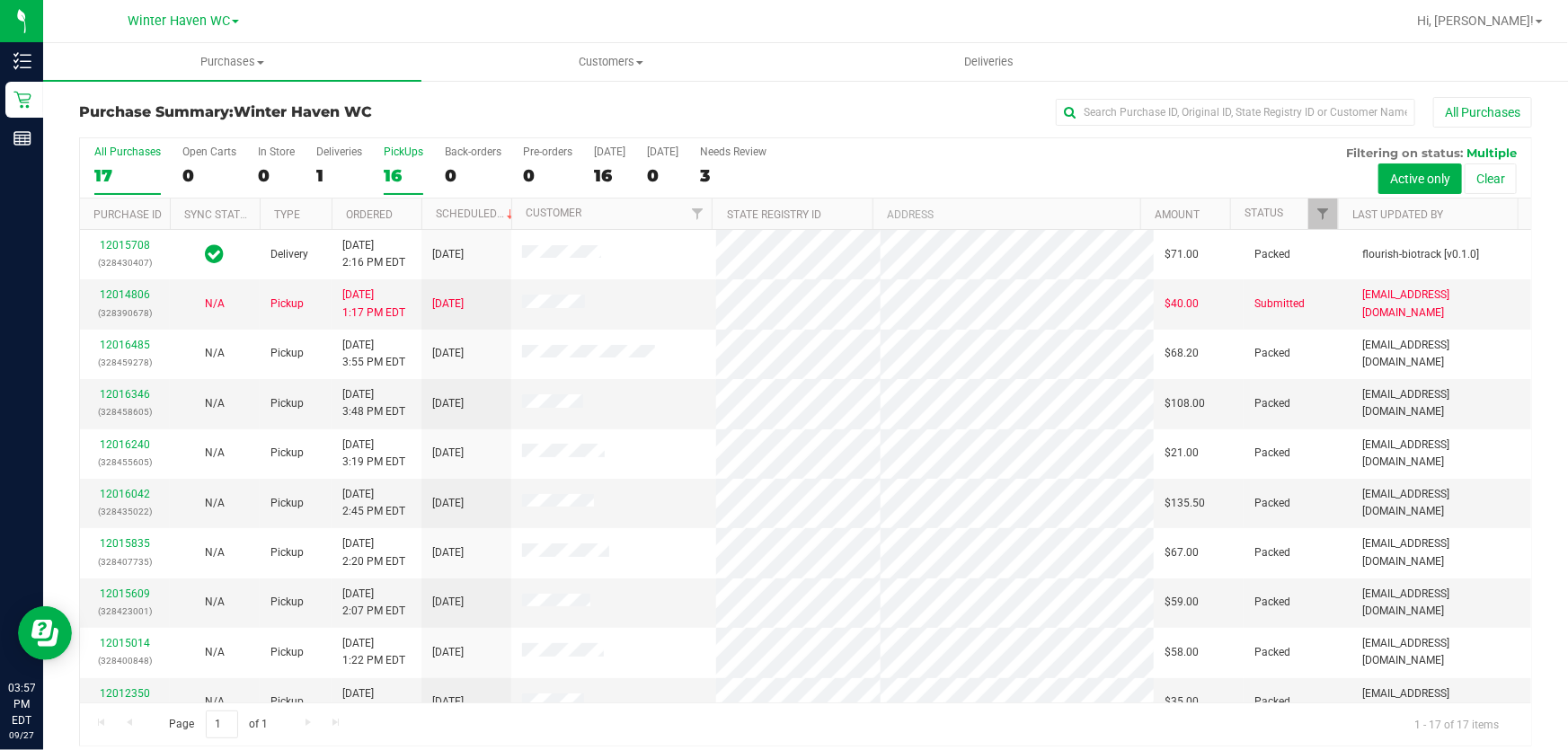
click at [393, 173] on div "16" at bounding box center [404, 175] width 39 height 21
click at [0, 0] on input "PickUps 16" at bounding box center [0, 0] width 0 height 0
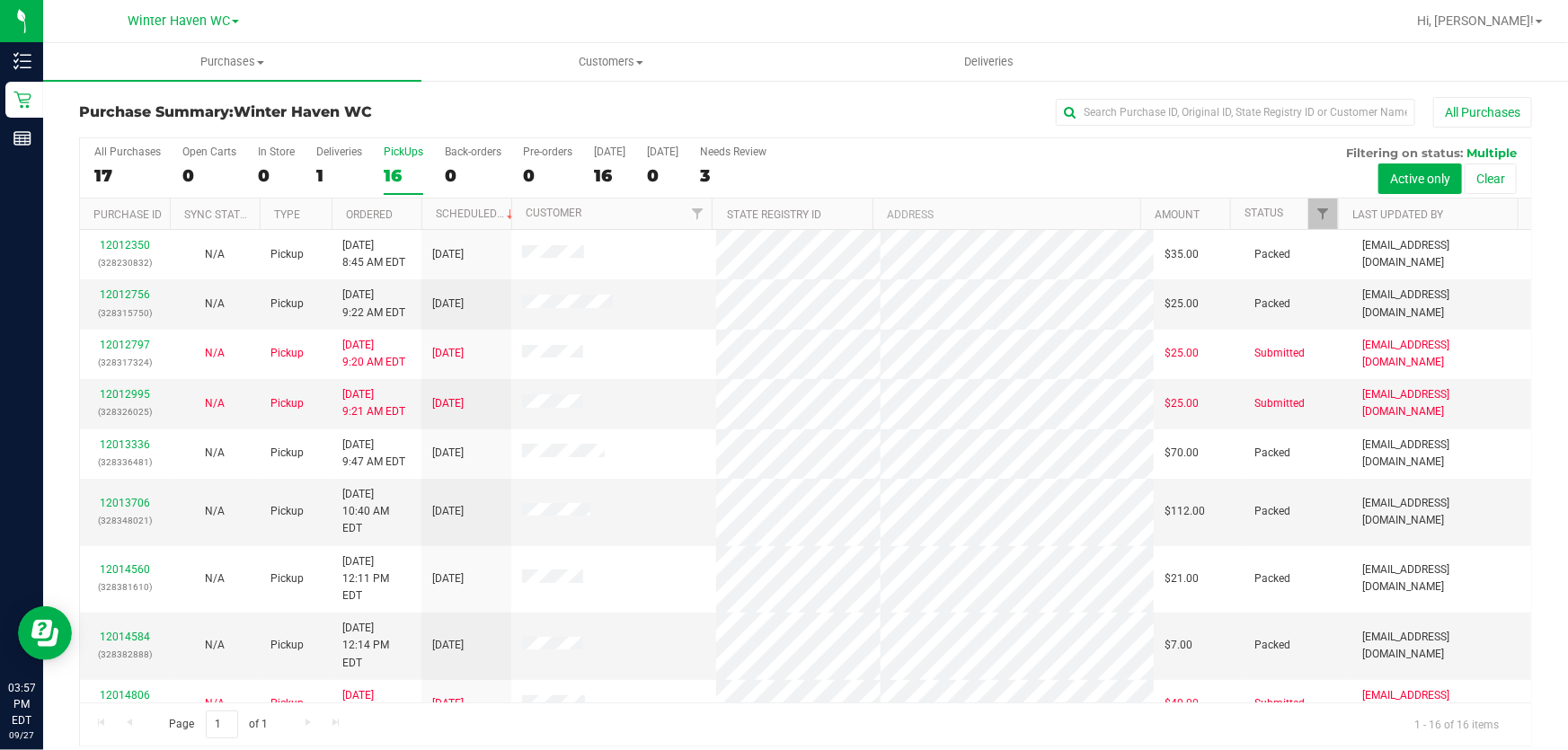
click at [1006, 174] on div "All Purchases 17 Open Carts 0 In Store 0 Deliveries 1 PickUps 16 Back-orders 0 …" at bounding box center [806, 167] width 1451 height 60
click at [986, 162] on div "All Purchases 17 Open Carts 0 In Store 0 Deliveries 1 PickUps 16 Back-orders 0 …" at bounding box center [806, 167] width 1451 height 60
click at [397, 165] on div "16" at bounding box center [404, 175] width 39 height 21
click at [0, 0] on input "PickUps 16" at bounding box center [0, 0] width 0 height 0
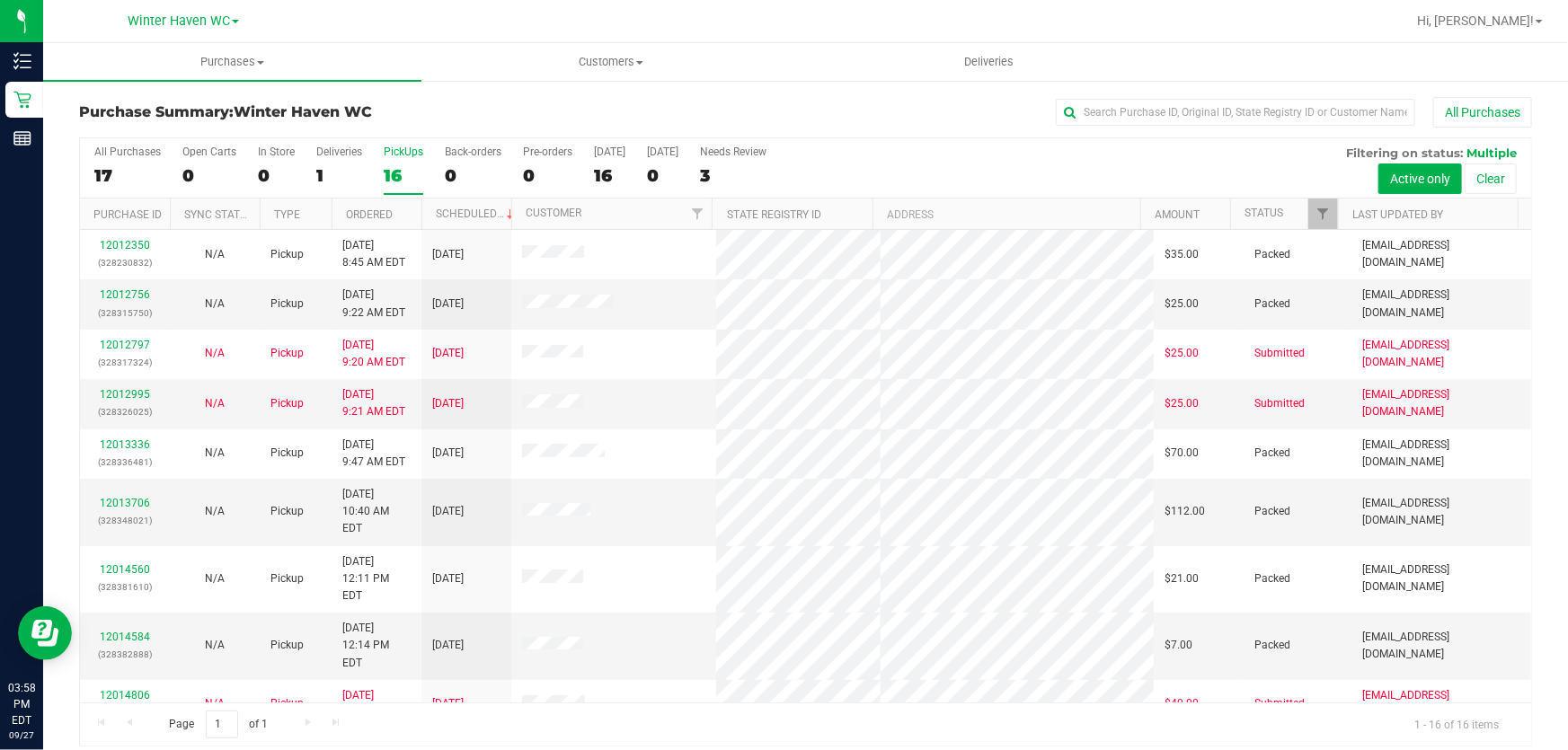
click at [902, 172] on div "All Purchases 17 Open Carts 0 In Store 0 Deliveries 1 PickUps 16 Back-orders 0 …" at bounding box center [806, 167] width 1451 height 60
click at [972, 162] on div "All Purchases 17 Open Carts 0 In Store 0 Deliveries 1 PickUps 16 Back-orders 0 …" at bounding box center [806, 167] width 1451 height 60
click at [986, 162] on div "All Purchases 17 Open Carts 0 In Store 0 Deliveries 1 PickUps 16 Back-orders 0 …" at bounding box center [806, 167] width 1451 height 60
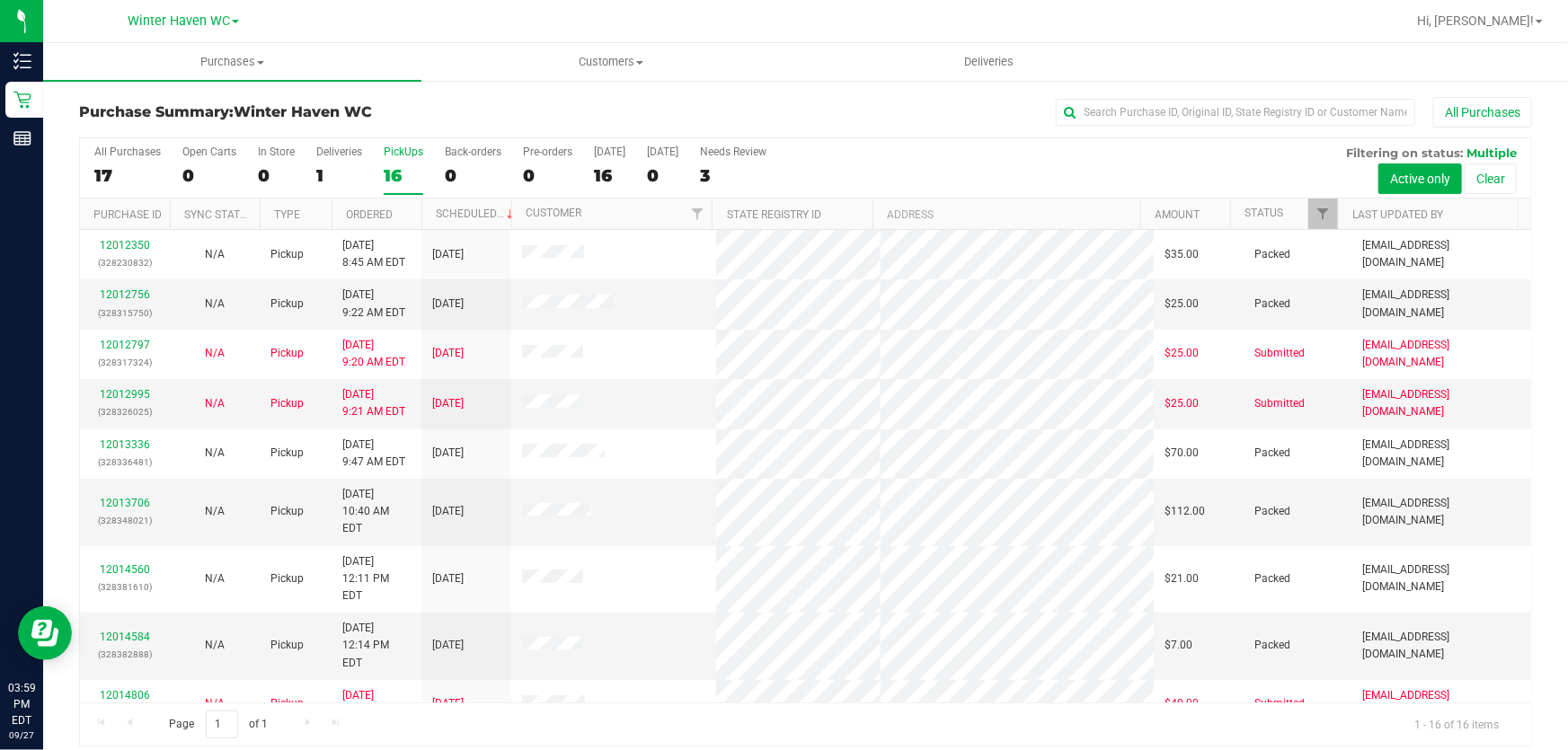
click at [986, 162] on div "All Purchases 17 Open Carts 0 In Store 0 Deliveries 1 PickUps 16 Back-orders 0 …" at bounding box center [806, 167] width 1451 height 60
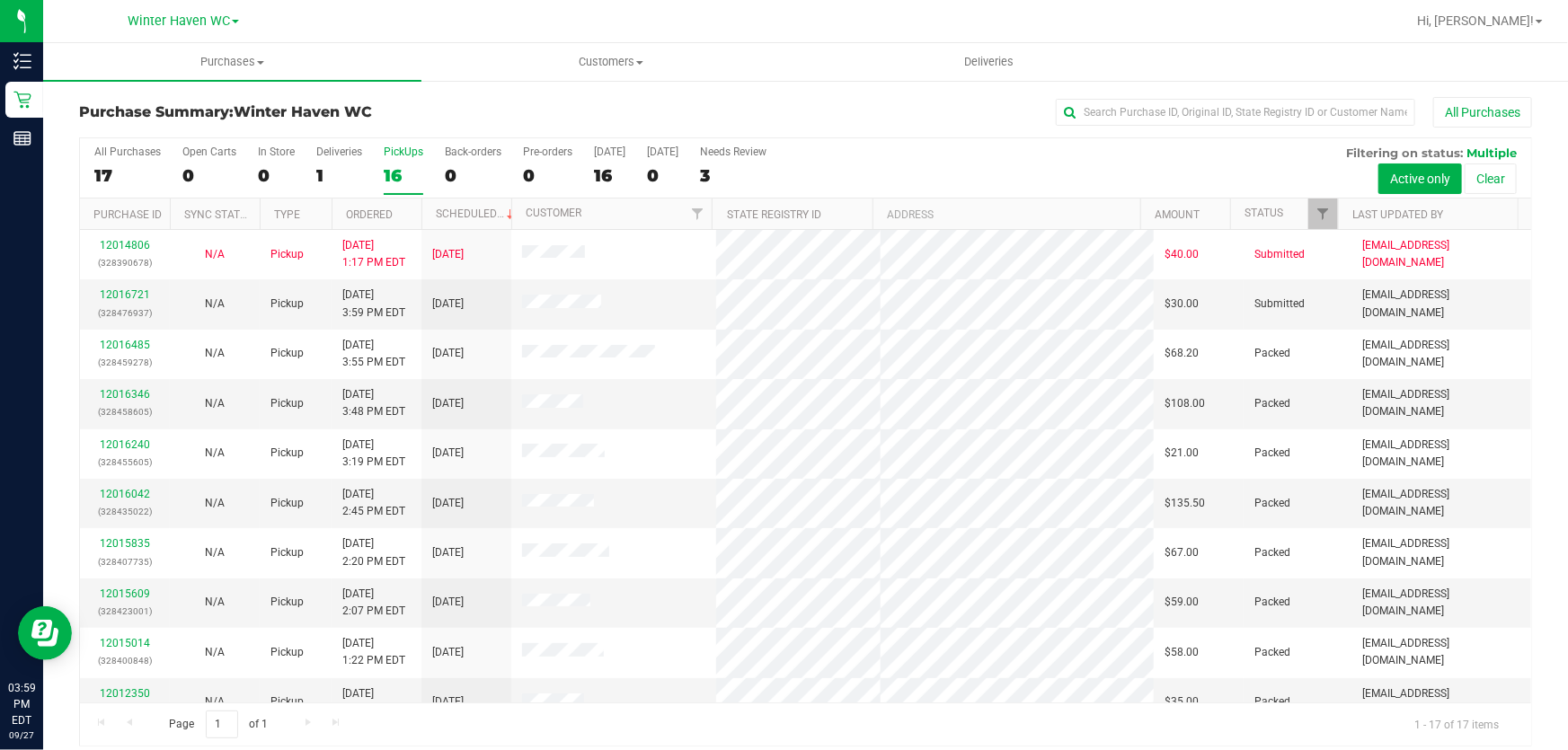
click at [1001, 163] on div "All Purchases 17 Open Carts 0 In Store 0 Deliveries 1 PickUps 16 Back-orders 0 …" at bounding box center [806, 167] width 1451 height 60
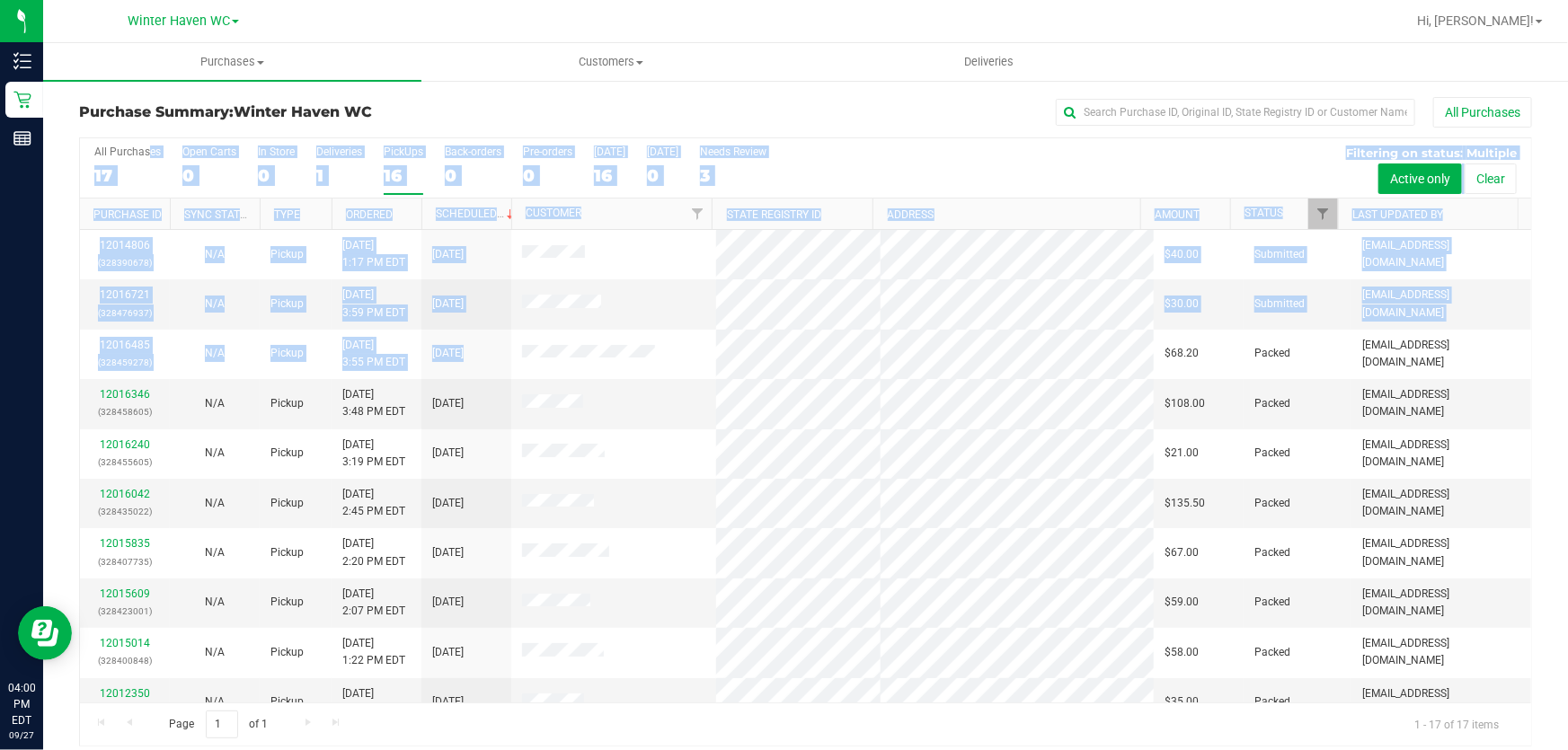
click at [1005, 364] on div "All Purchases 17 Open Carts 0 In Store 0 Deliveries 1 PickUps 16 Back-orders 0 …" at bounding box center [805, 442] width 1452 height 609
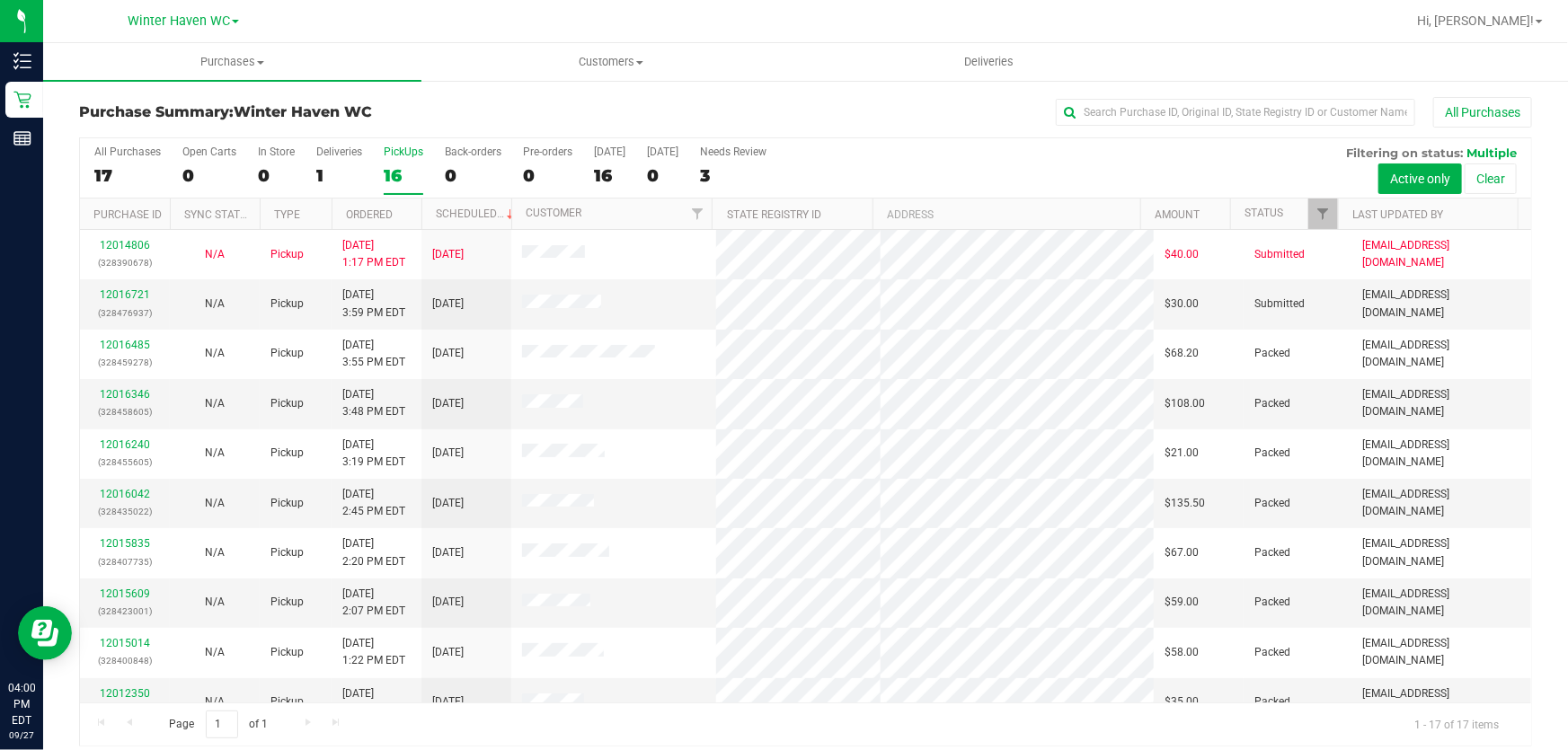
click at [1056, 134] on div "Purchase Summary: [GEOGRAPHIC_DATA] All Purchases" at bounding box center [805, 117] width 1452 height 39
click at [1022, 164] on div "All Purchases 17 Open Carts 0 In Store 0 Deliveries 1 PickUps 16 Back-orders 0 …" at bounding box center [806, 167] width 1451 height 60
click at [1027, 167] on div "All Purchases 17 Open Carts 0 In Store 0 Deliveries 1 PickUps 16 Back-orders 0 …" at bounding box center [806, 167] width 1451 height 60
click at [882, 165] on div "All Purchases 17 Open Carts 0 In Store 0 Deliveries 1 PickUps 16 Back-orders 0 …" at bounding box center [806, 167] width 1451 height 60
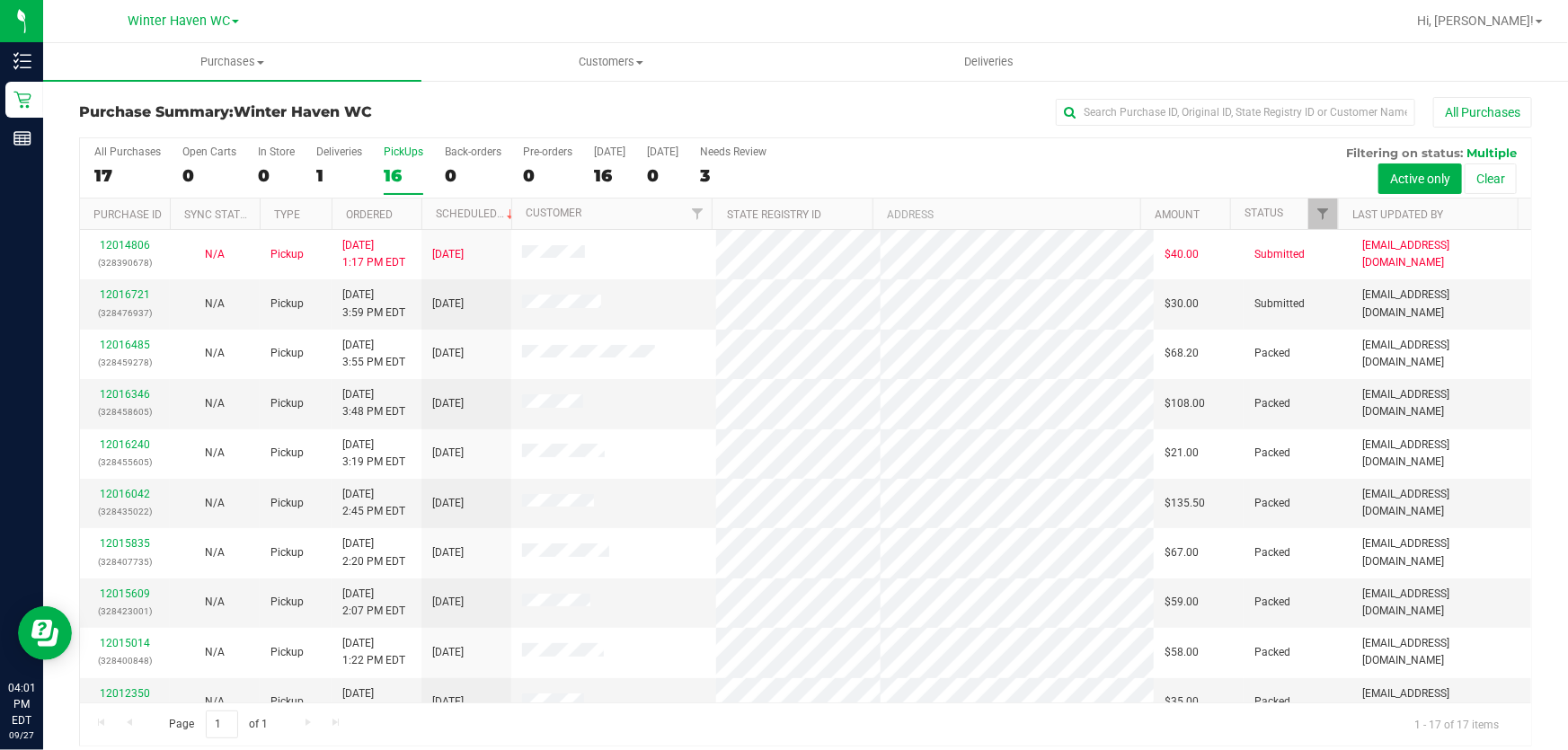
click at [882, 165] on div "All Purchases 17 Open Carts 0 In Store 0 Deliveries 1 PickUps 16 Back-orders 0 …" at bounding box center [806, 167] width 1451 height 60
click at [133, 294] on link "12016721" at bounding box center [124, 294] width 50 height 13
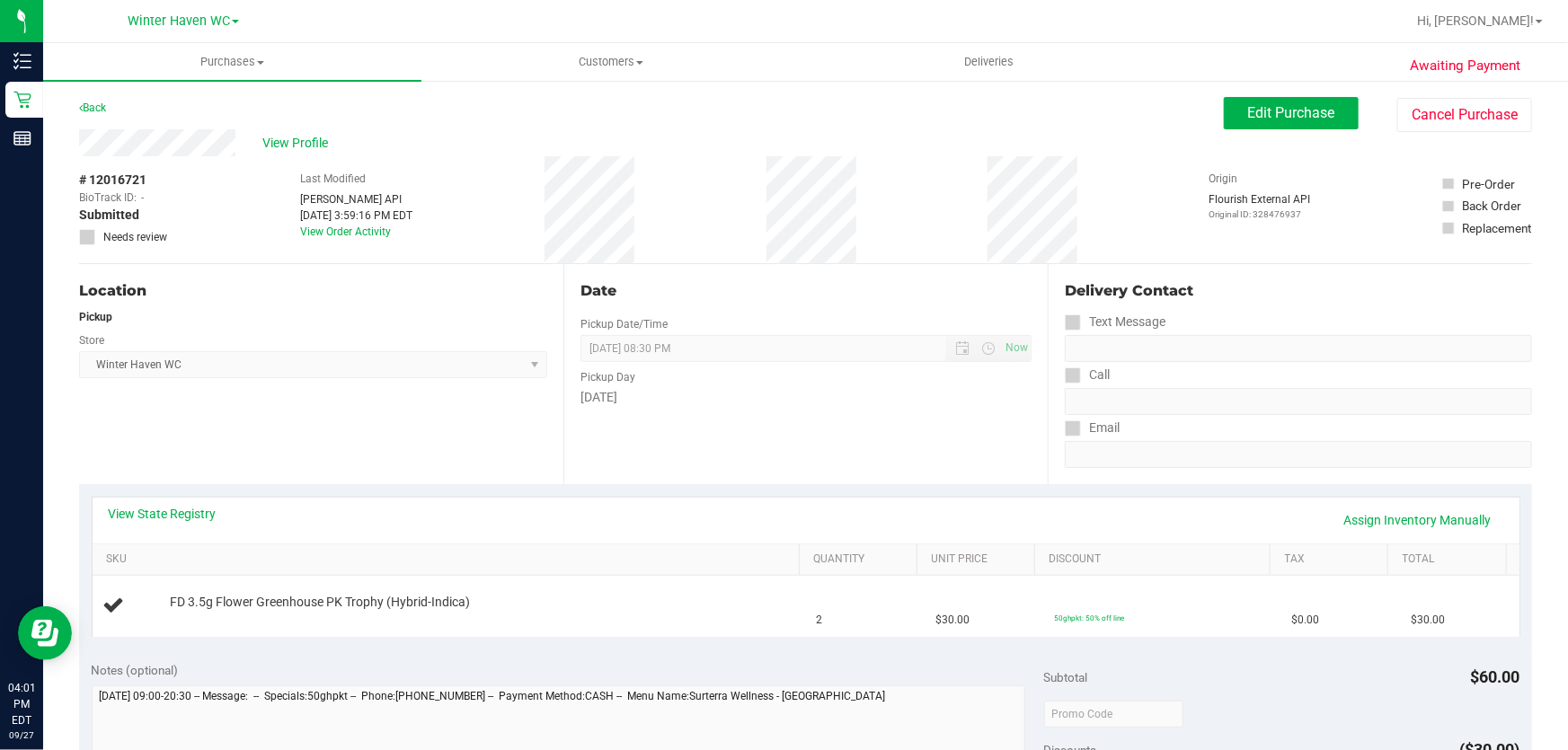
click at [841, 374] on div "Pickup Day" at bounding box center [806, 375] width 451 height 26
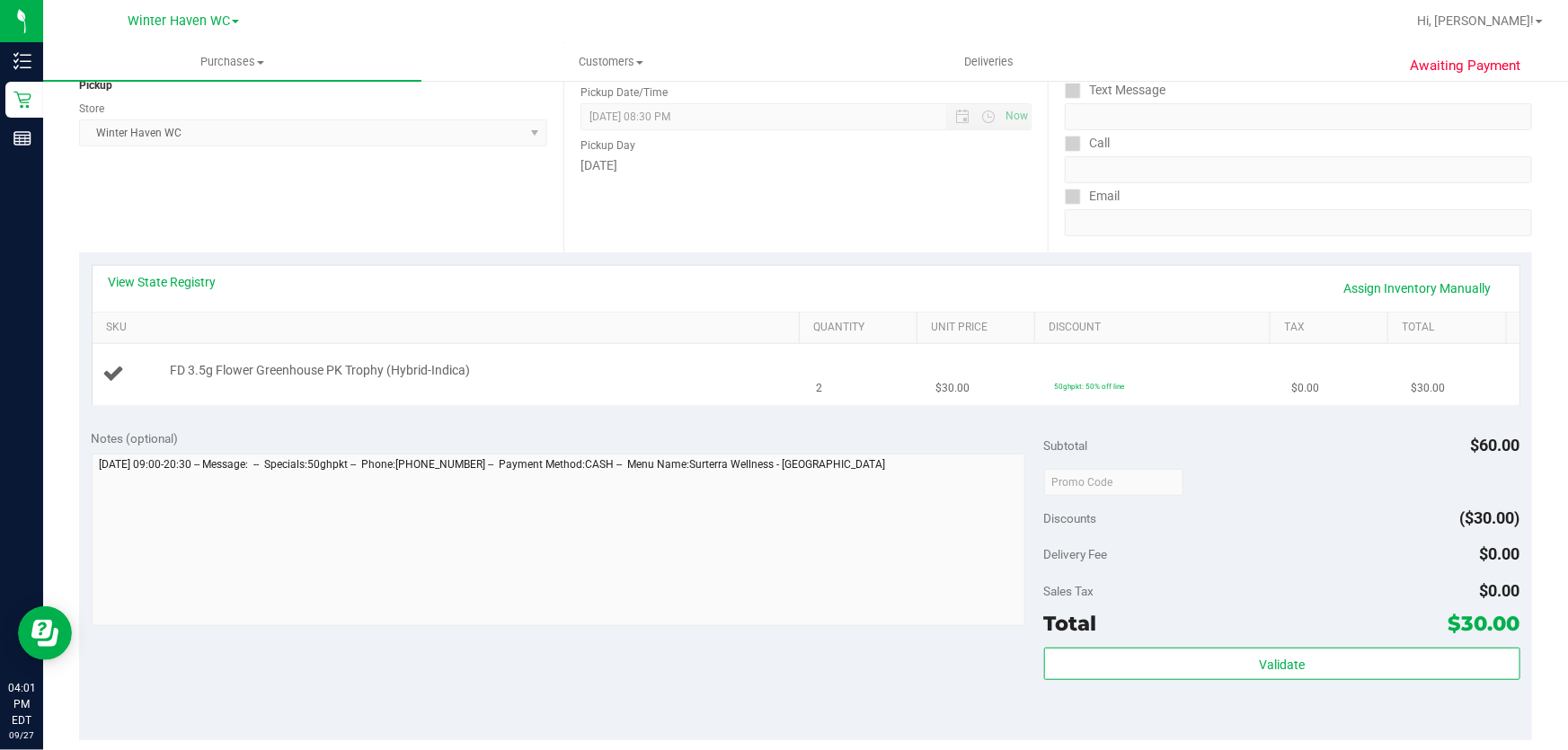
scroll to position [245, 0]
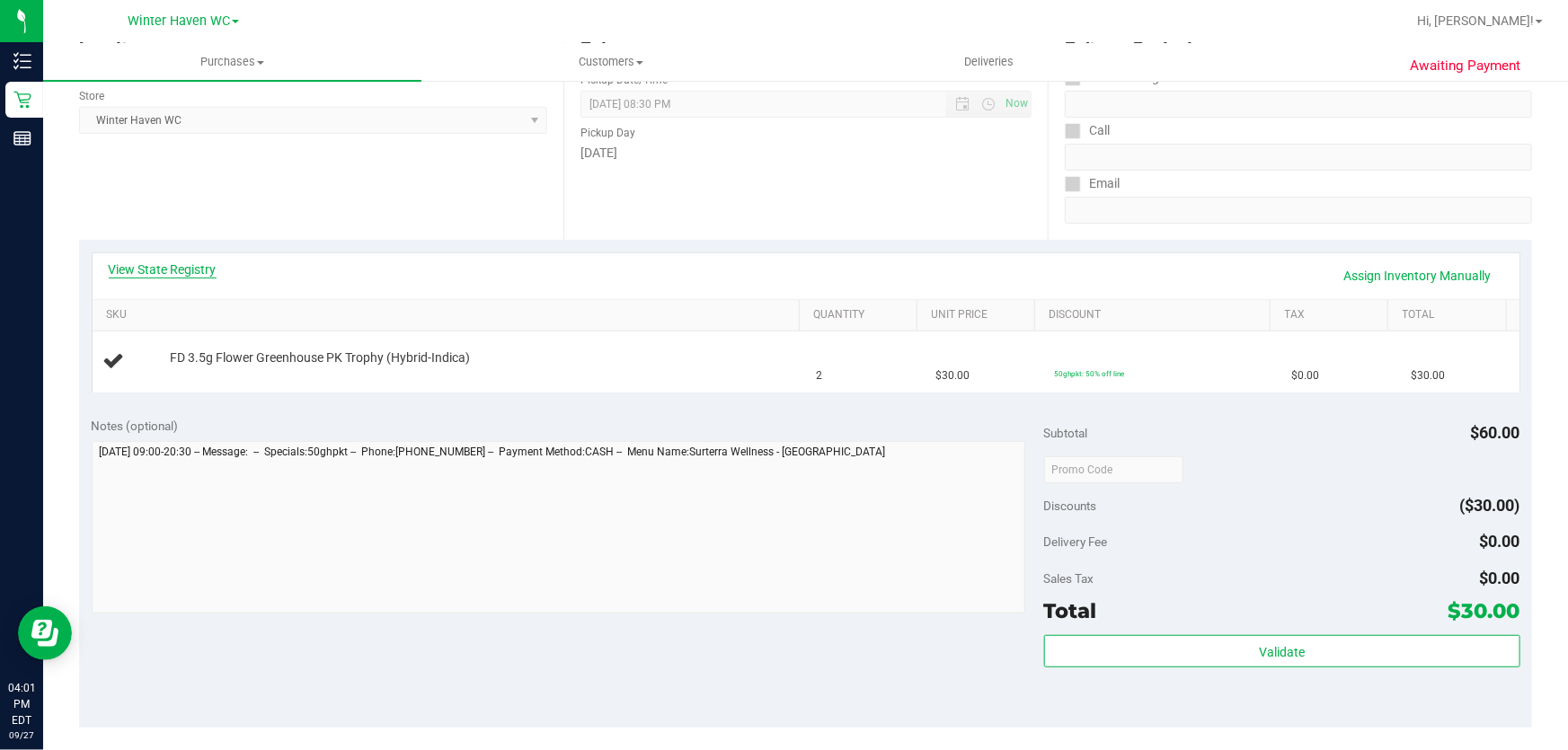
click at [155, 262] on link "View State Registry" at bounding box center [163, 269] width 108 height 18
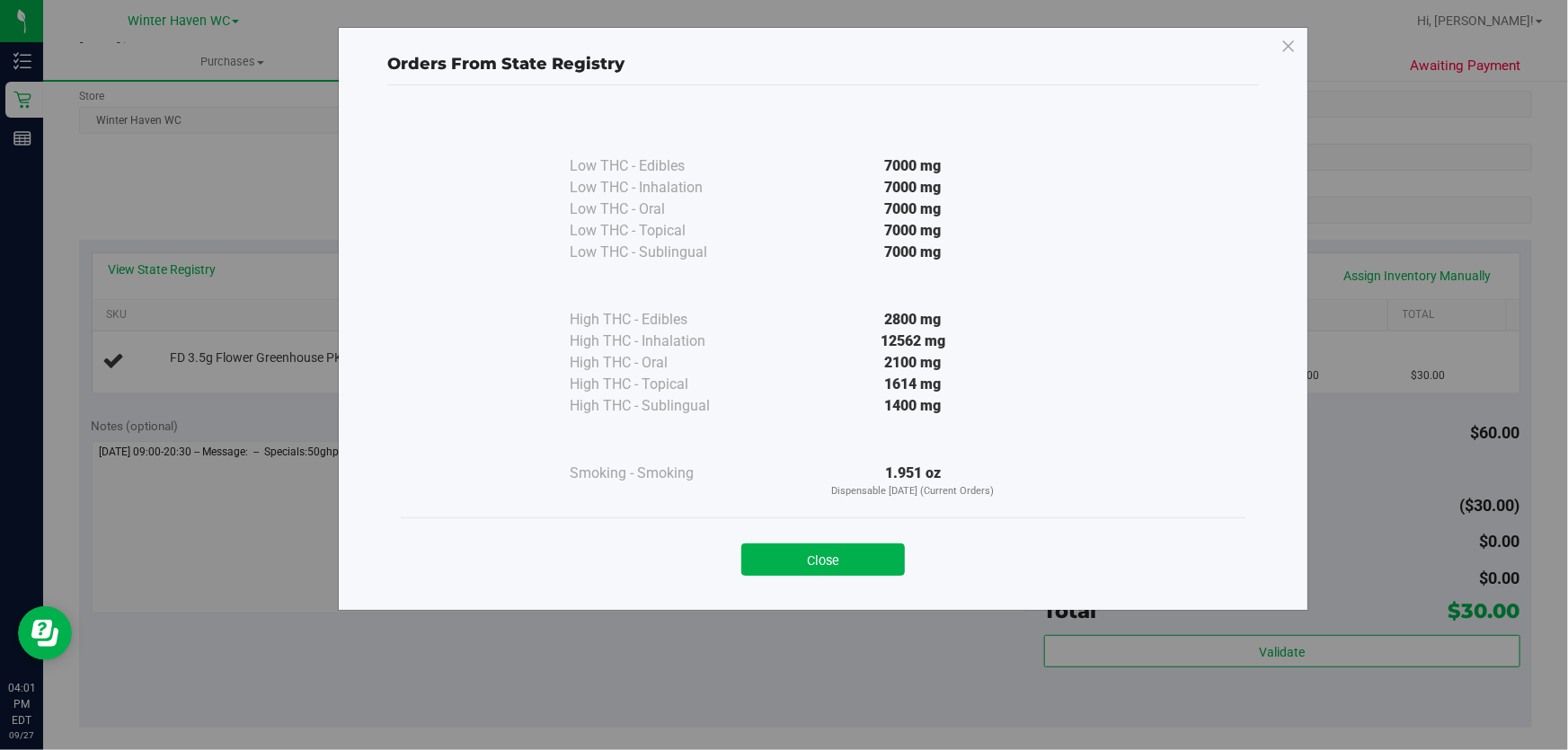
click at [810, 396] on div "1400 mg" at bounding box center [913, 406] width 327 height 22
drag, startPoint x: 785, startPoint y: 546, endPoint x: 821, endPoint y: 529, distance: 39.8
click at [796, 546] on button "Close" at bounding box center [823, 559] width 164 height 32
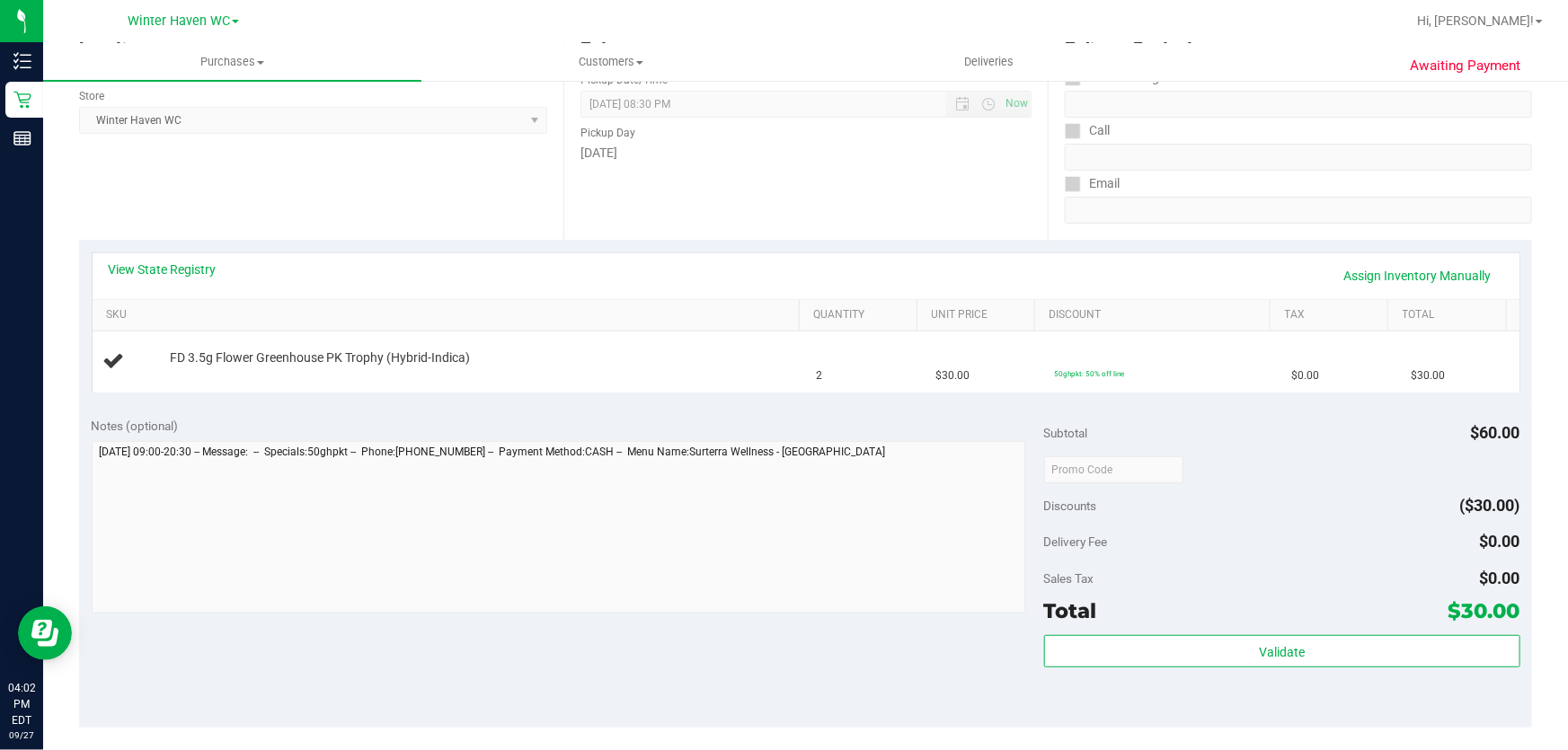
click at [635, 413] on div "Notes (optional) Subtotal $60.00 Discounts ($30.00) Delivery Fee $0.00 Sales Ta…" at bounding box center [805, 566] width 1452 height 323
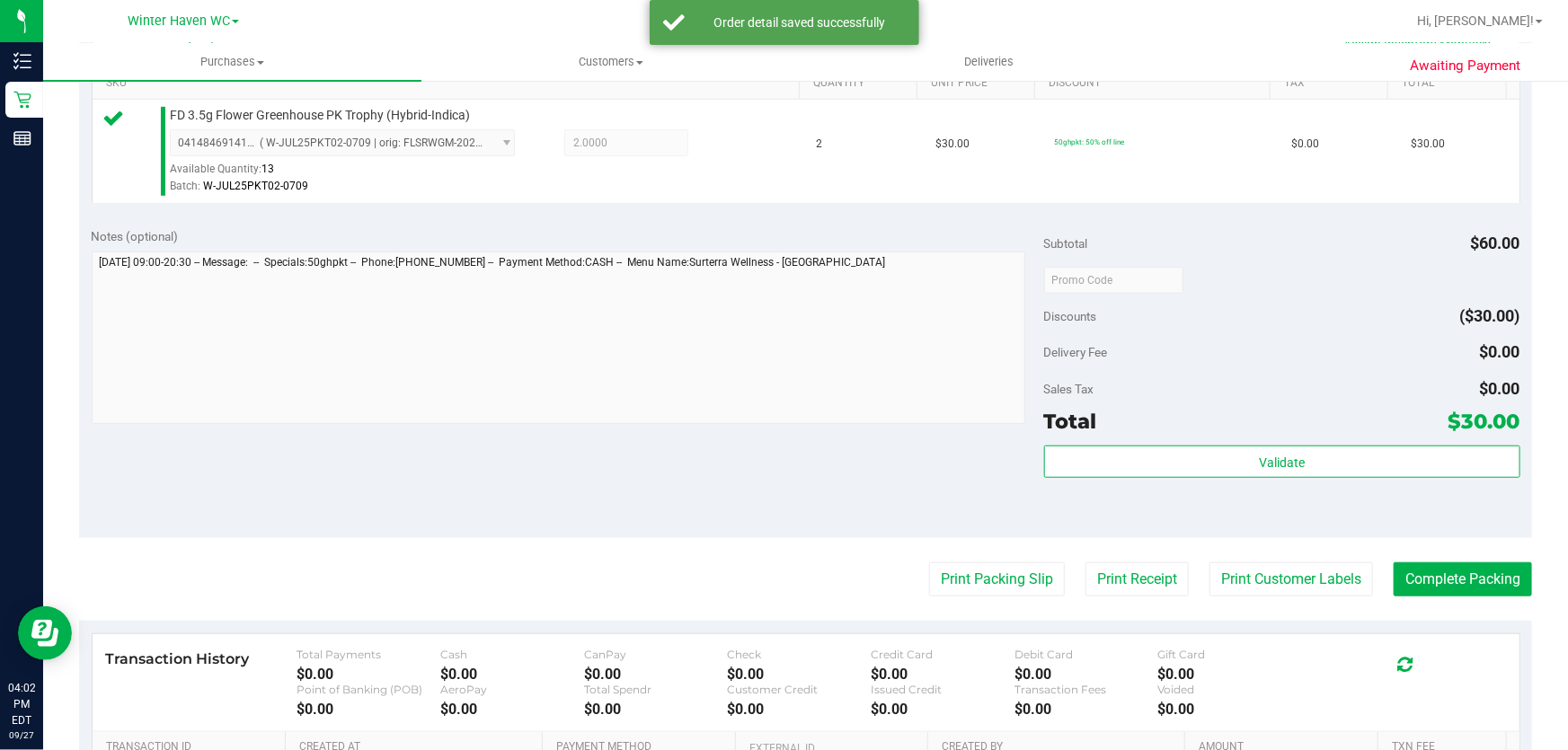
scroll to position [528, 0]
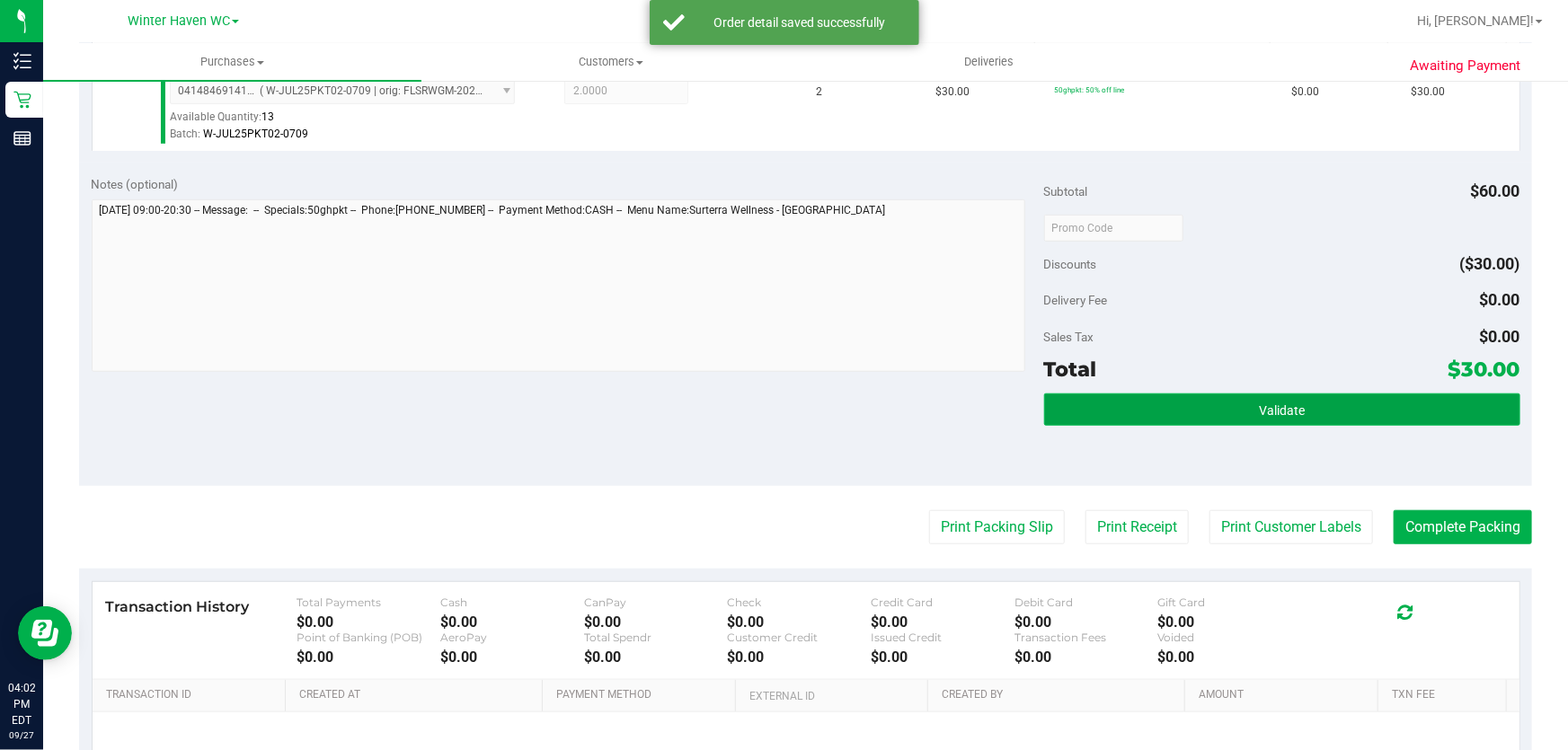
click at [1332, 411] on button "Validate" at bounding box center [1282, 409] width 476 height 32
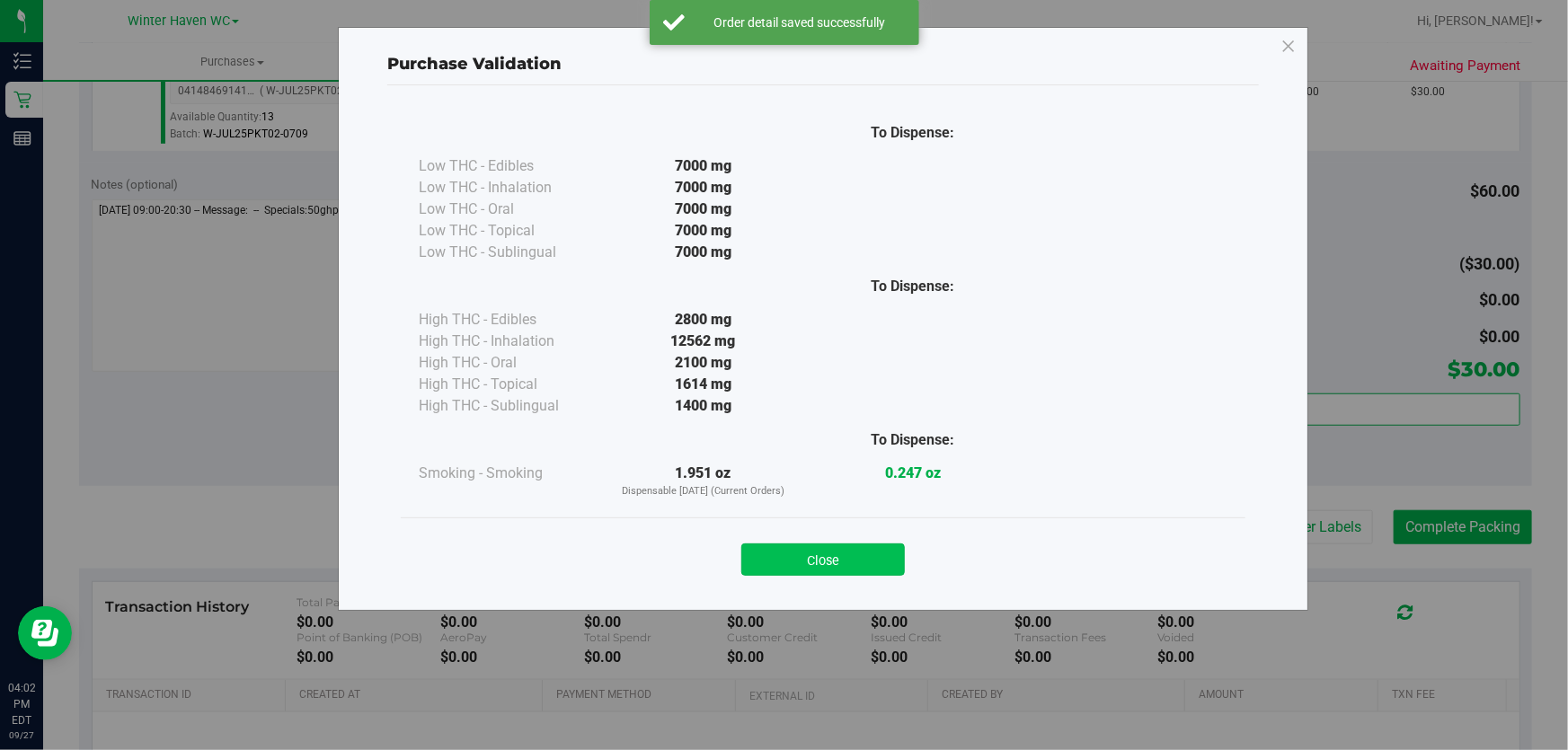
click at [859, 548] on button "Close" at bounding box center [823, 559] width 164 height 32
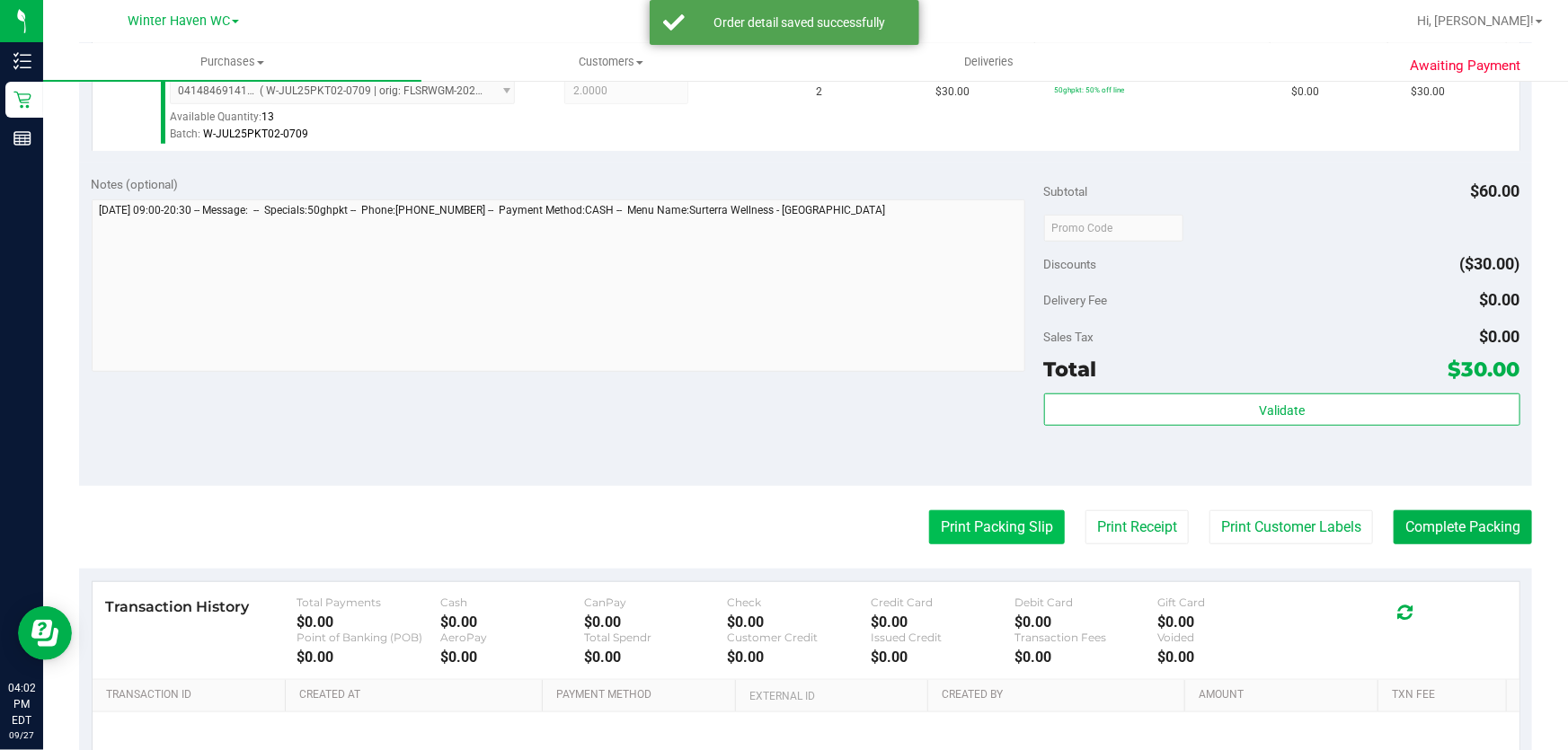
click at [997, 539] on button "Print Packing Slip" at bounding box center [997, 527] width 136 height 34
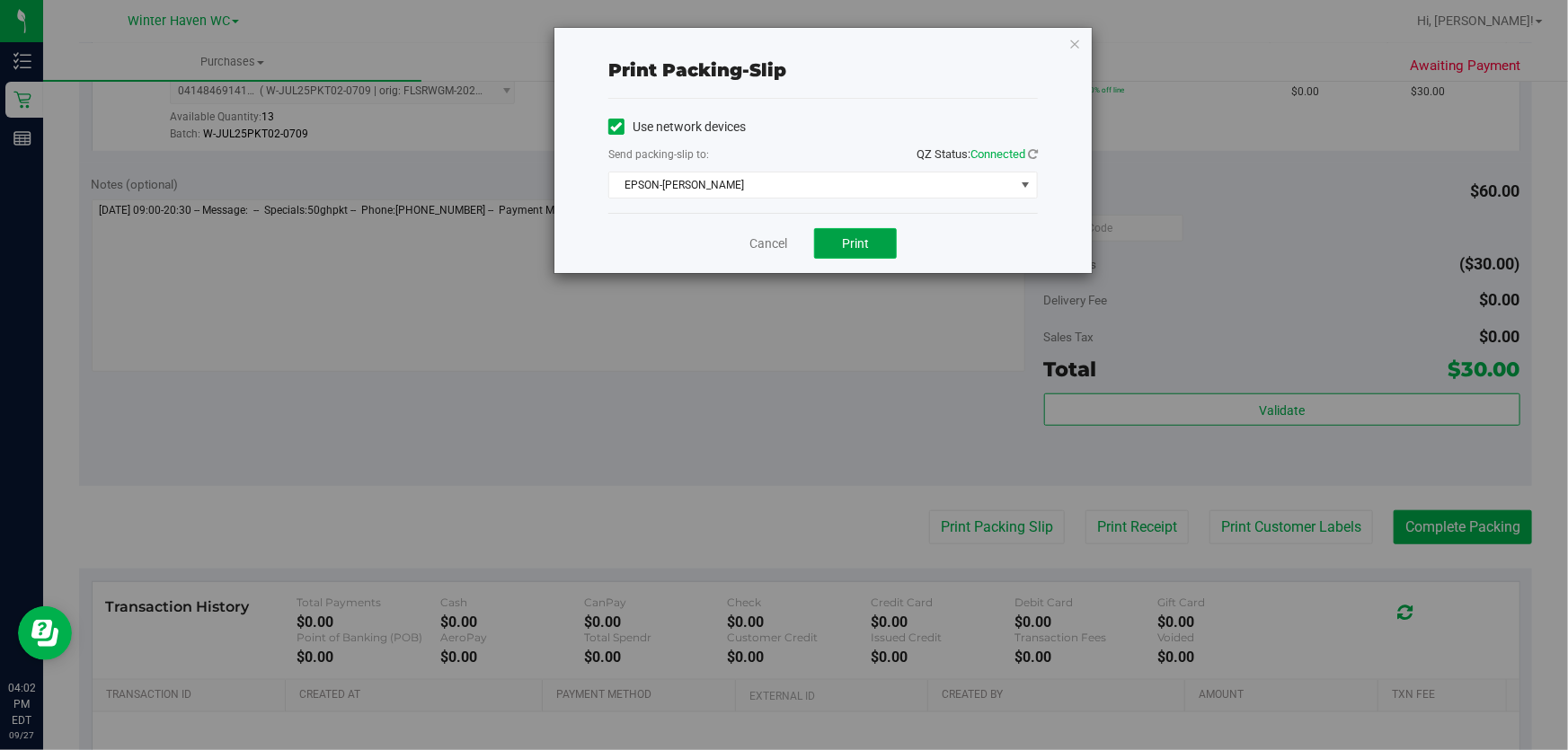
click at [864, 239] on span "Print" at bounding box center [856, 243] width 27 height 15
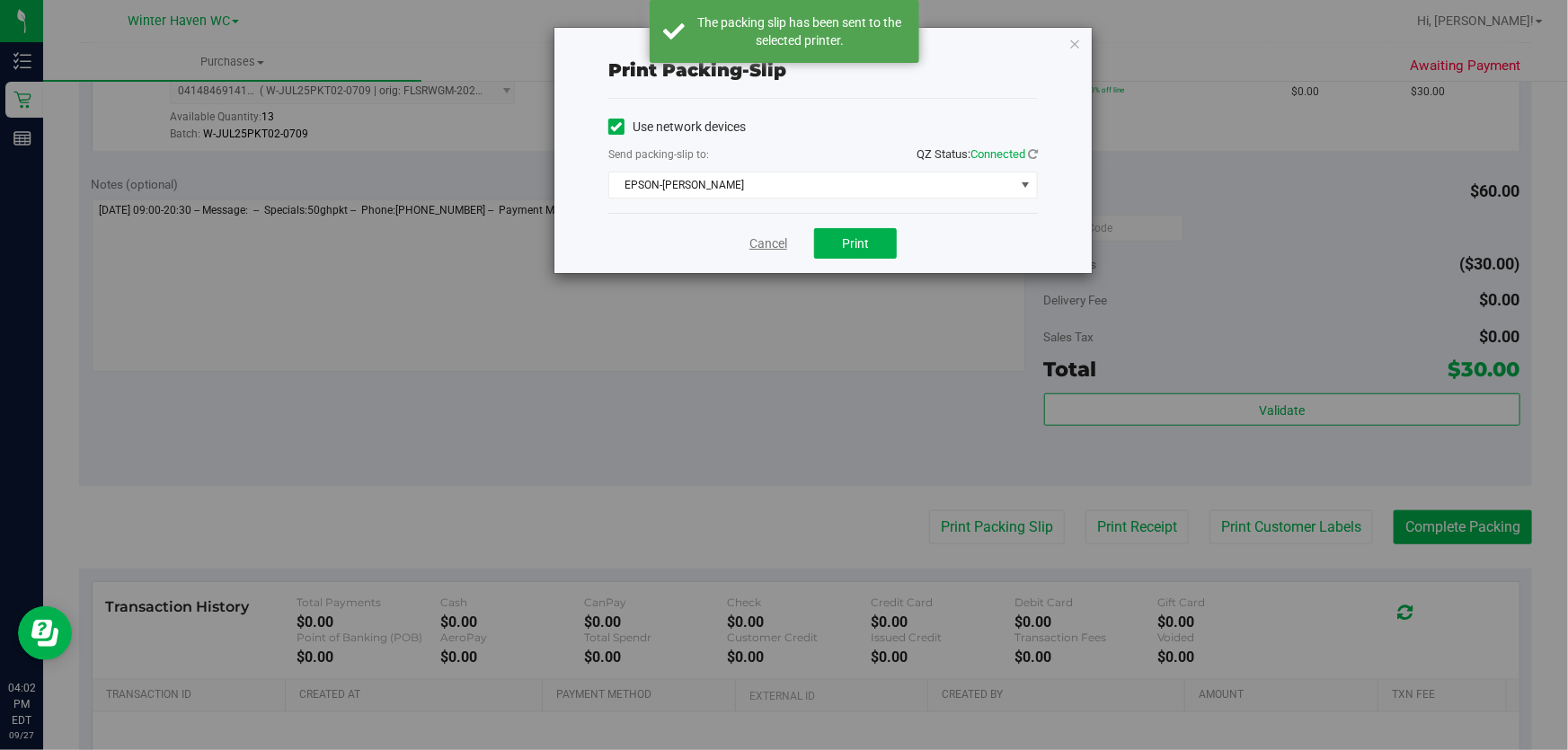
click at [765, 245] on link "Cancel" at bounding box center [768, 243] width 38 height 19
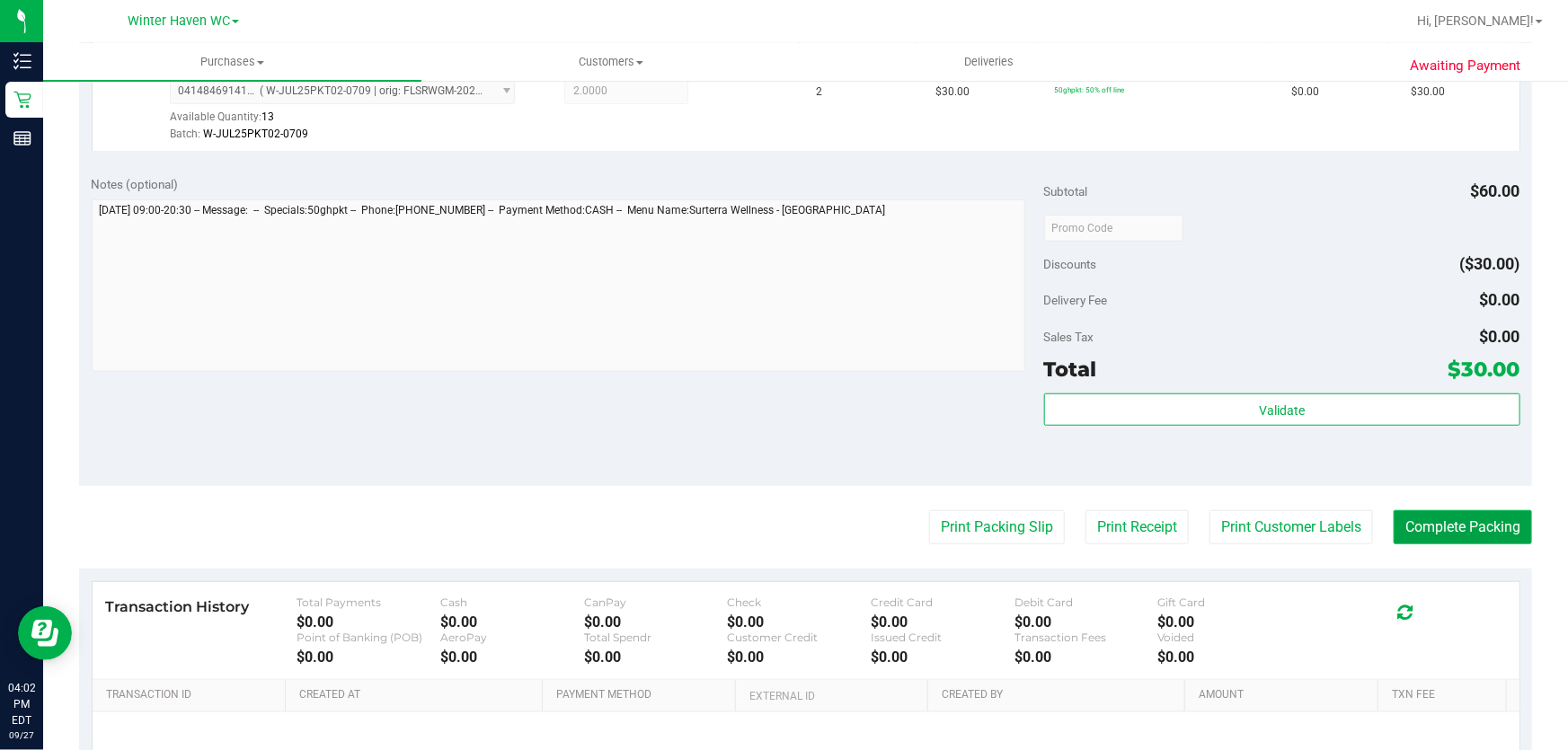
click at [1447, 539] on button "Complete Packing" at bounding box center [1462, 527] width 138 height 34
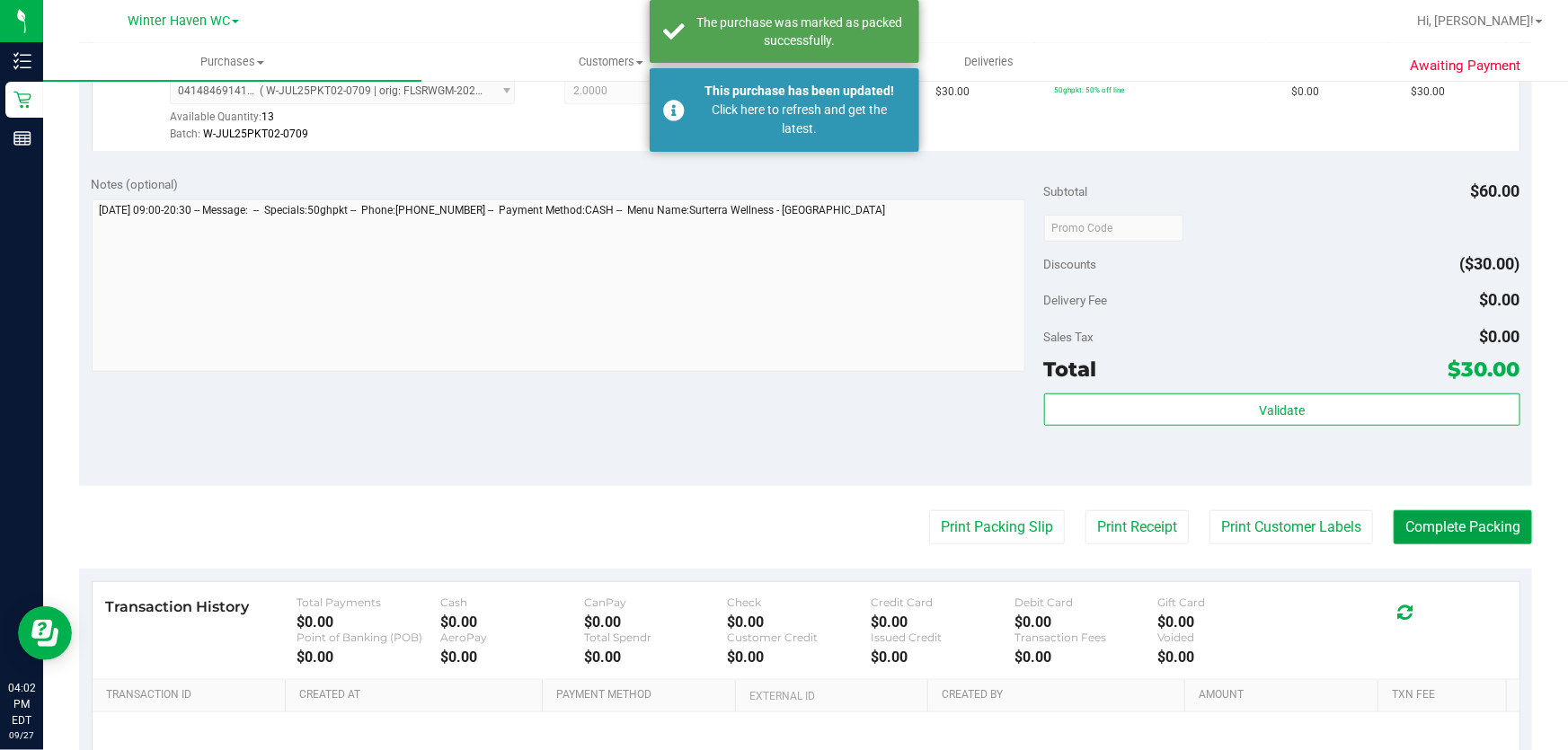
click at [1488, 539] on button "Complete Packing" at bounding box center [1462, 527] width 138 height 34
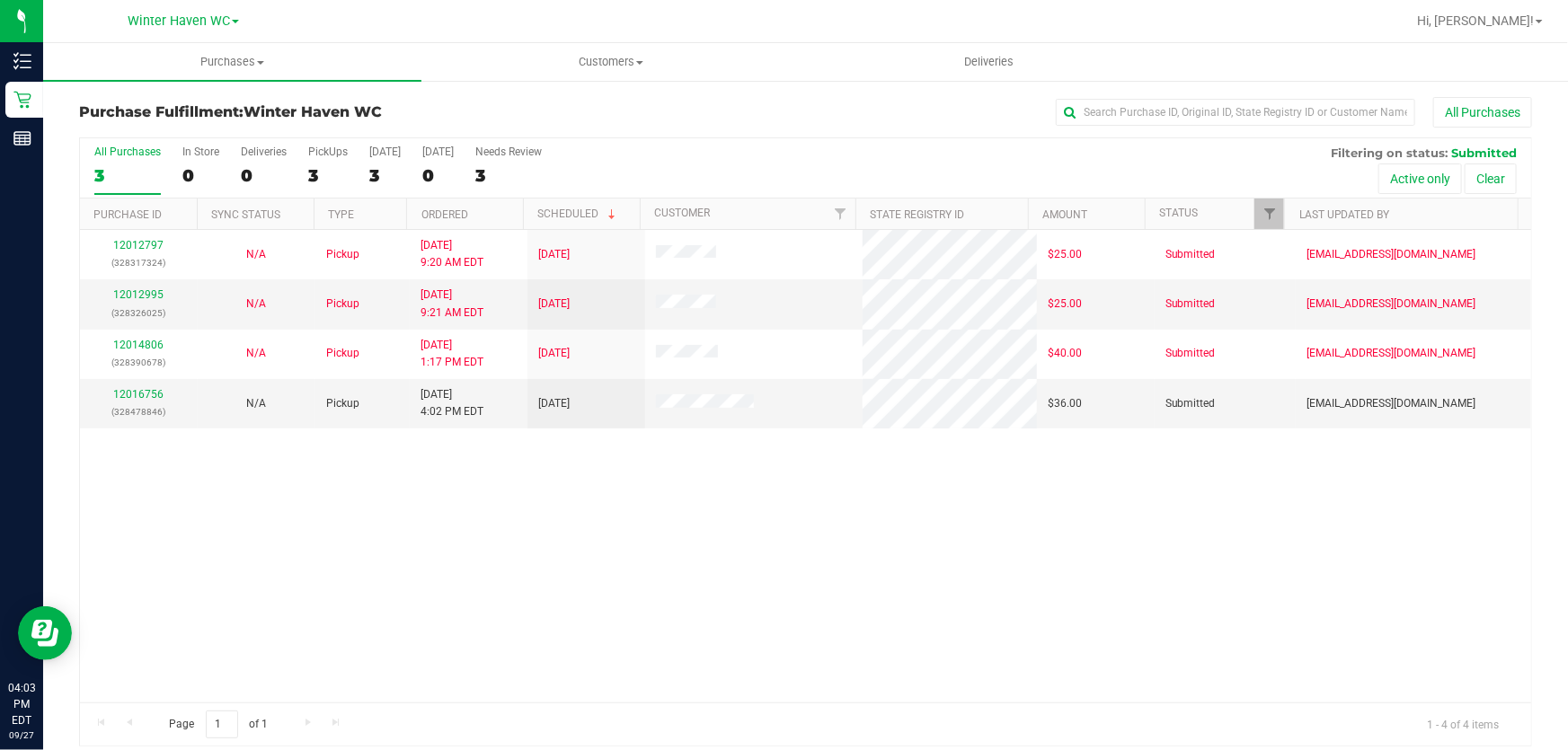
drag, startPoint x: 646, startPoint y: 503, endPoint x: 496, endPoint y: 494, distance: 150.3
click at [643, 503] on div "12012797 (328317324) N/A Pickup [DATE] 9:20 AM EDT 9/27/2025 $25.00 Submitted […" at bounding box center [806, 466] width 1451 height 473
click at [149, 390] on link "12016756" at bounding box center [138, 394] width 50 height 13
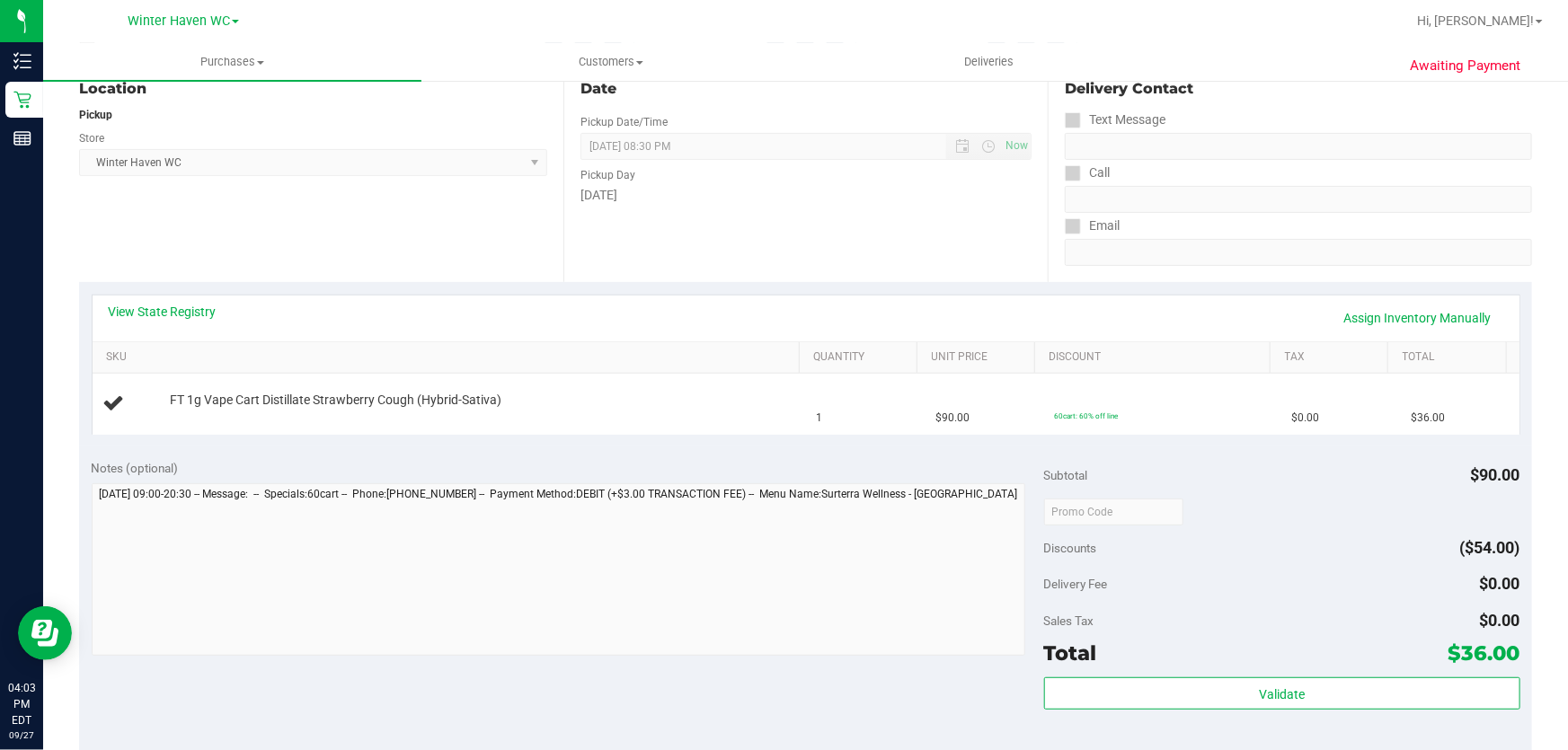
scroll to position [245, 0]
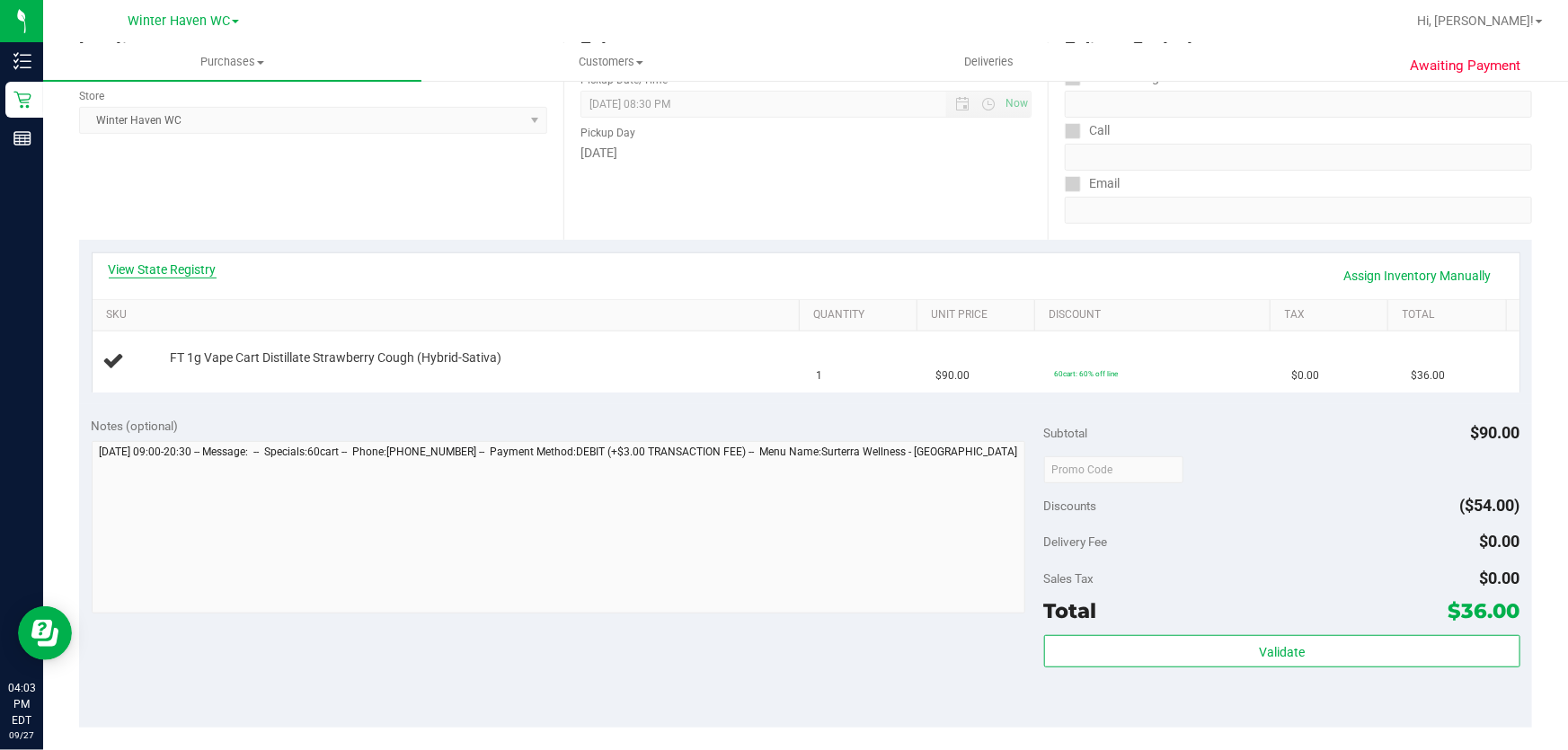
click at [166, 262] on link "View State Registry" at bounding box center [163, 269] width 108 height 18
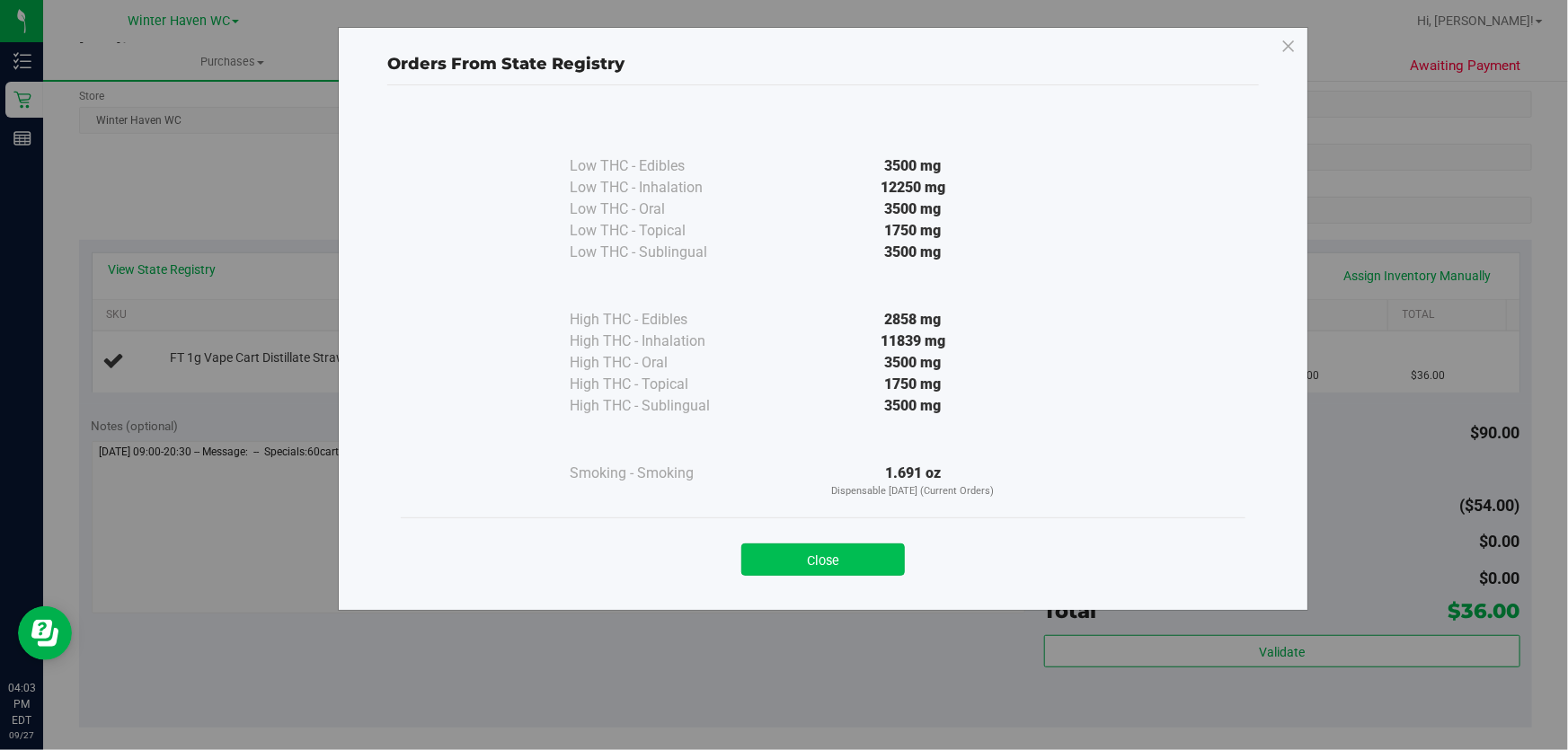
click at [826, 554] on button "Close" at bounding box center [823, 559] width 164 height 32
